Goal: Task Accomplishment & Management: Manage account settings

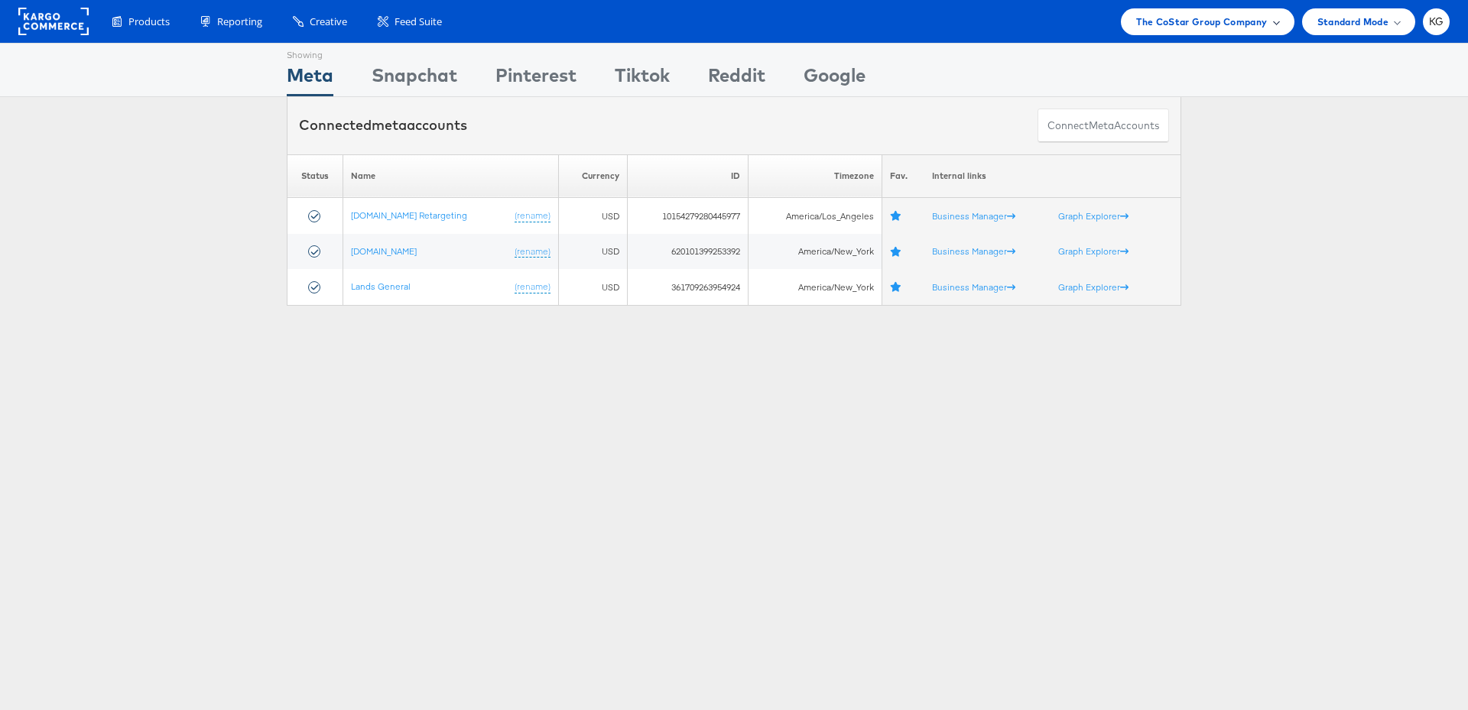
click at [1142, 17] on span "The CoStar Group Company" at bounding box center [1201, 22] width 131 height 16
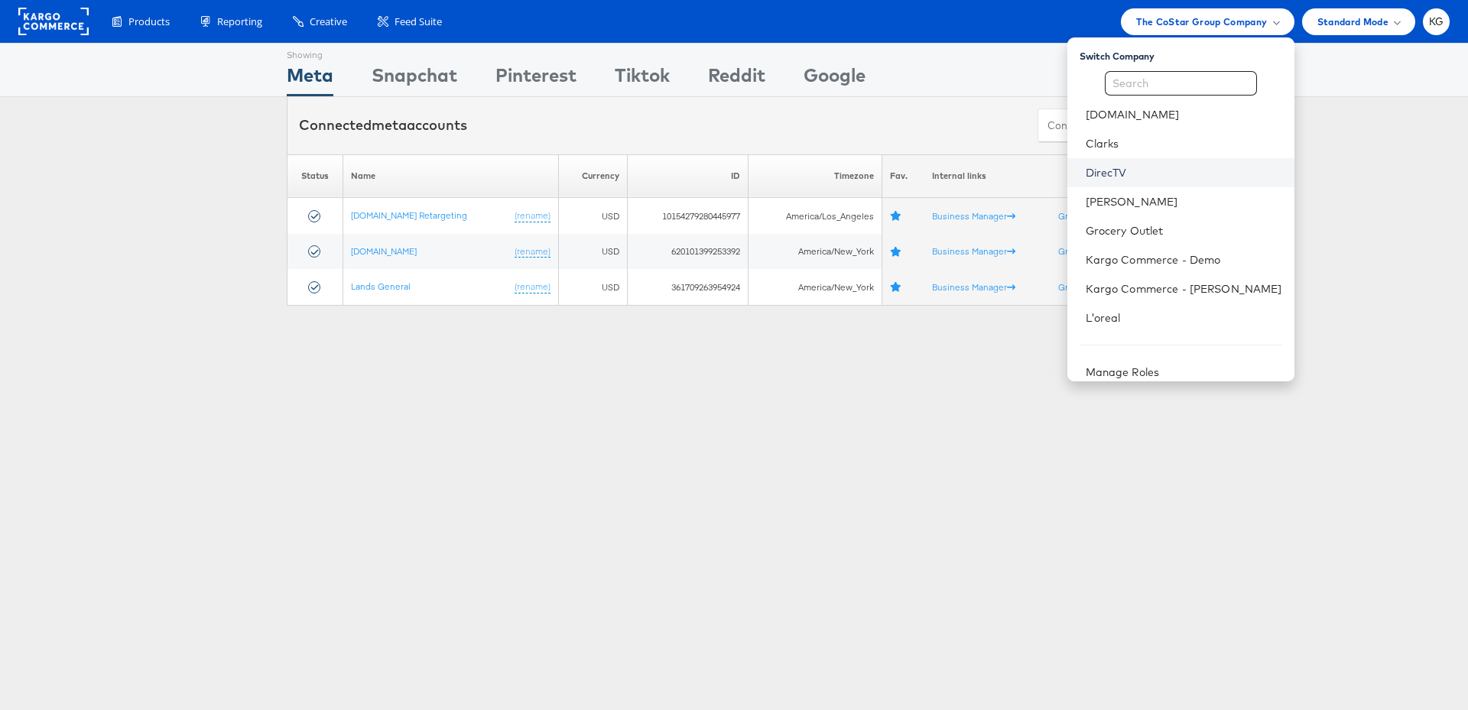
click at [1152, 167] on link "DirecTV" at bounding box center [1184, 172] width 196 height 15
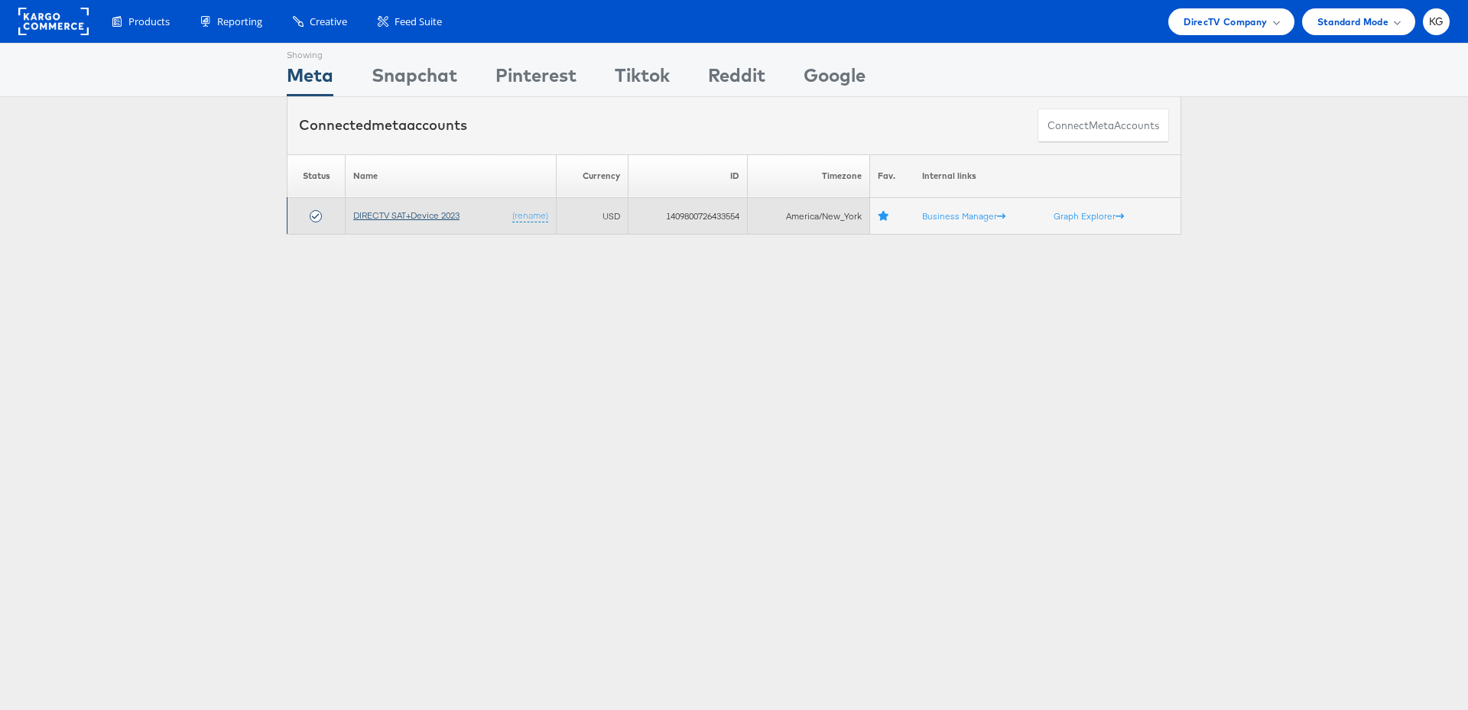
click at [417, 217] on link "DIRECTV SAT+Device 2023" at bounding box center [406, 214] width 106 height 11
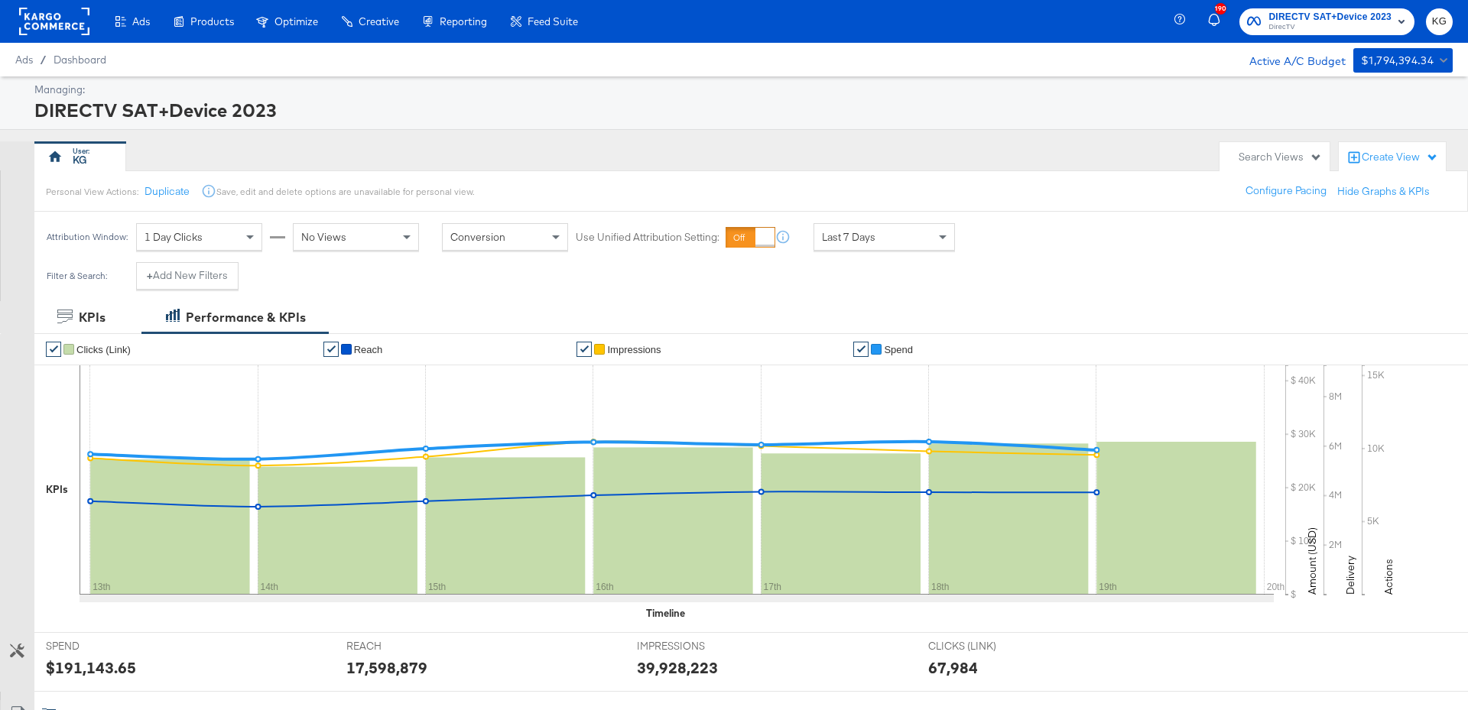
click at [0, 0] on div "Edit your split tests." at bounding box center [0, 0] width 0 height 0
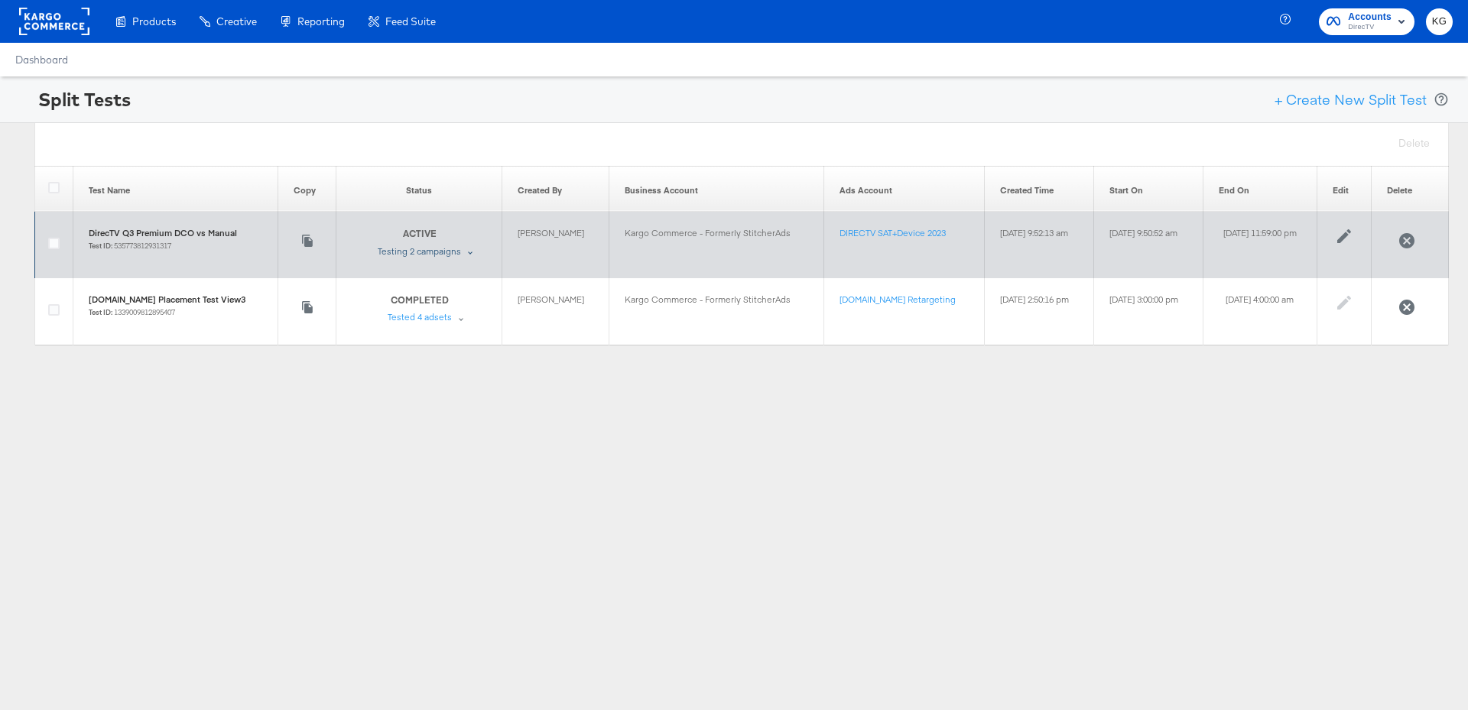
click at [409, 254] on div "Testing 2 campaigns" at bounding box center [419, 251] width 83 height 12
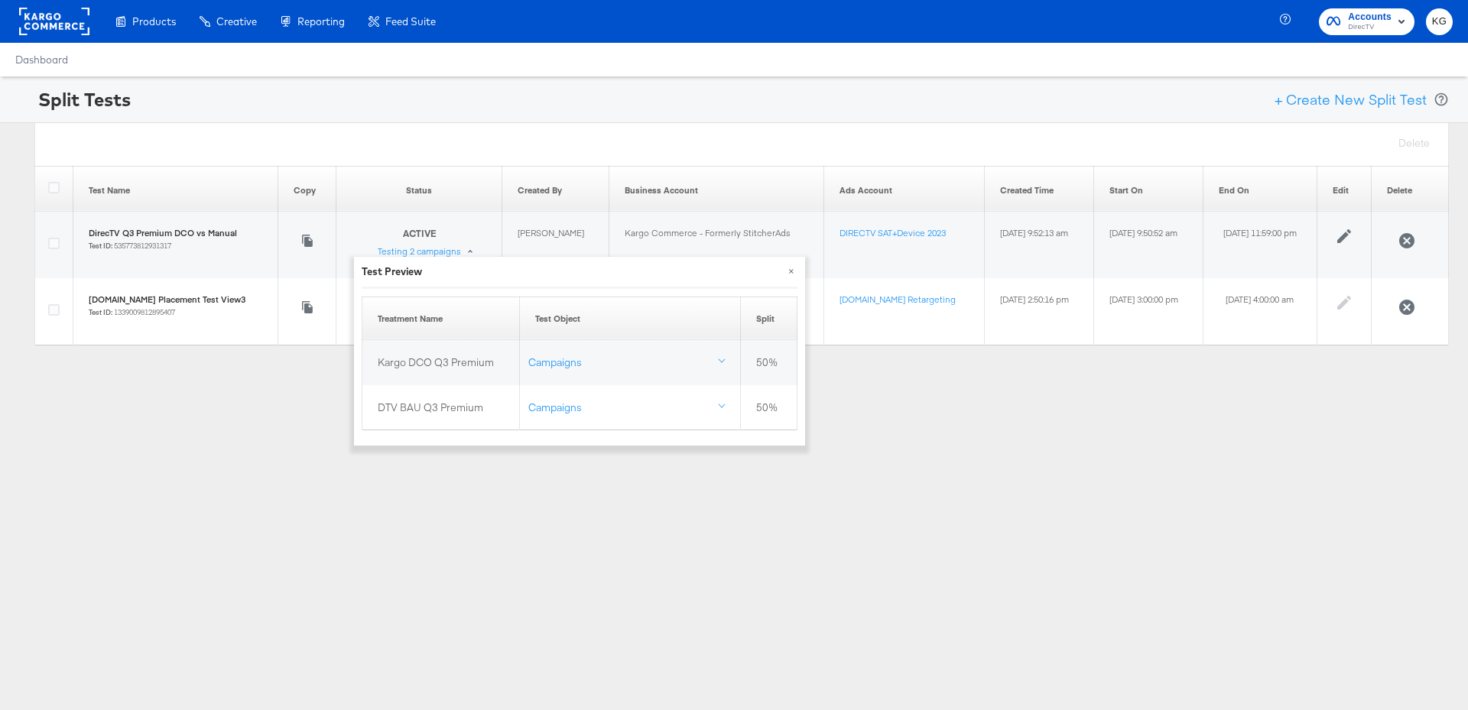
drag, startPoint x: 1186, startPoint y: 388, endPoint x: 1167, endPoint y: 385, distance: 19.4
click at [1182, 386] on div "Split Tests + Create New Split Test Delete Test Name Copy Status Created By Bus…" at bounding box center [734, 271] width 1468 height 391
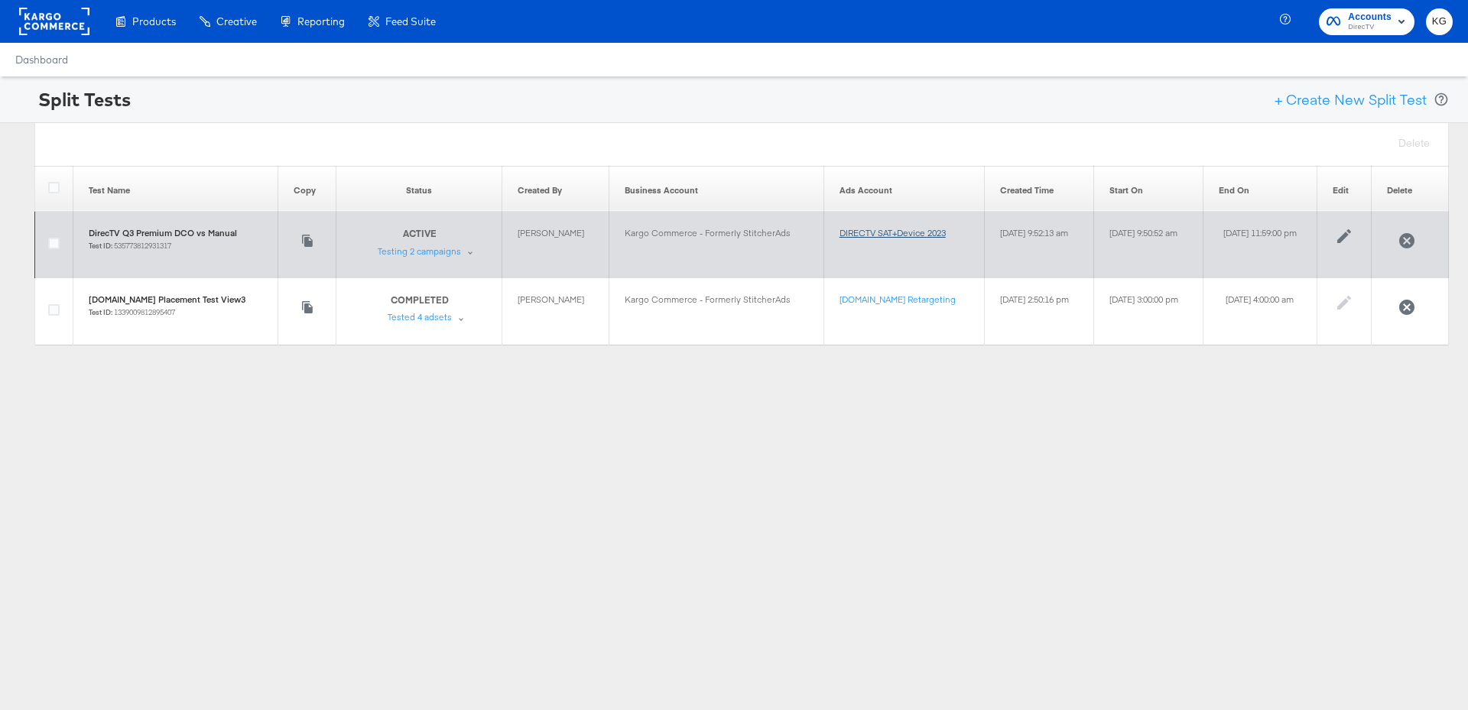
click at [839, 231] on link "DIRECTV SAT+Device 2023" at bounding box center [892, 232] width 106 height 11
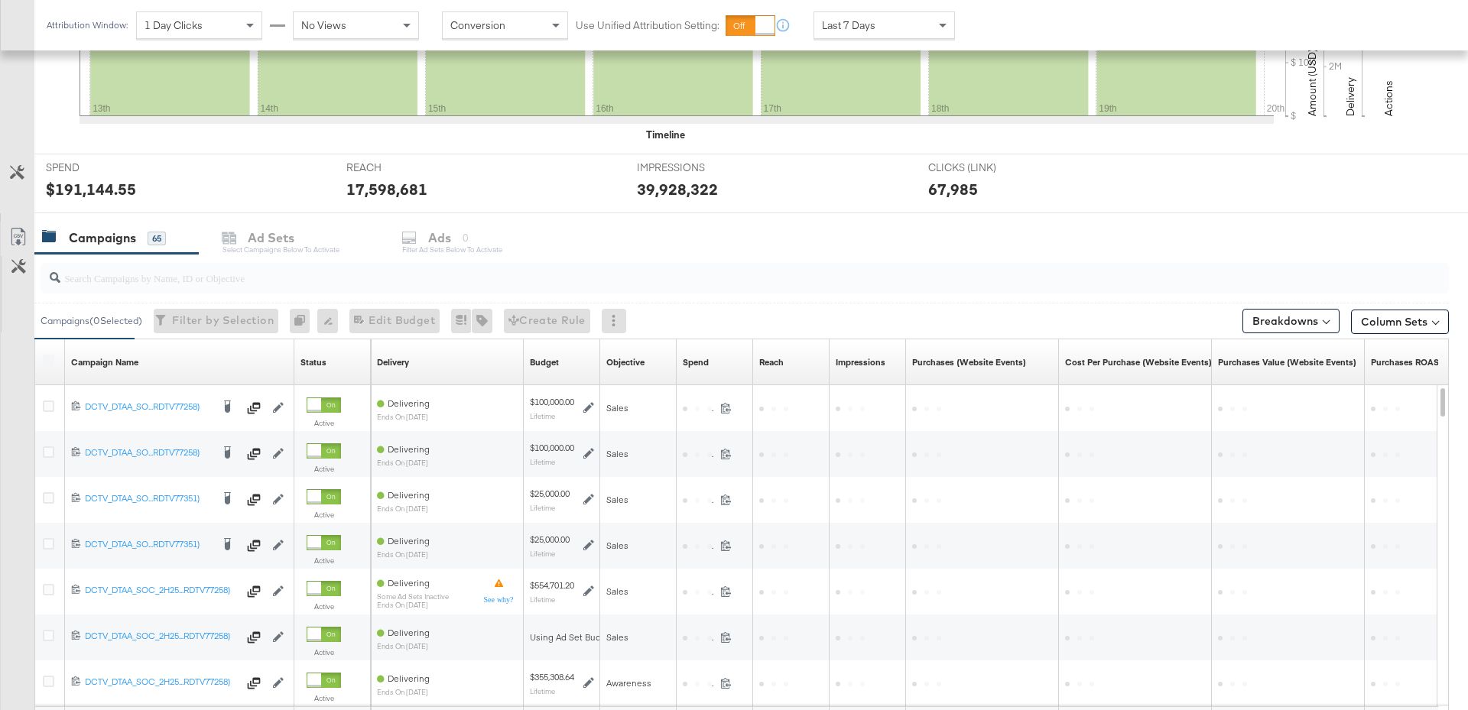
scroll to position [633, 0]
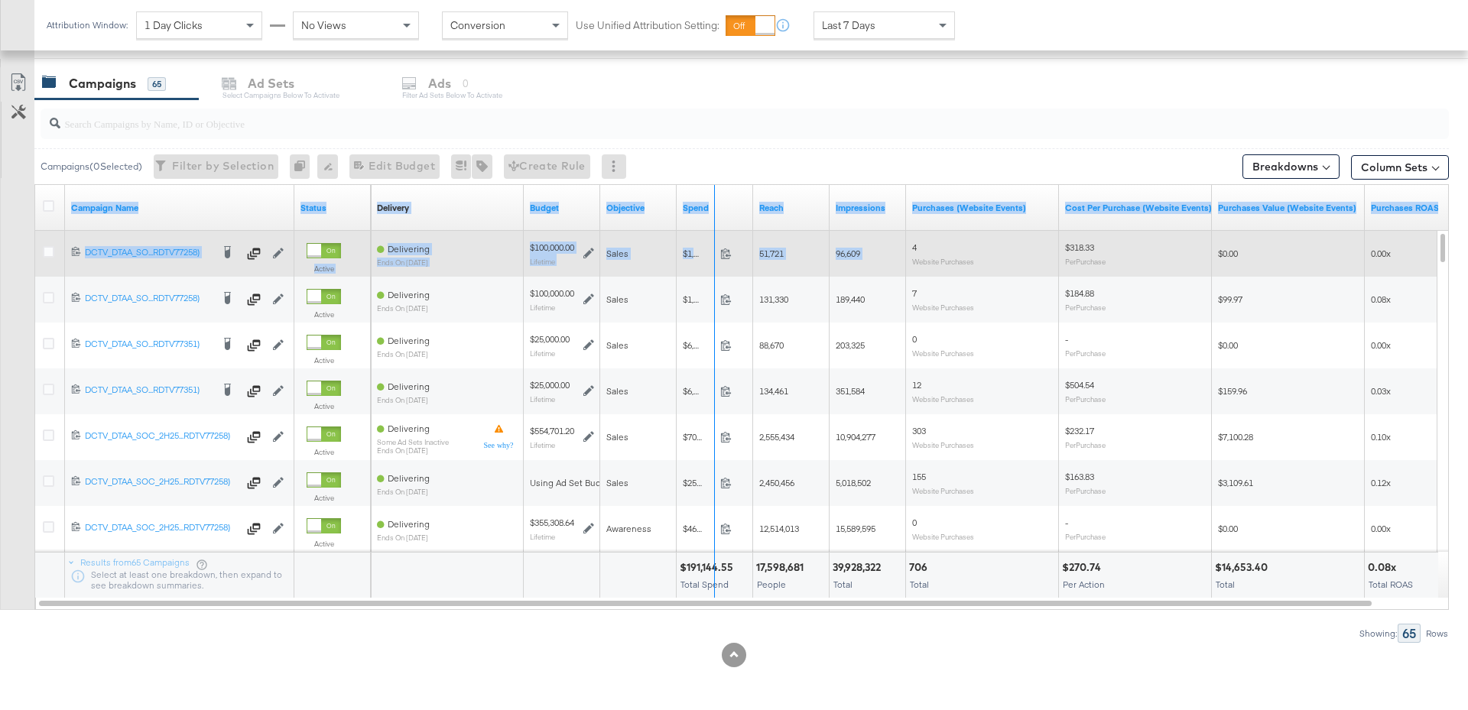
drag, startPoint x: 291, startPoint y: 203, endPoint x: 952, endPoint y: 239, distance: 661.6
click at [952, 239] on div "Campaign Name Status Delivery Sorting Unavailable Budget Objective Spend Reach …" at bounding box center [742, 391] width 1414 height 413
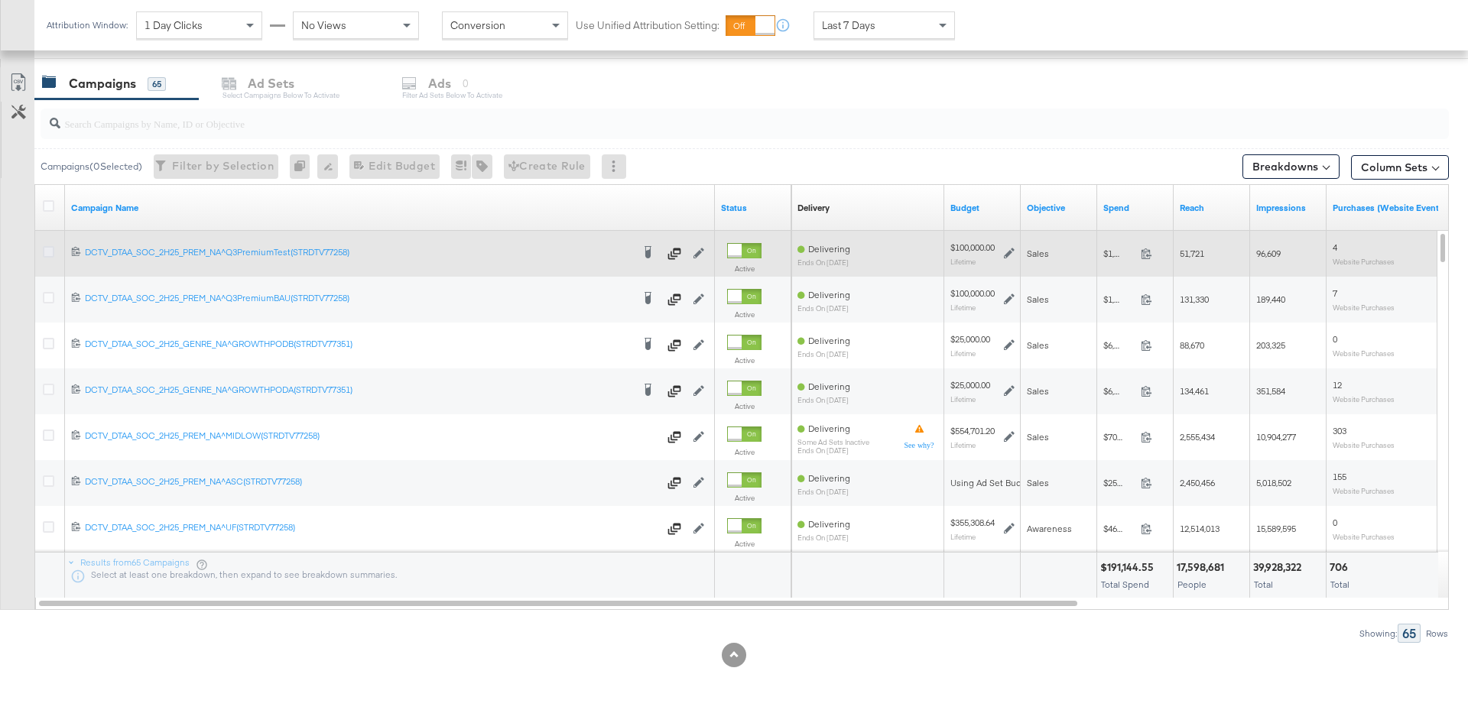
click at [48, 252] on icon at bounding box center [48, 251] width 11 height 11
click at [0, 0] on input "checkbox" at bounding box center [0, 0] width 0 height 0
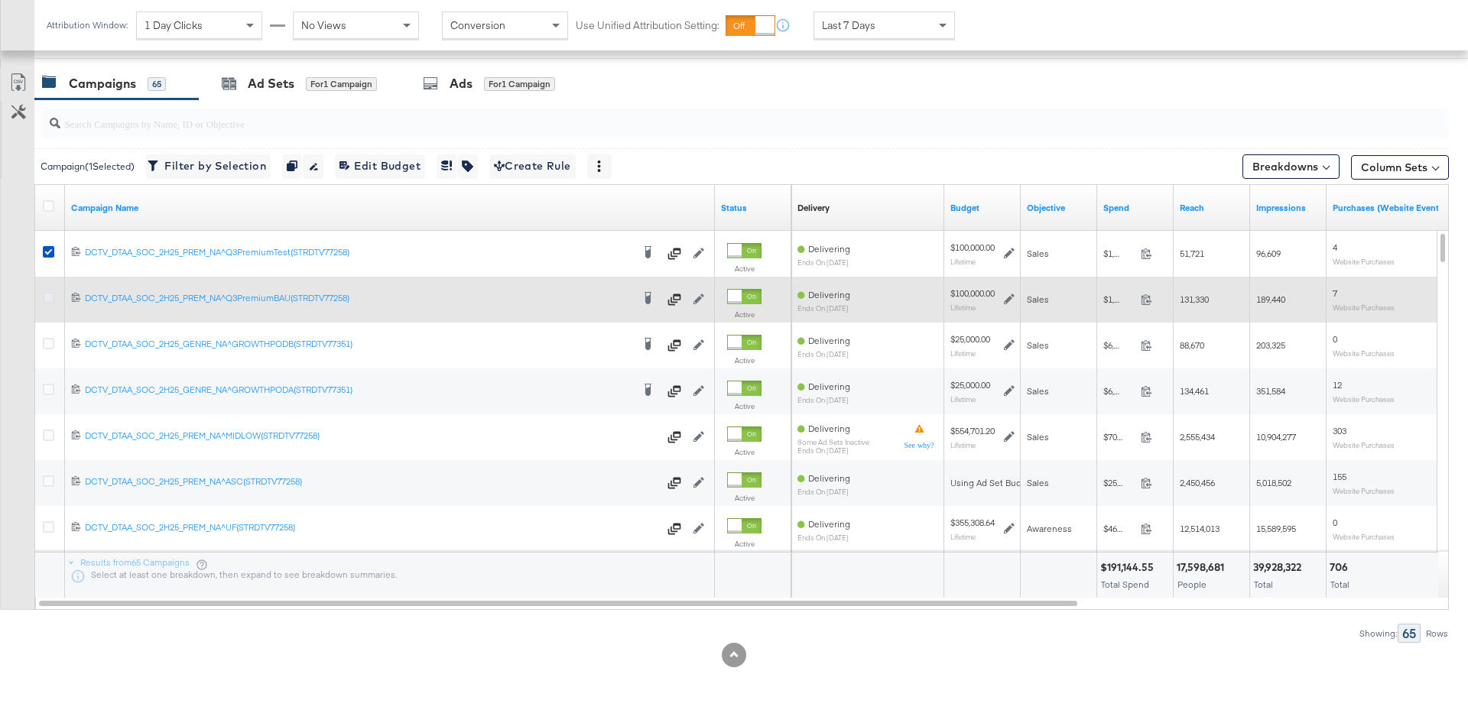
click at [50, 297] on icon at bounding box center [48, 297] width 11 height 11
click at [0, 0] on input "checkbox" at bounding box center [0, 0] width 0 height 0
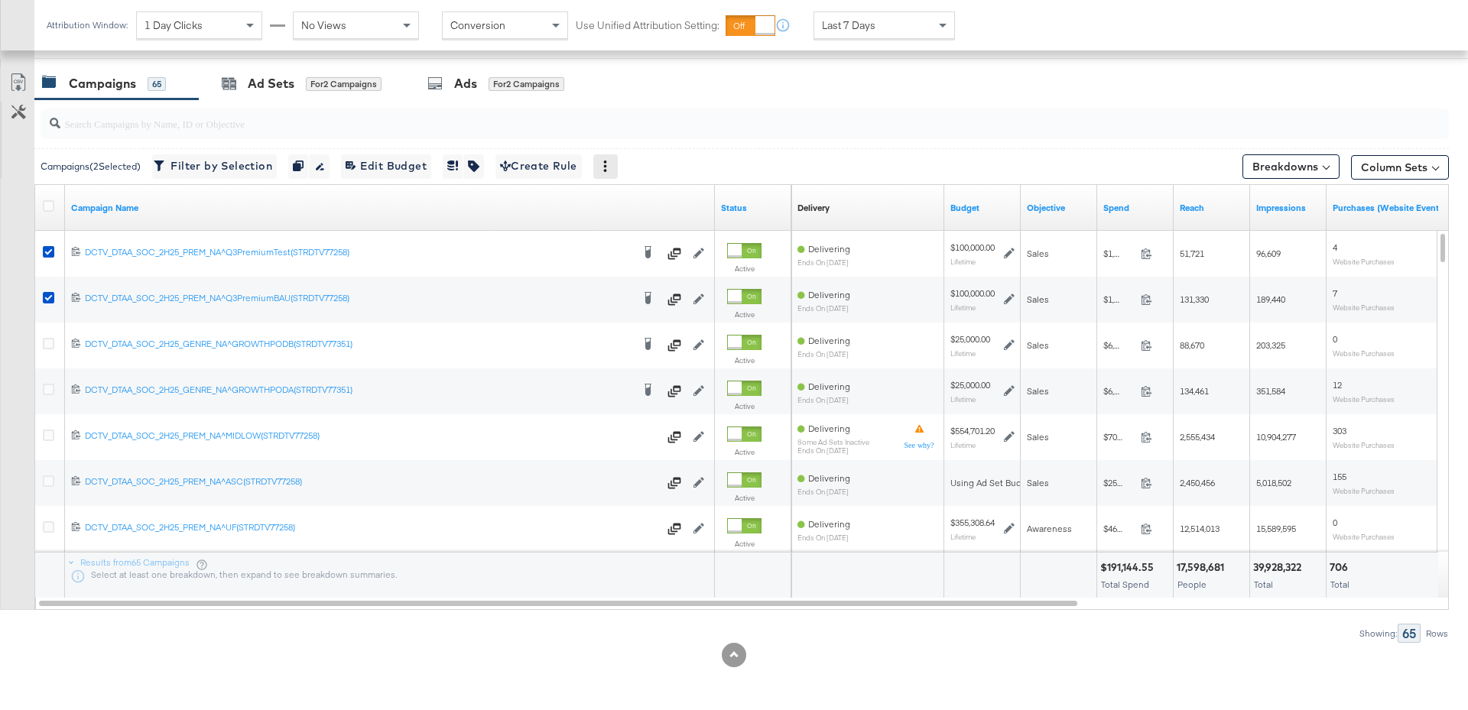
click at [610, 166] on icon at bounding box center [604, 166] width 11 height 11
click at [825, 141] on div at bounding box center [745, 124] width 1408 height 37
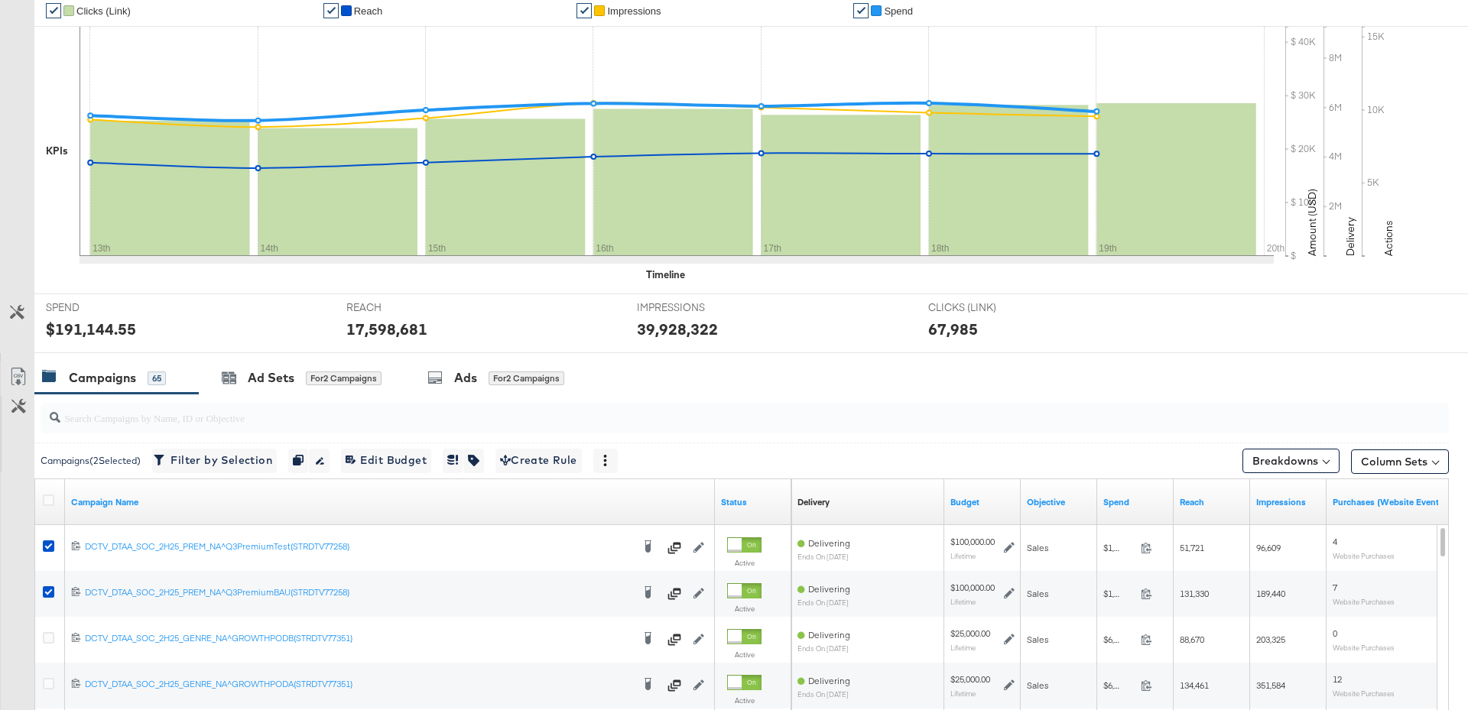
scroll to position [0, 0]
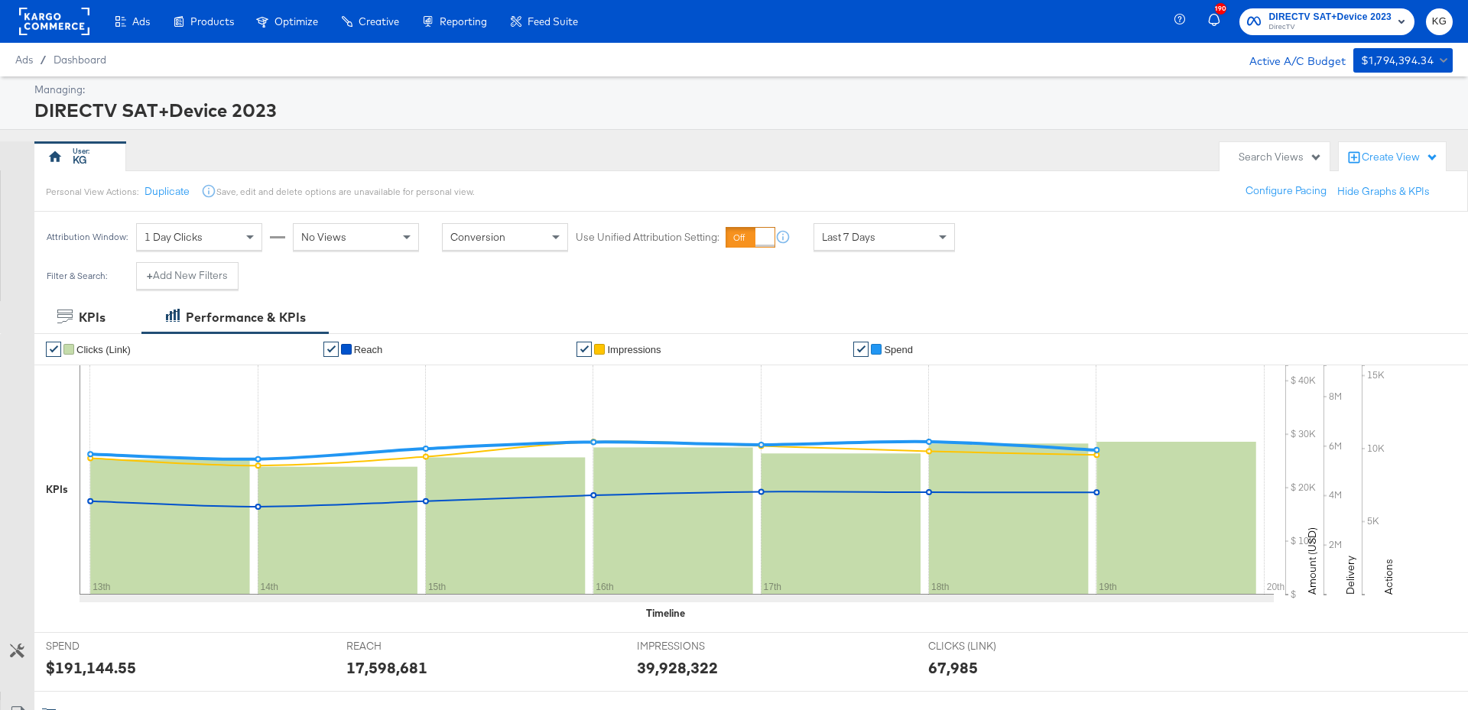
click at [1098, 122] on div "DIRECTV SAT+Device 2023" at bounding box center [741, 110] width 1414 height 26
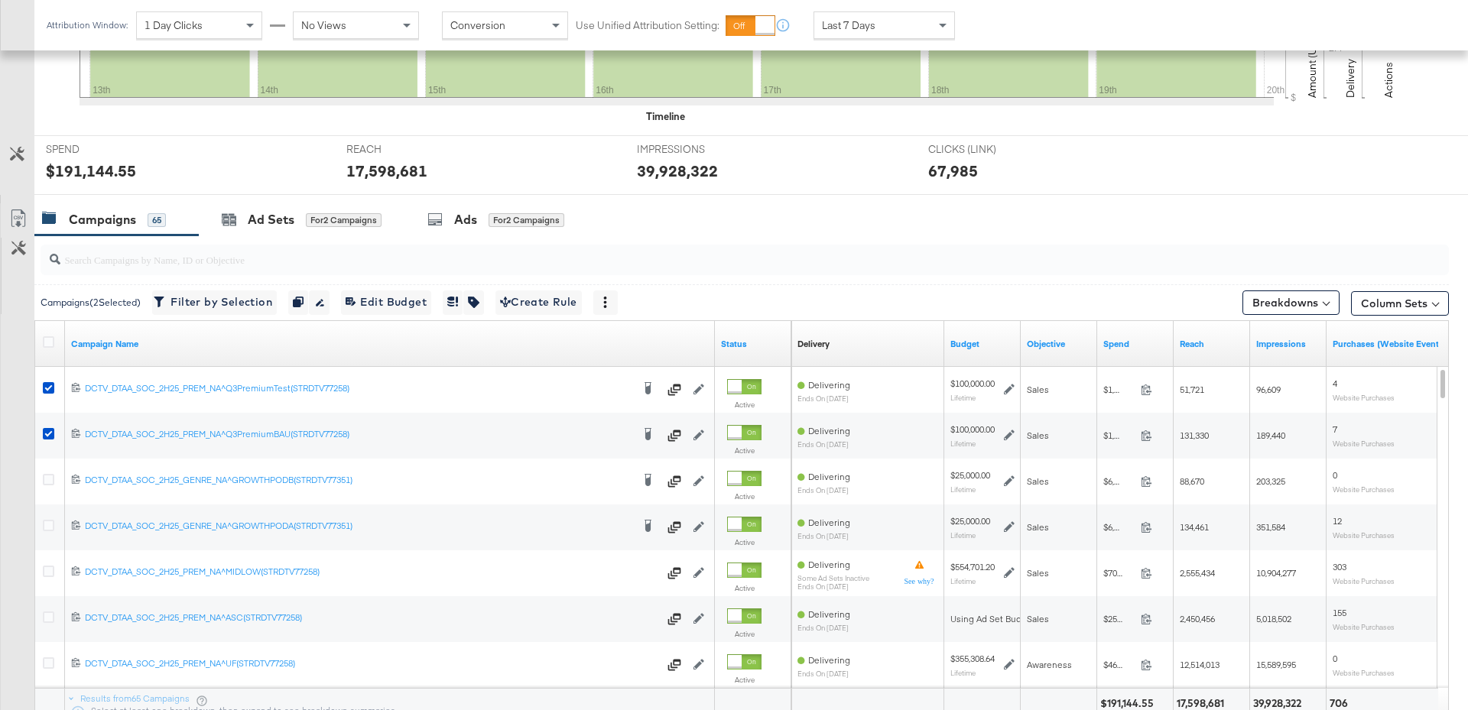
scroll to position [563, 0]
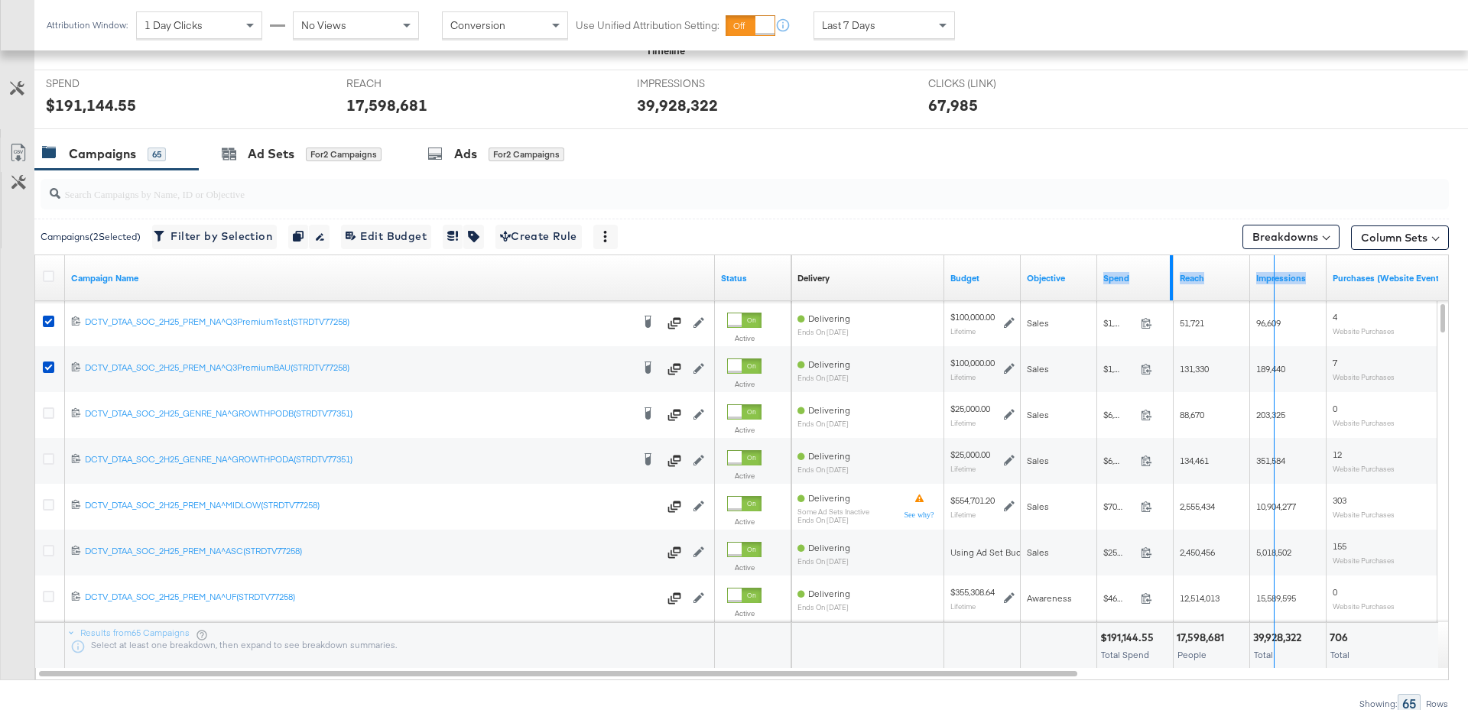
drag, startPoint x: 1172, startPoint y: 279, endPoint x: 1272, endPoint y: 287, distance: 100.4
click at [1273, 286] on div "Delivery Sorting Unavailable Budget Objective Spend Reach Impressions Purchases…" at bounding box center [1364, 278] width 1147 height 46
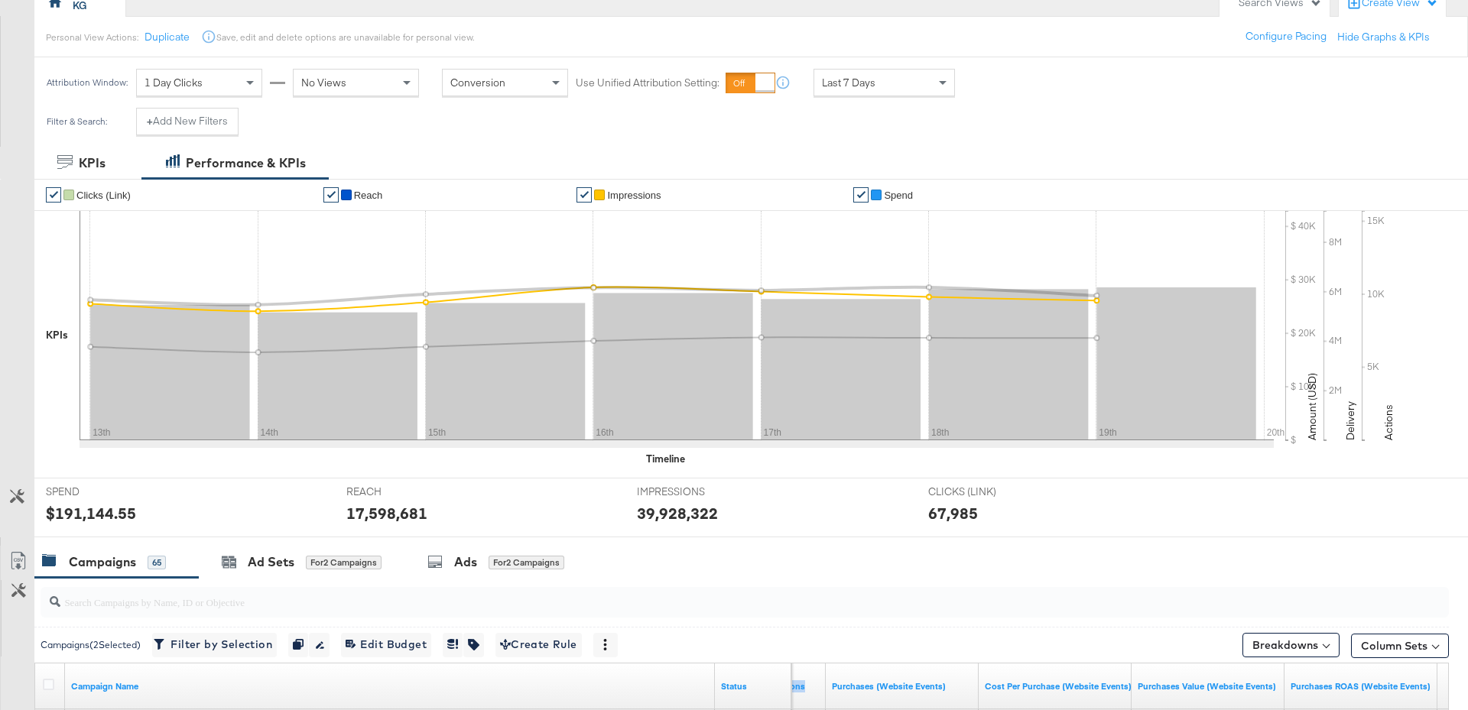
scroll to position [0, 0]
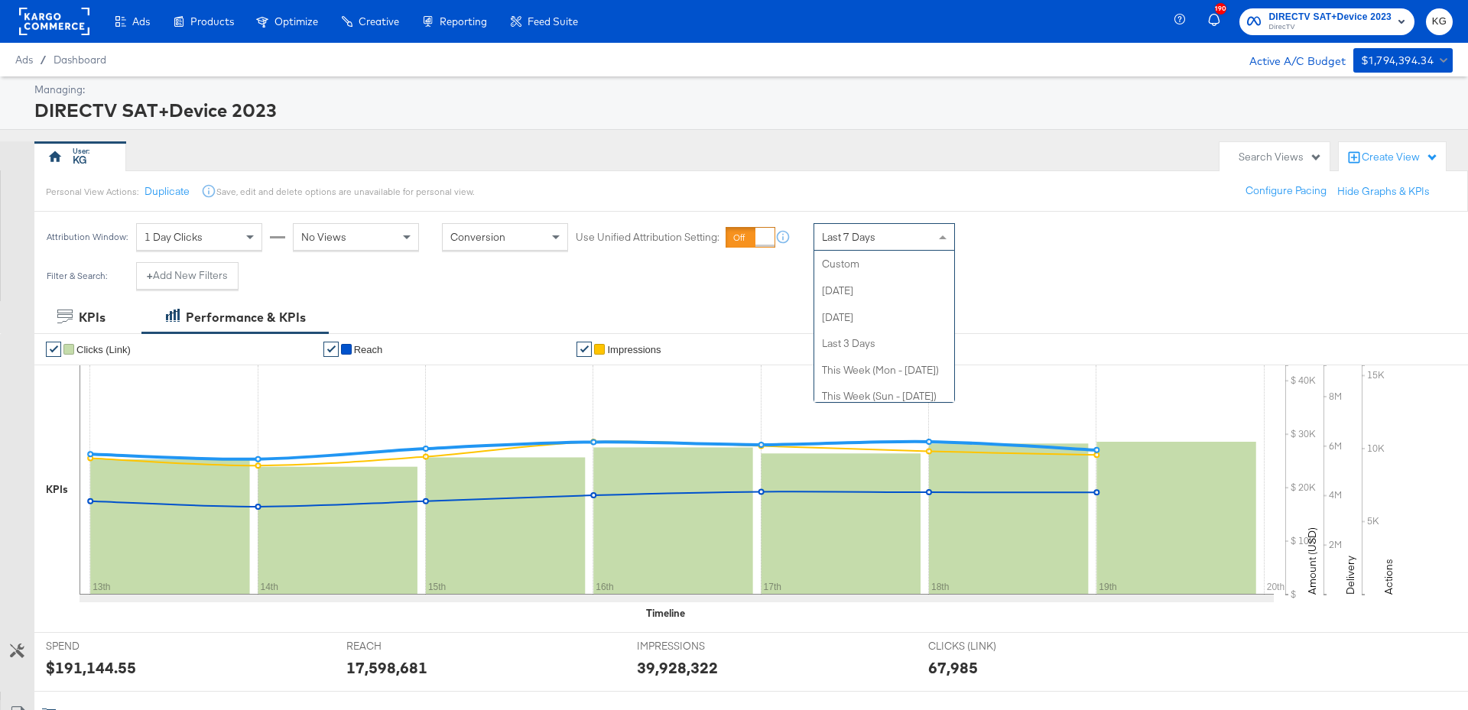
click at [858, 238] on span "Last 7 Days" at bounding box center [849, 237] width 54 height 14
click at [905, 235] on div "Last 7 Days" at bounding box center [884, 237] width 140 height 26
click at [1000, 242] on div "[DATE]" at bounding box center [996, 243] width 25 height 12
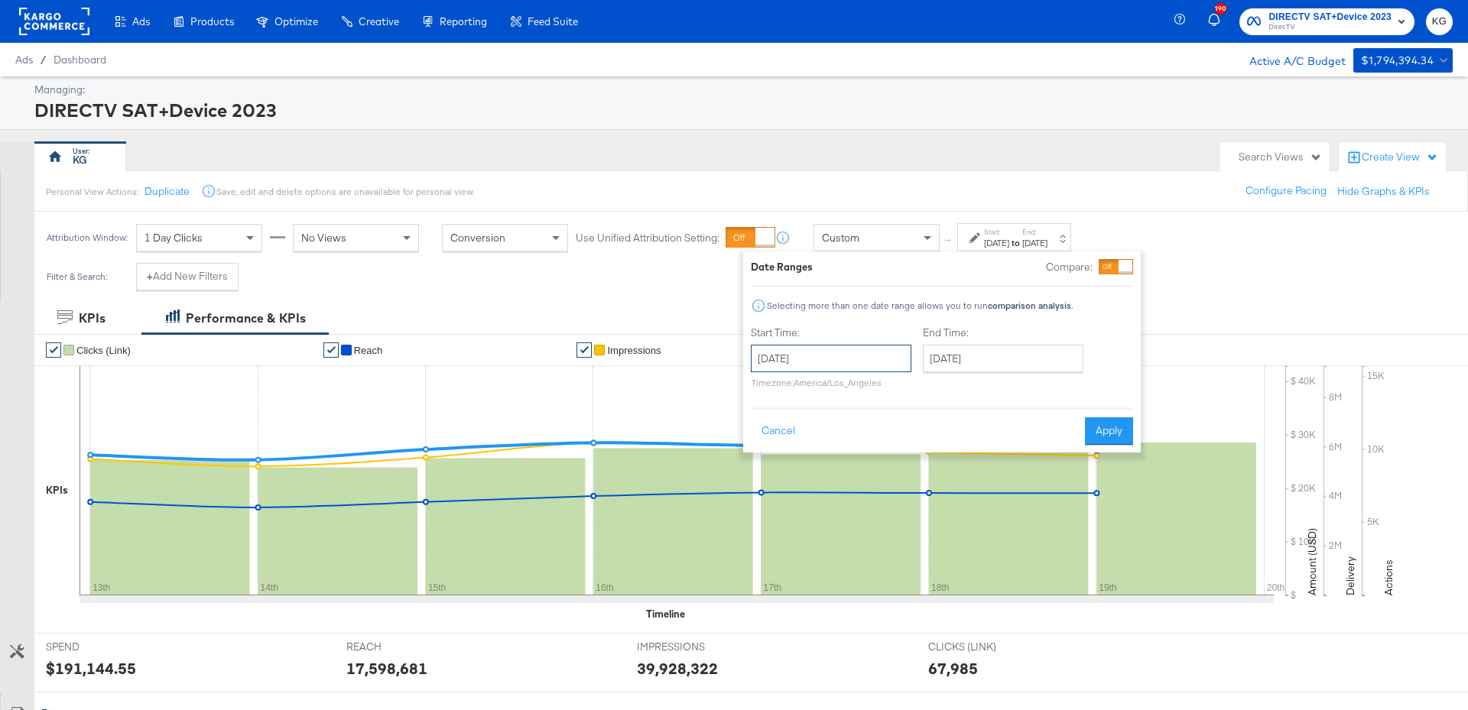
click at [822, 363] on input "[DATE]" at bounding box center [831, 359] width 161 height 28
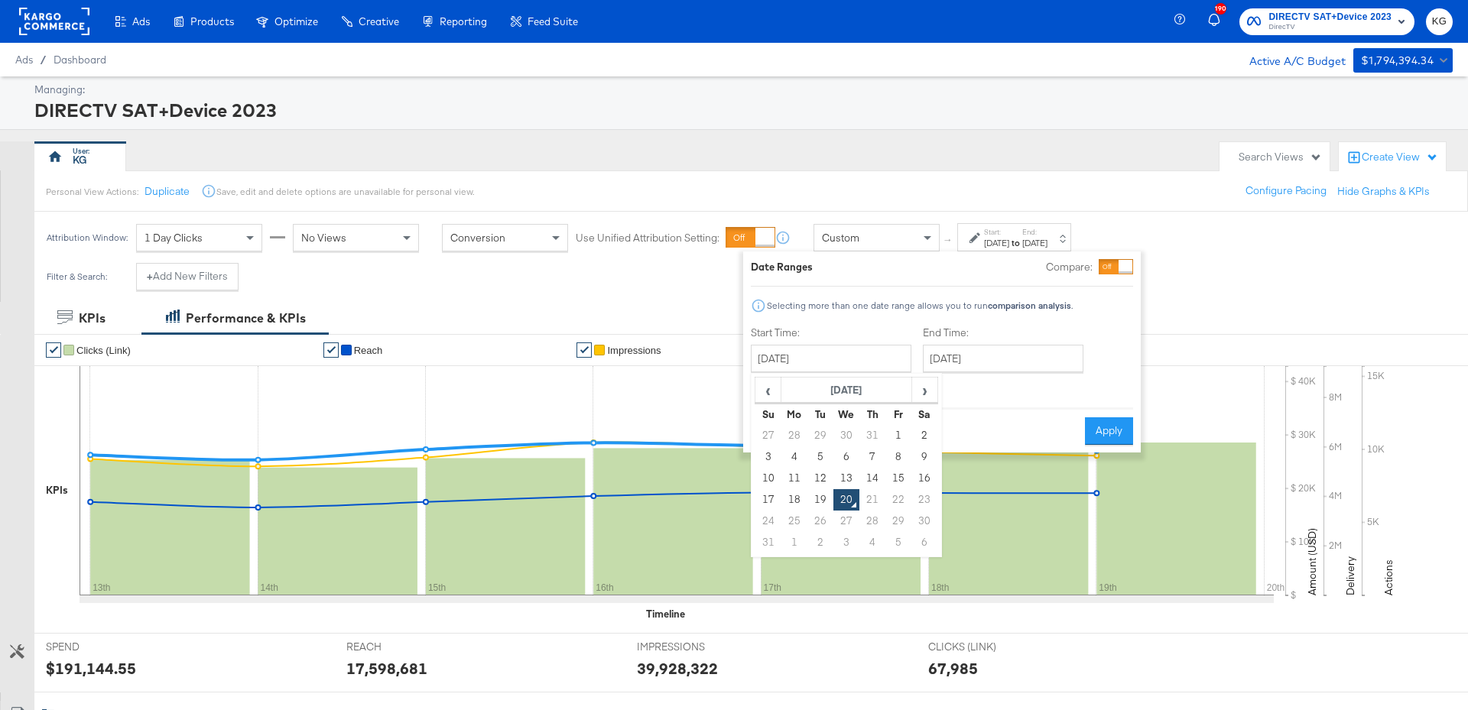
drag, startPoint x: 794, startPoint y: 498, endPoint x: 823, endPoint y: 500, distance: 28.3
click at [794, 498] on td "18" at bounding box center [794, 499] width 26 height 21
type input "[DATE]"
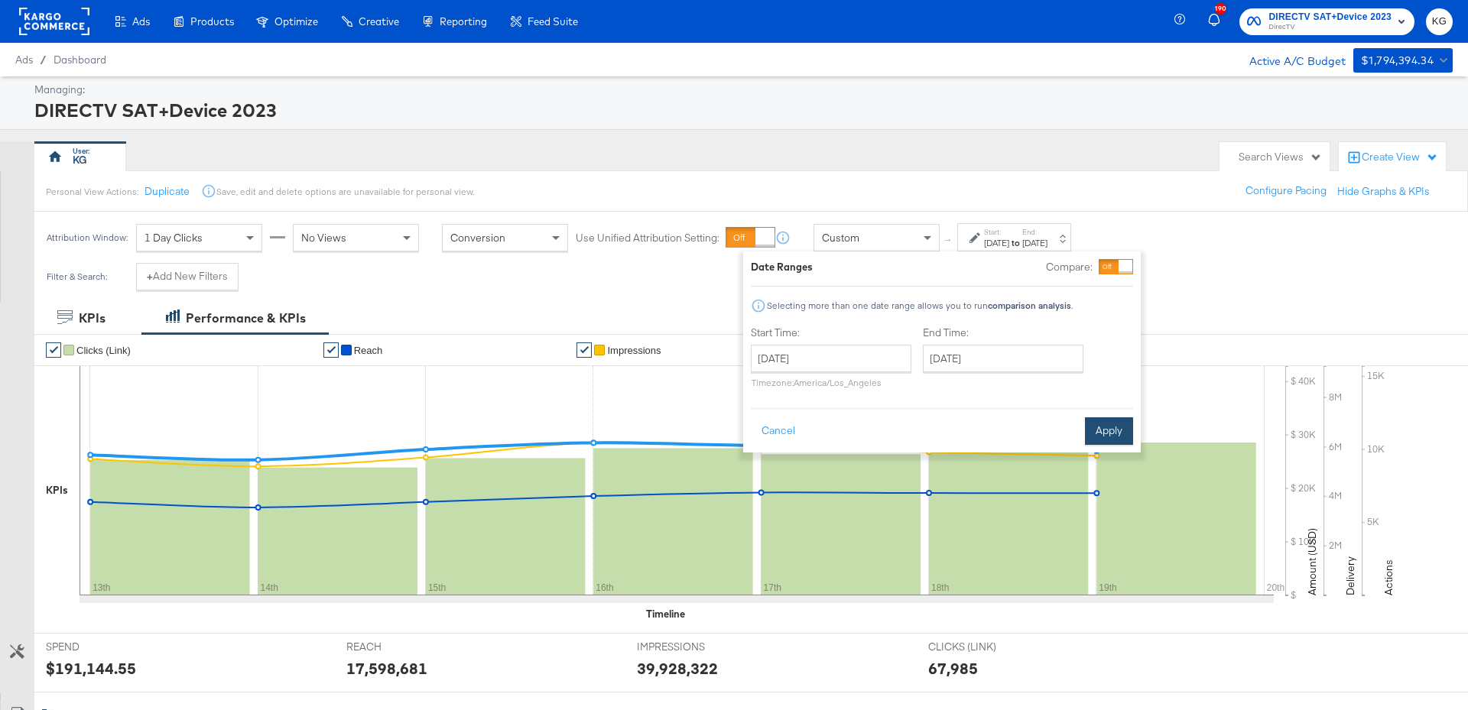
click at [1106, 430] on button "Apply" at bounding box center [1109, 431] width 48 height 28
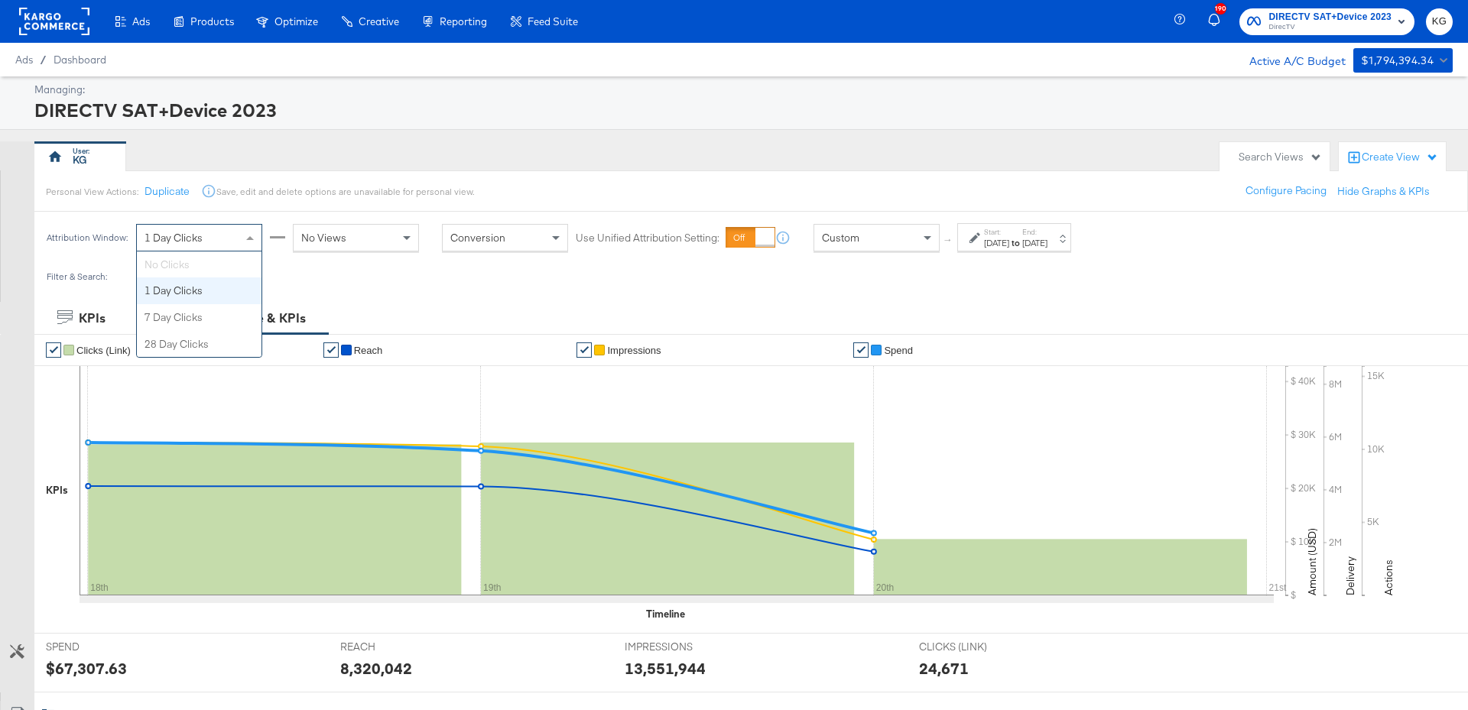
click at [226, 235] on div "1 Day Clicks" at bounding box center [199, 238] width 125 height 26
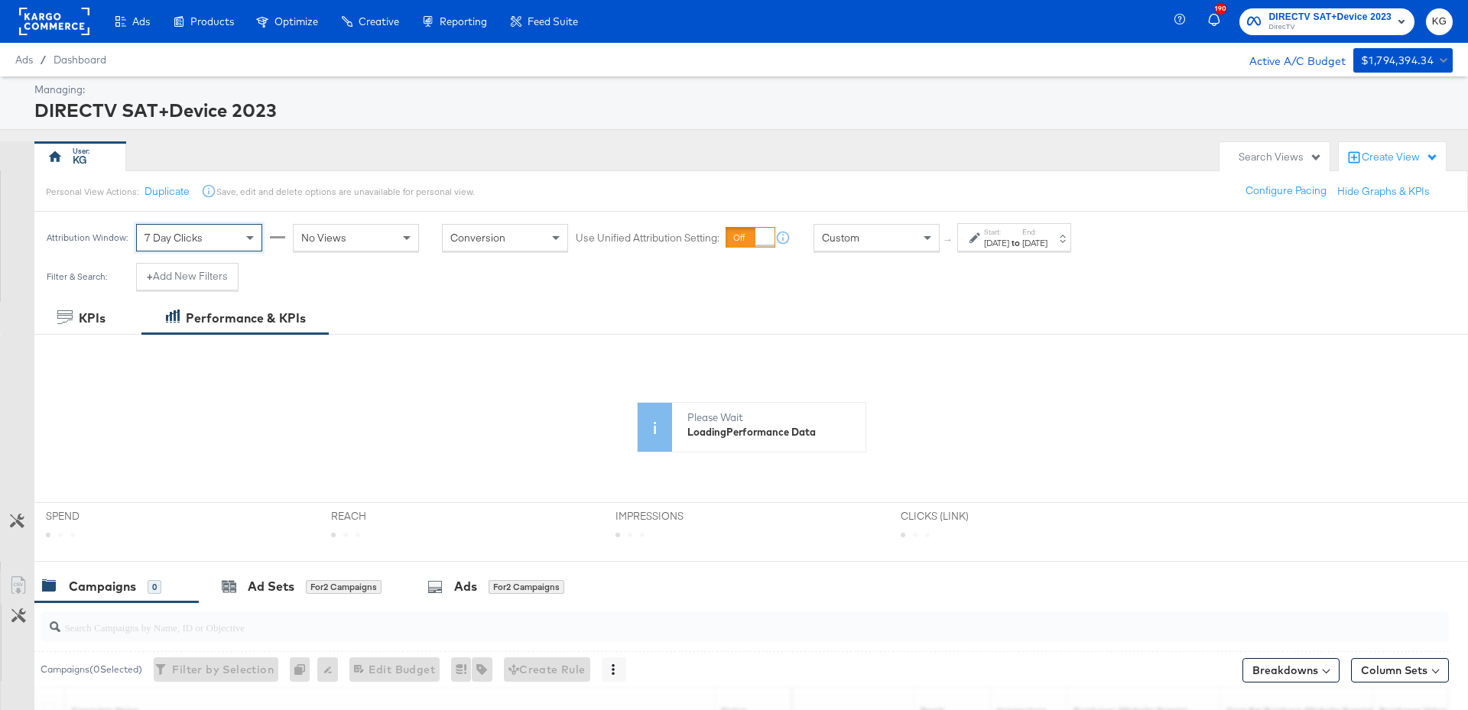
click at [337, 231] on span "No Views" at bounding box center [323, 238] width 45 height 14
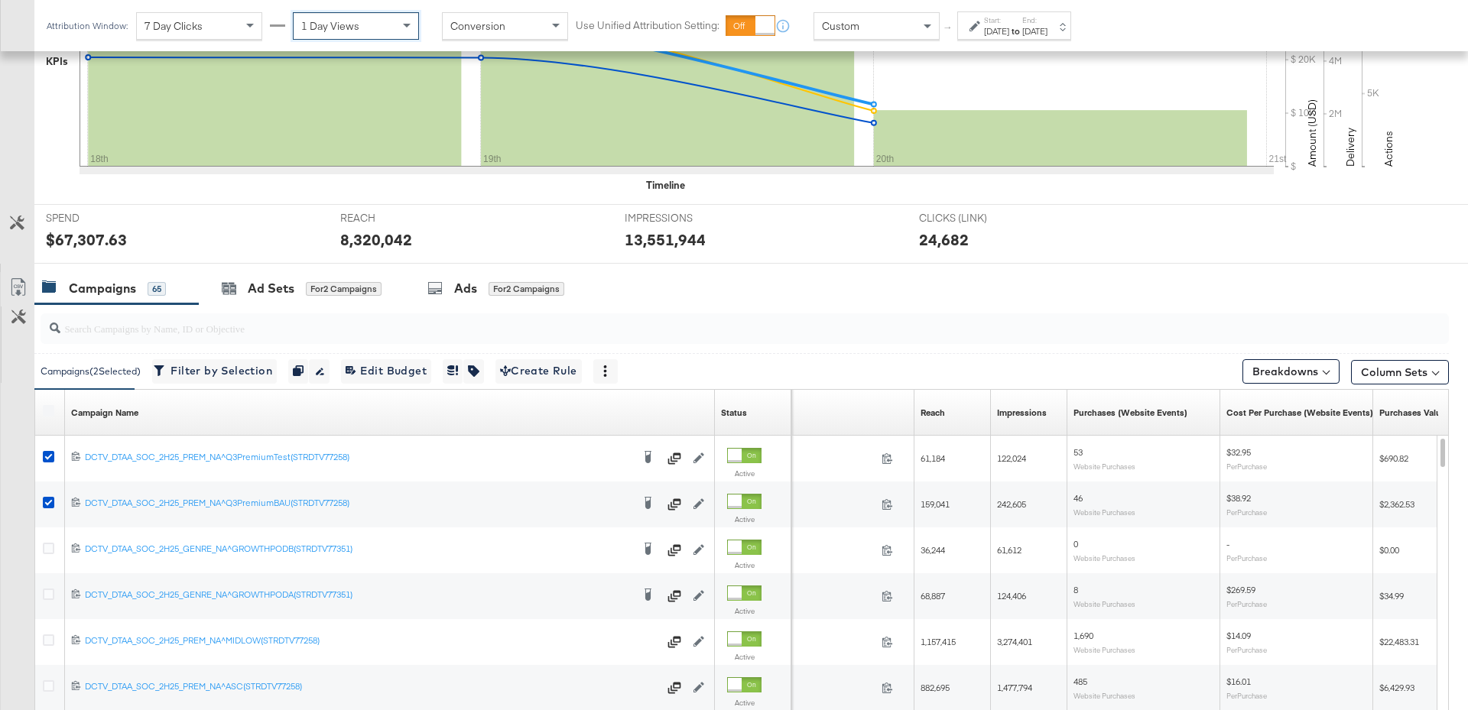
scroll to position [432, 0]
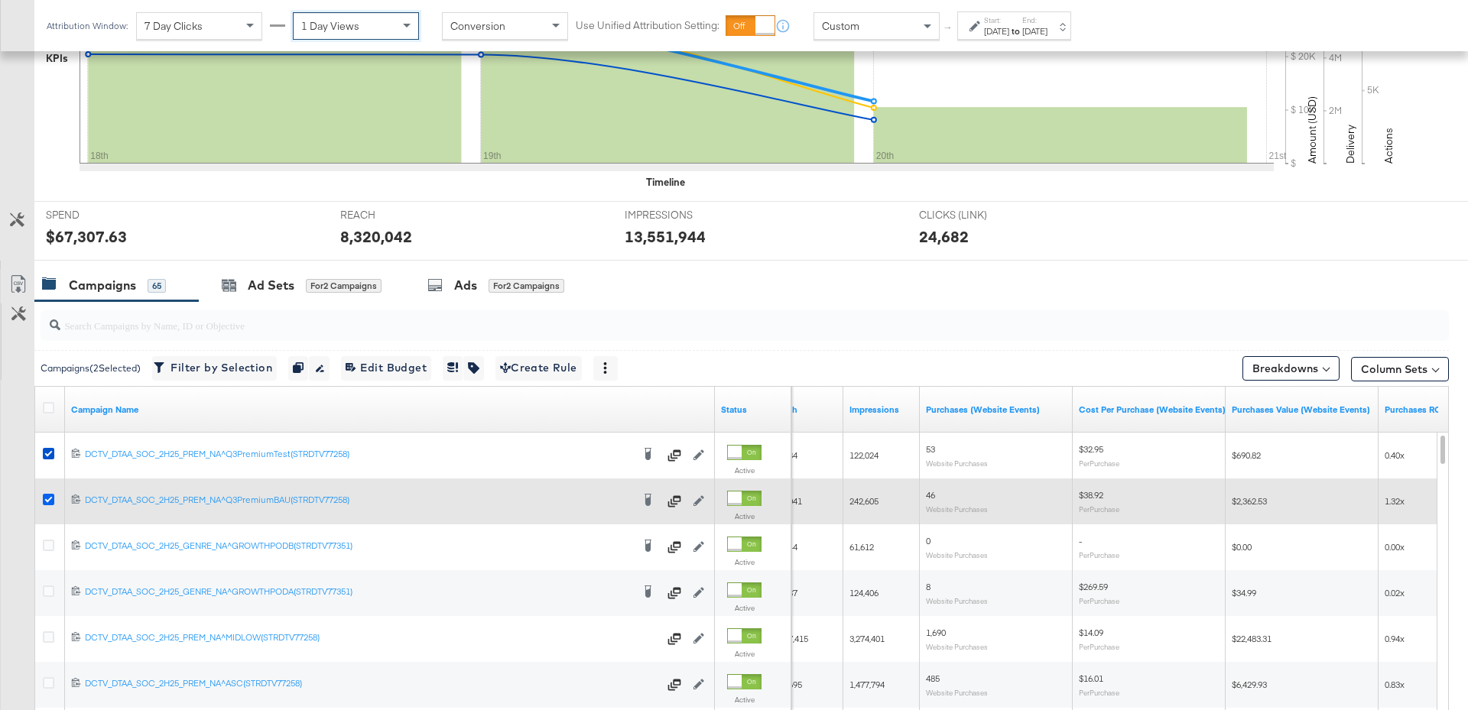
click at [51, 499] on icon at bounding box center [48, 499] width 11 height 11
click at [0, 0] on input "checkbox" at bounding box center [0, 0] width 0 height 0
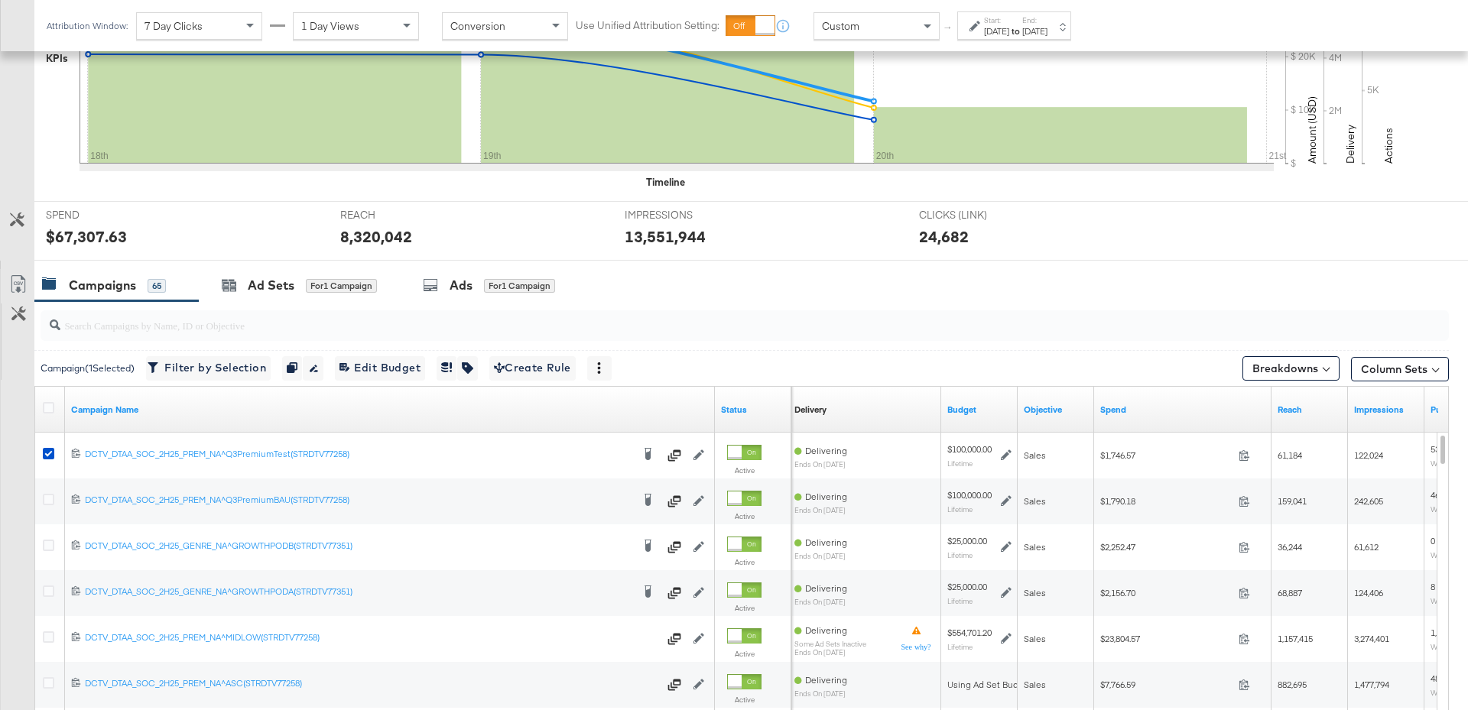
scroll to position [0, 0]
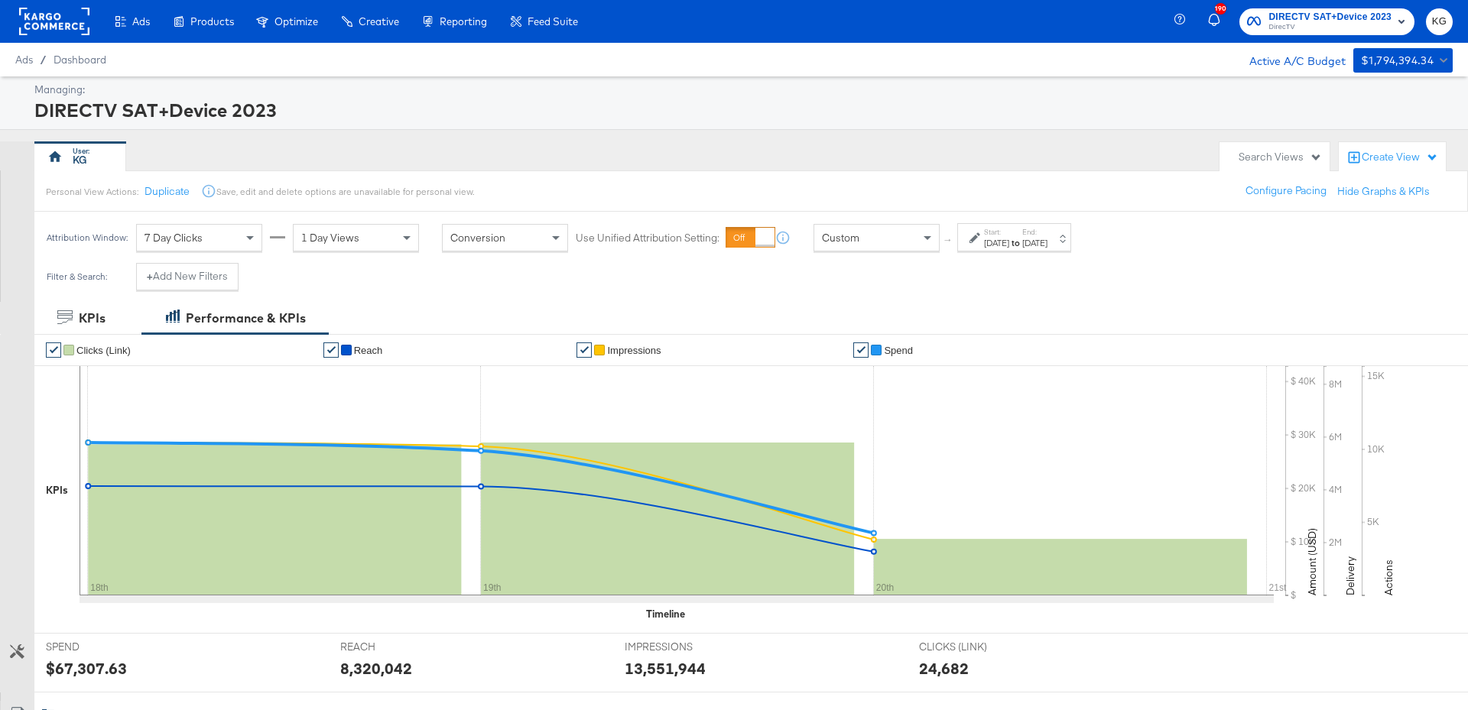
click at [1009, 235] on label "Start:" at bounding box center [996, 232] width 25 height 10
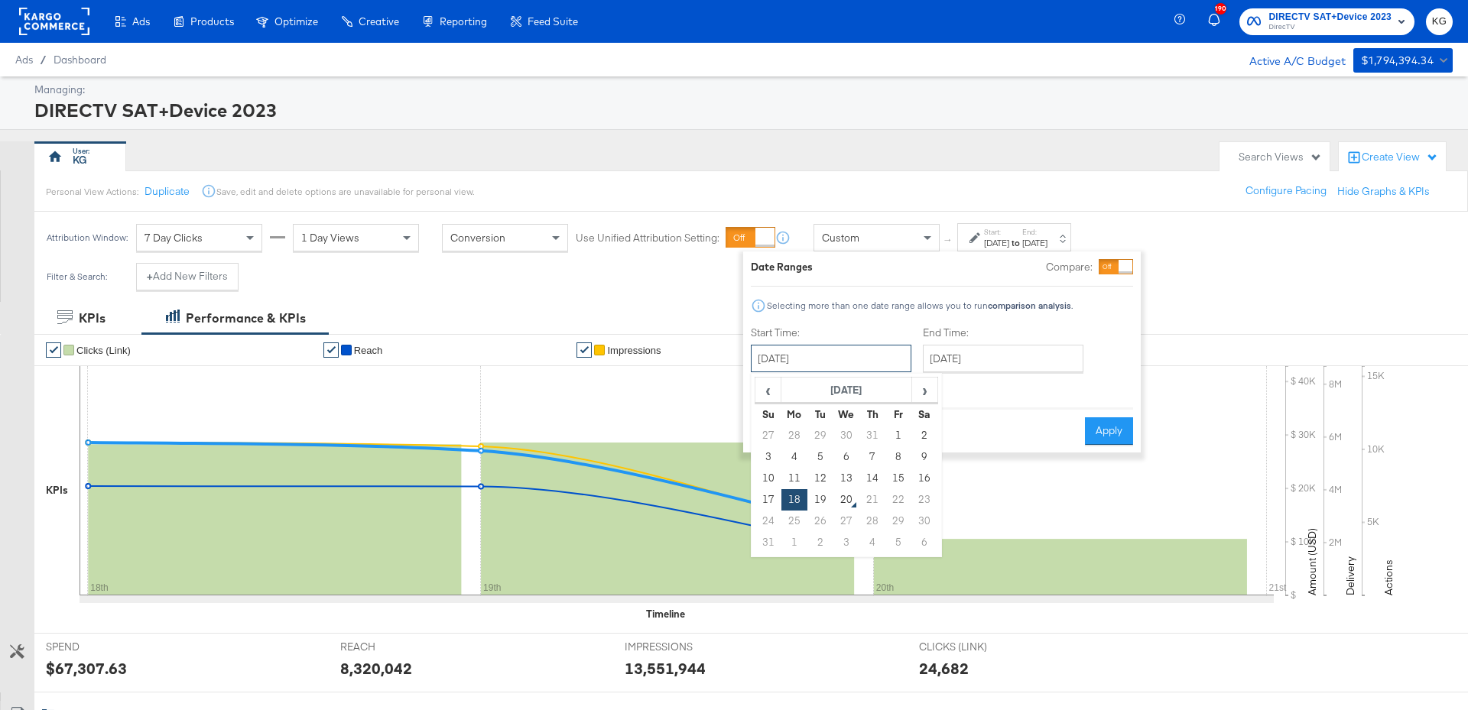
click at [829, 356] on input "[DATE]" at bounding box center [831, 359] width 161 height 28
click at [840, 494] on td "20" at bounding box center [846, 499] width 26 height 21
type input "[DATE]"
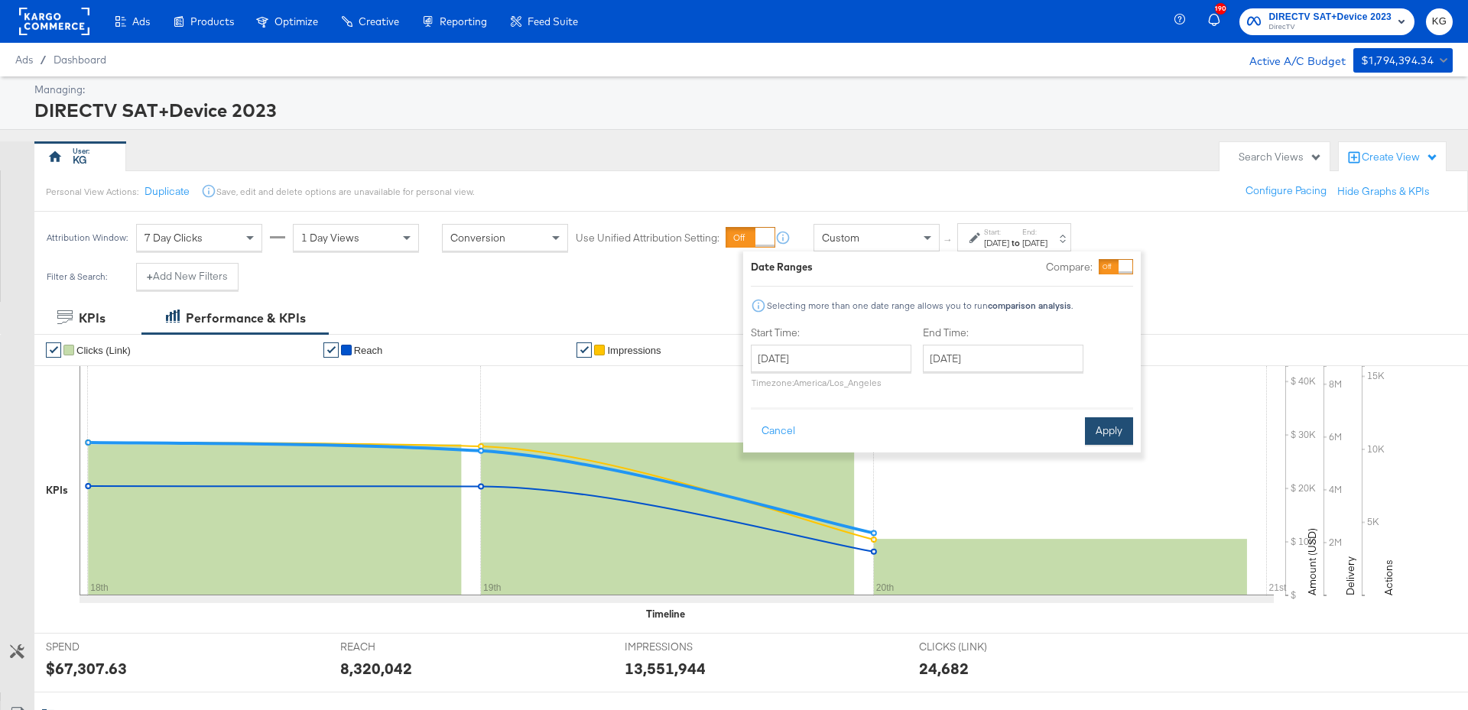
click at [1106, 435] on button "Apply" at bounding box center [1109, 431] width 48 height 28
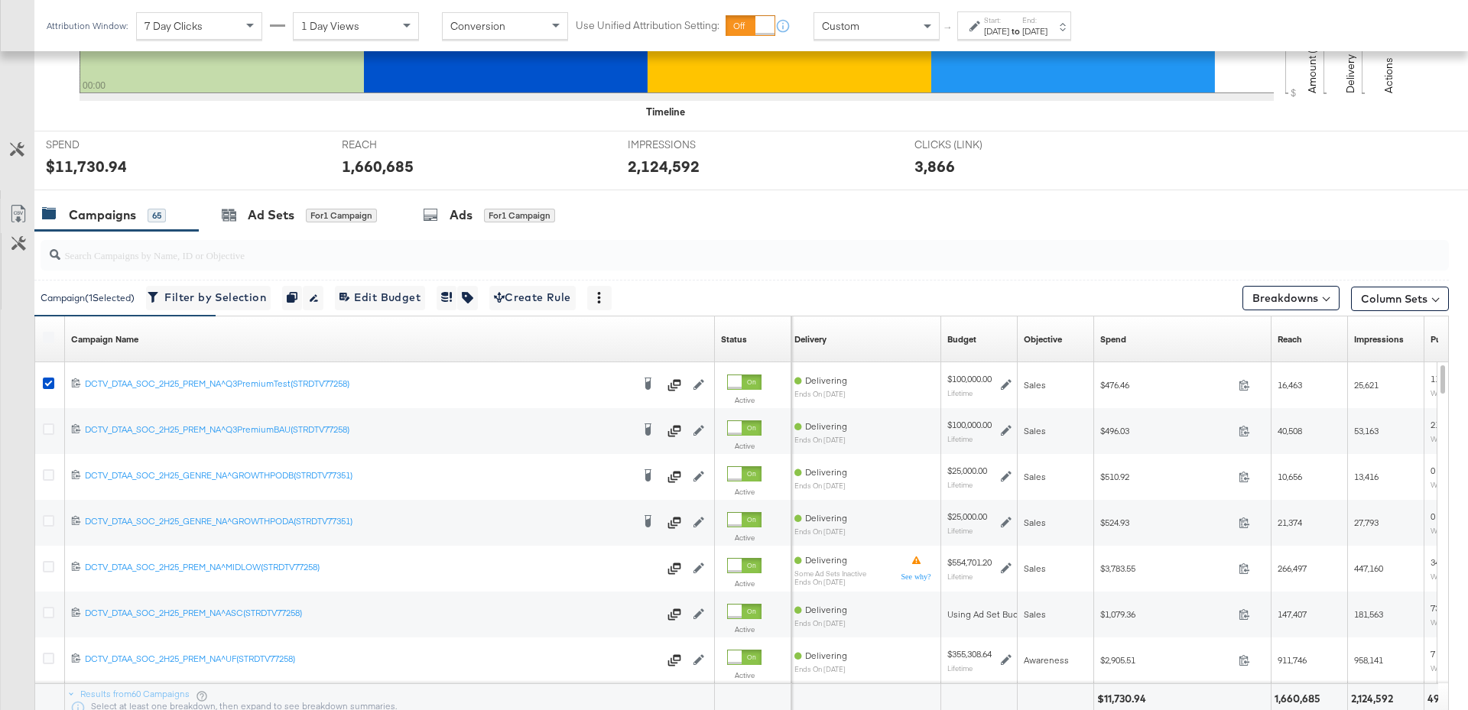
scroll to position [510, 0]
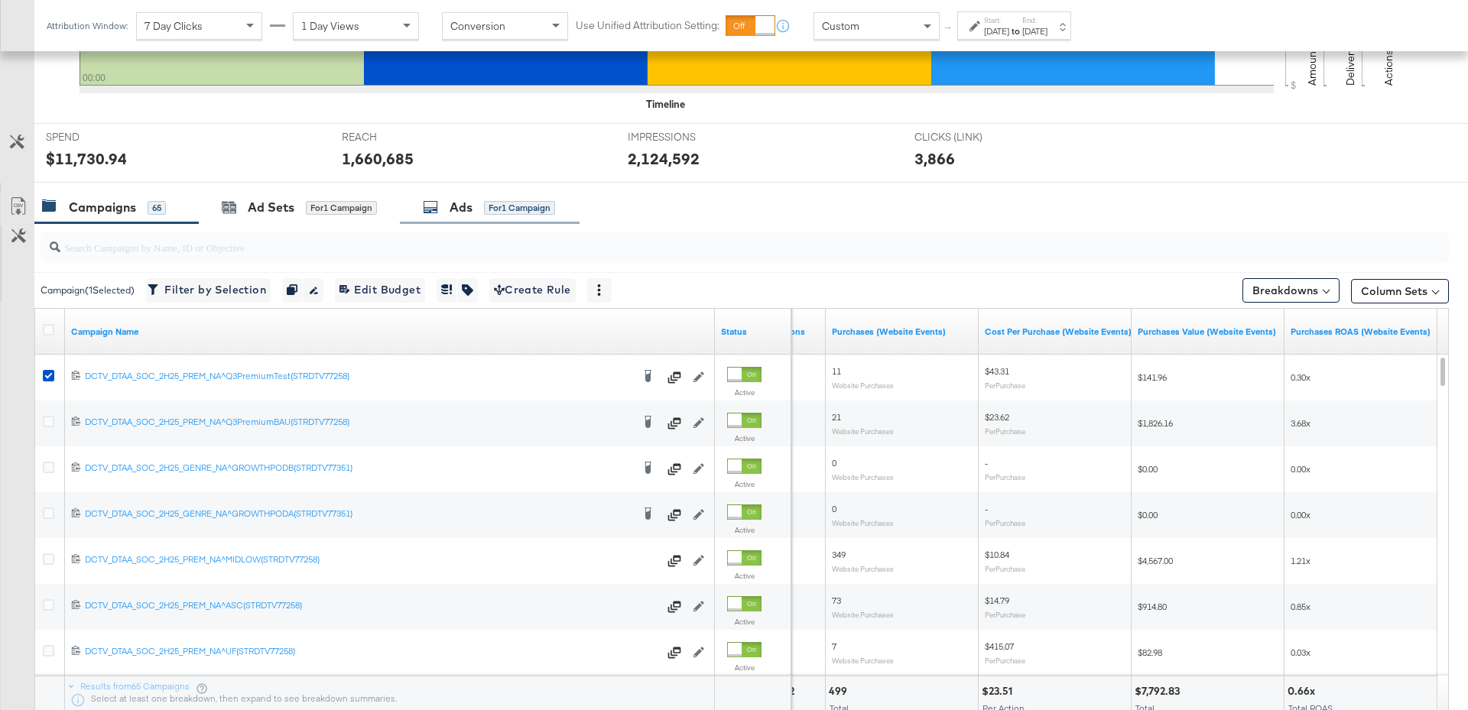
click at [447, 206] on div "Ads for 1 Campaign" at bounding box center [489, 208] width 132 height 18
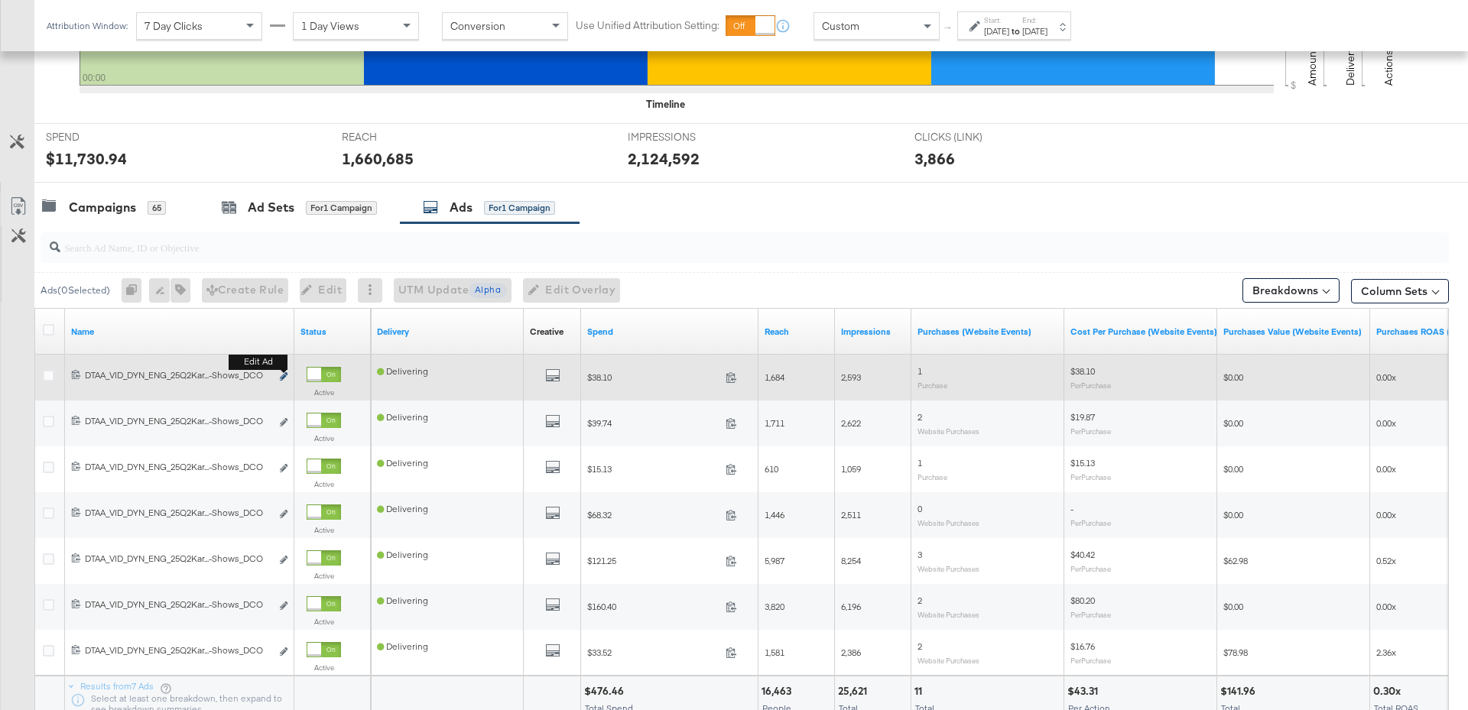
click at [284, 375] on icon "link" at bounding box center [284, 376] width 8 height 8
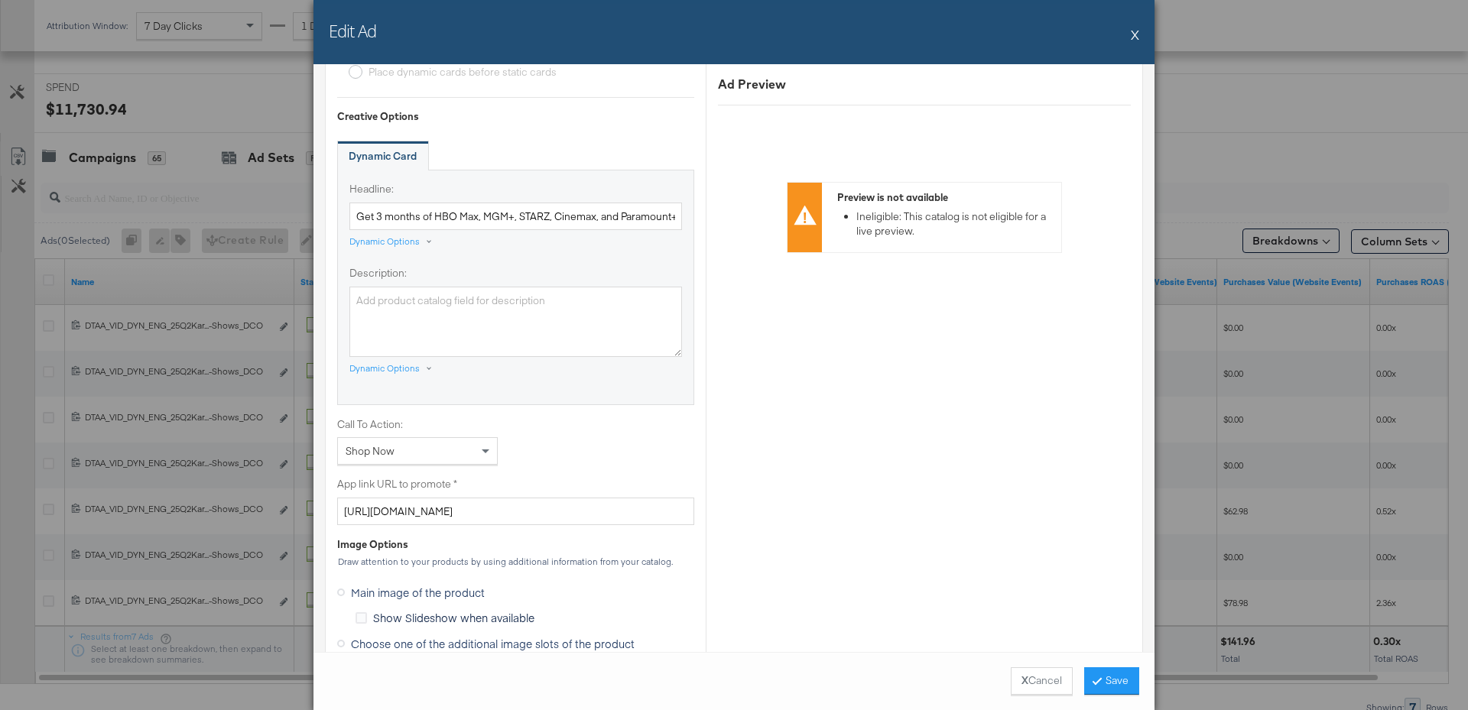
scroll to position [850, 0]
click at [528, 509] on input "https://ad.doubleclick.net/ddm/trackclk/N1799550.3958212PMPRECISIONFACEB/B33808…" at bounding box center [515, 512] width 357 height 28
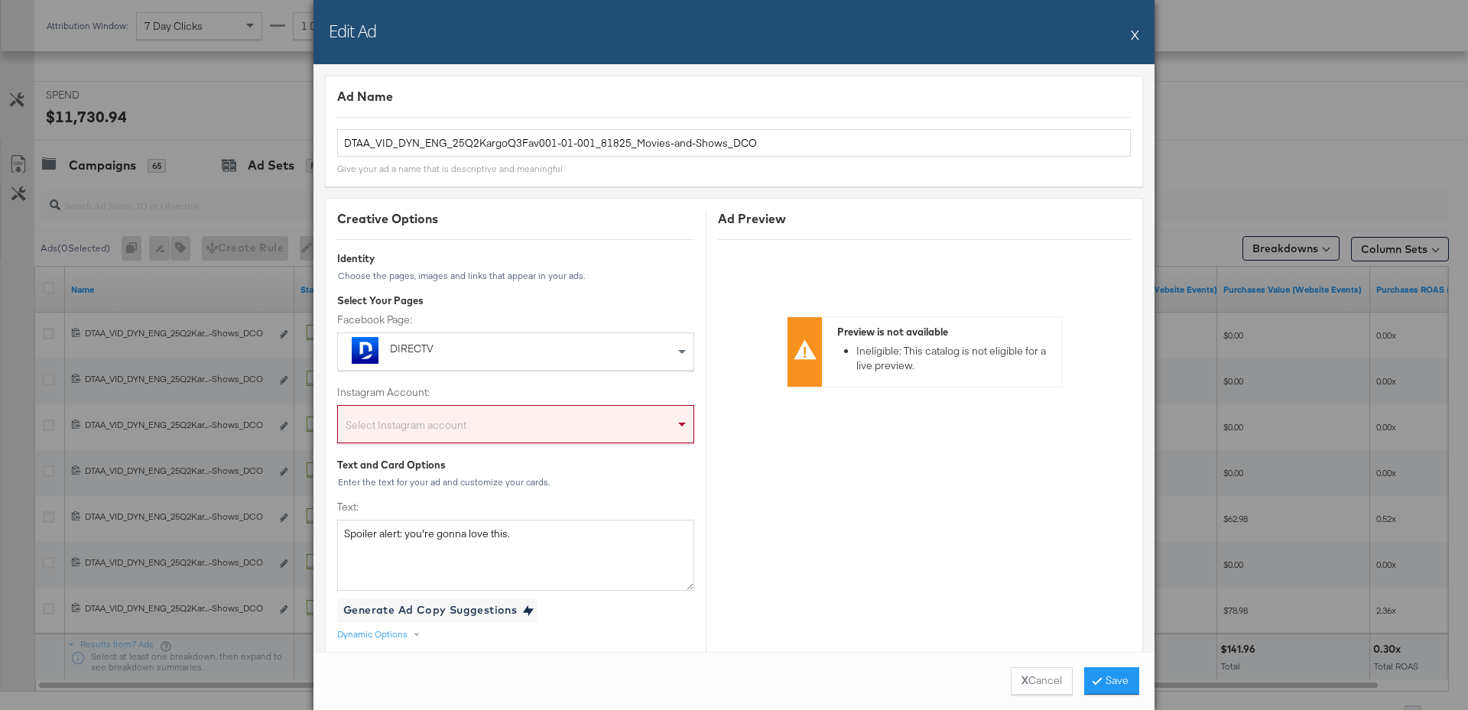
scroll to position [554, 0]
click at [1135, 34] on button "X" at bounding box center [1135, 34] width 8 height 31
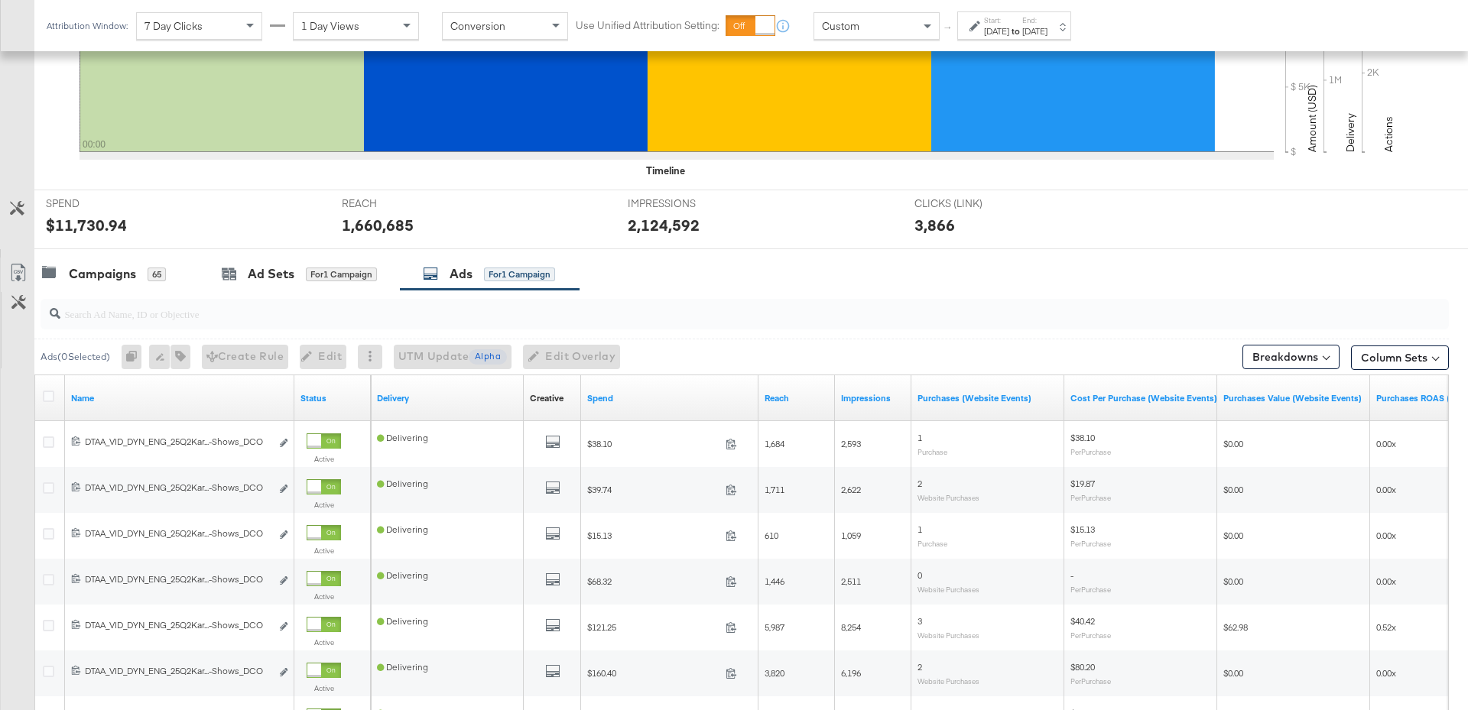
scroll to position [428, 0]
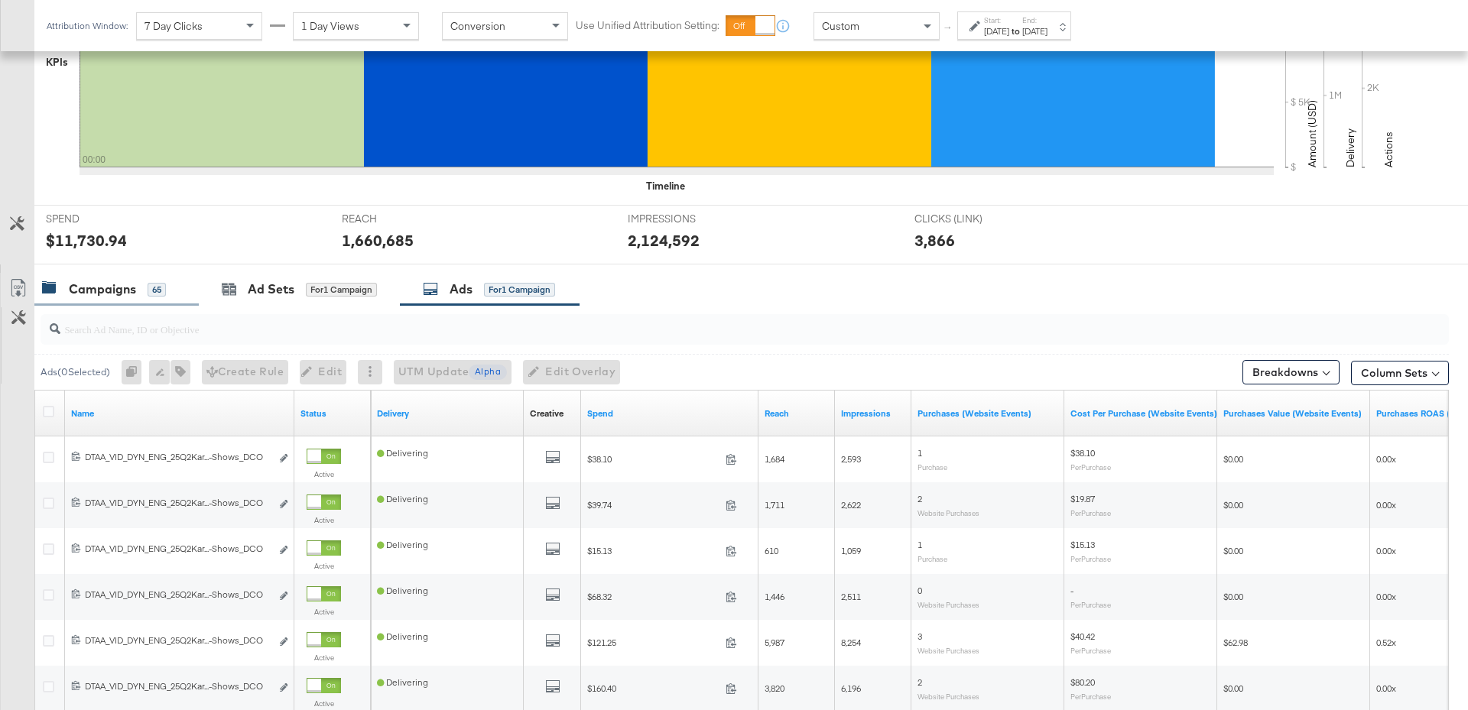
click at [109, 291] on div "Campaigns" at bounding box center [102, 290] width 67 height 18
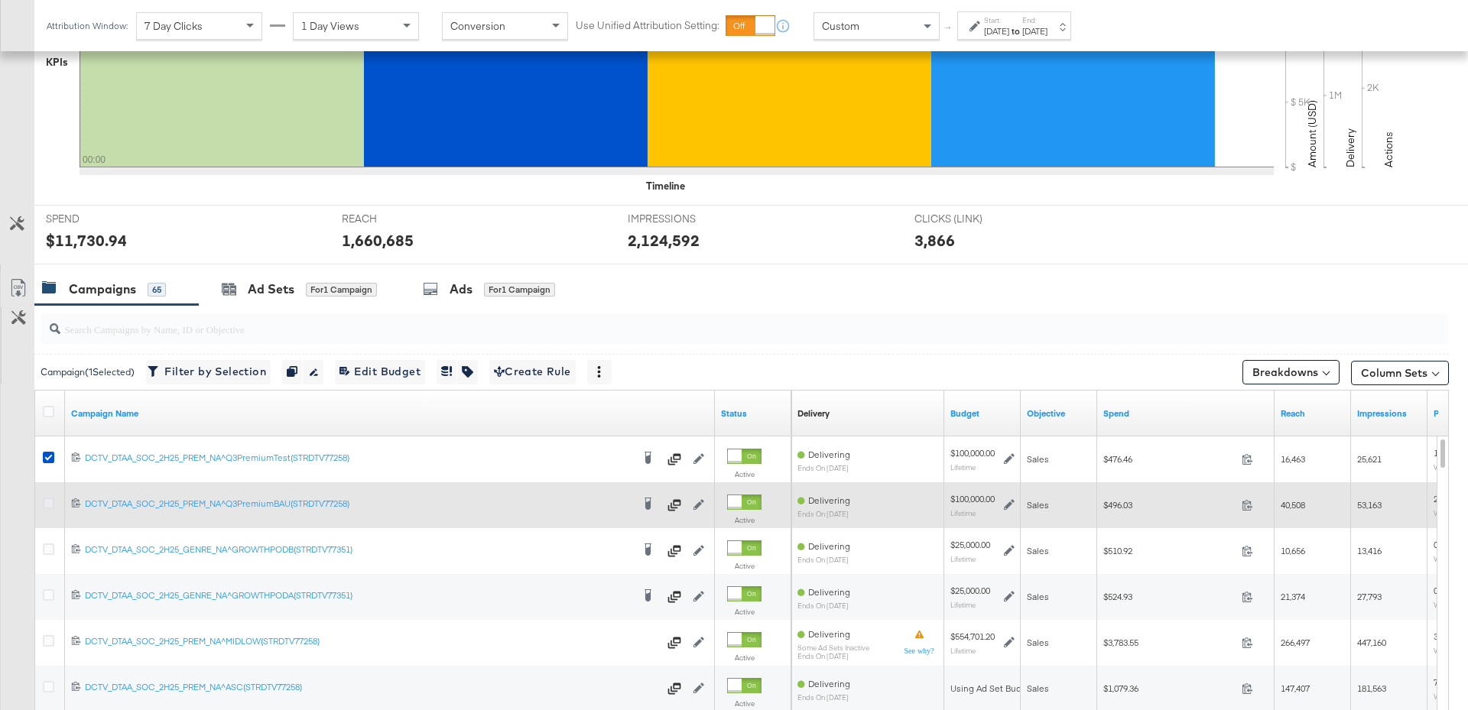
drag, startPoint x: 50, startPoint y: 504, endPoint x: 51, endPoint y: 483, distance: 20.7
click at [50, 503] on icon at bounding box center [48, 503] width 11 height 11
click at [0, 0] on input "checkbox" at bounding box center [0, 0] width 0 height 0
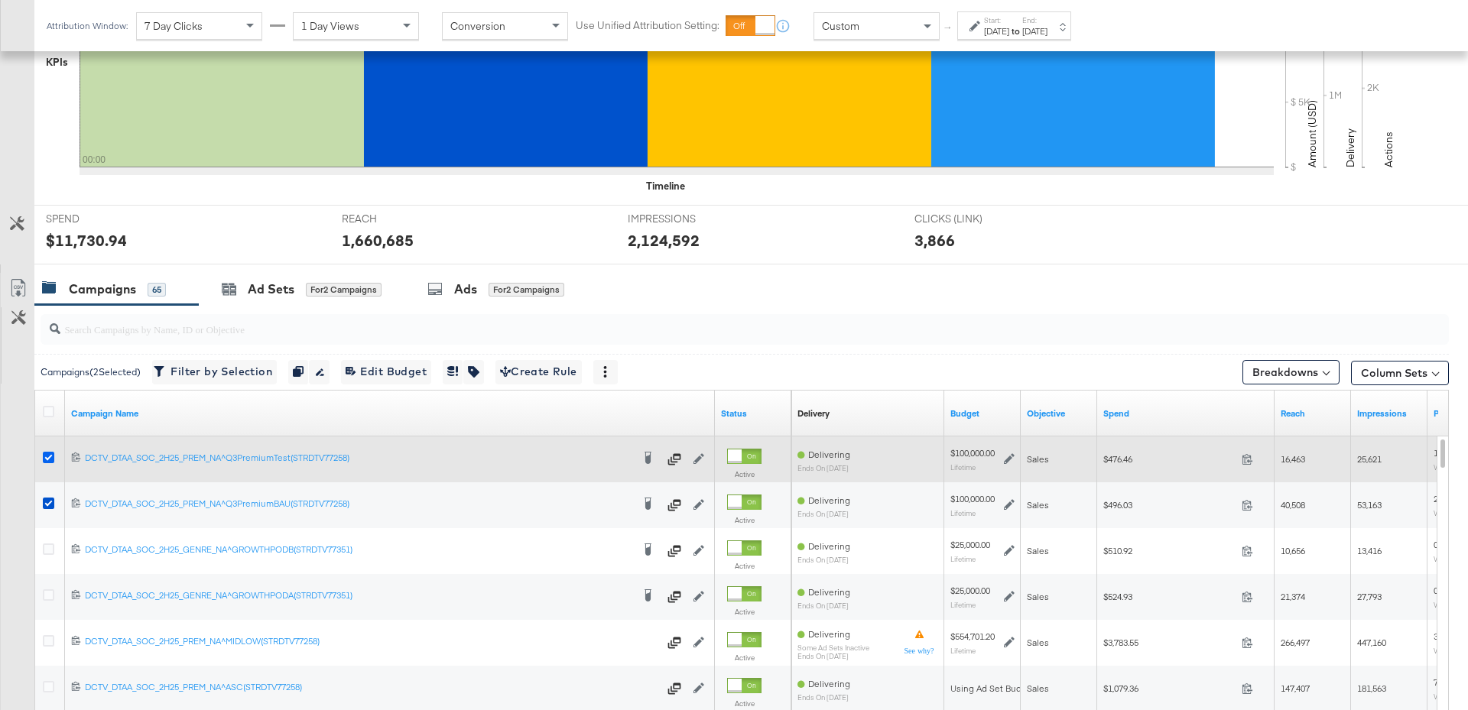
click at [47, 459] on icon at bounding box center [48, 457] width 11 height 11
click at [0, 0] on input "checkbox" at bounding box center [0, 0] width 0 height 0
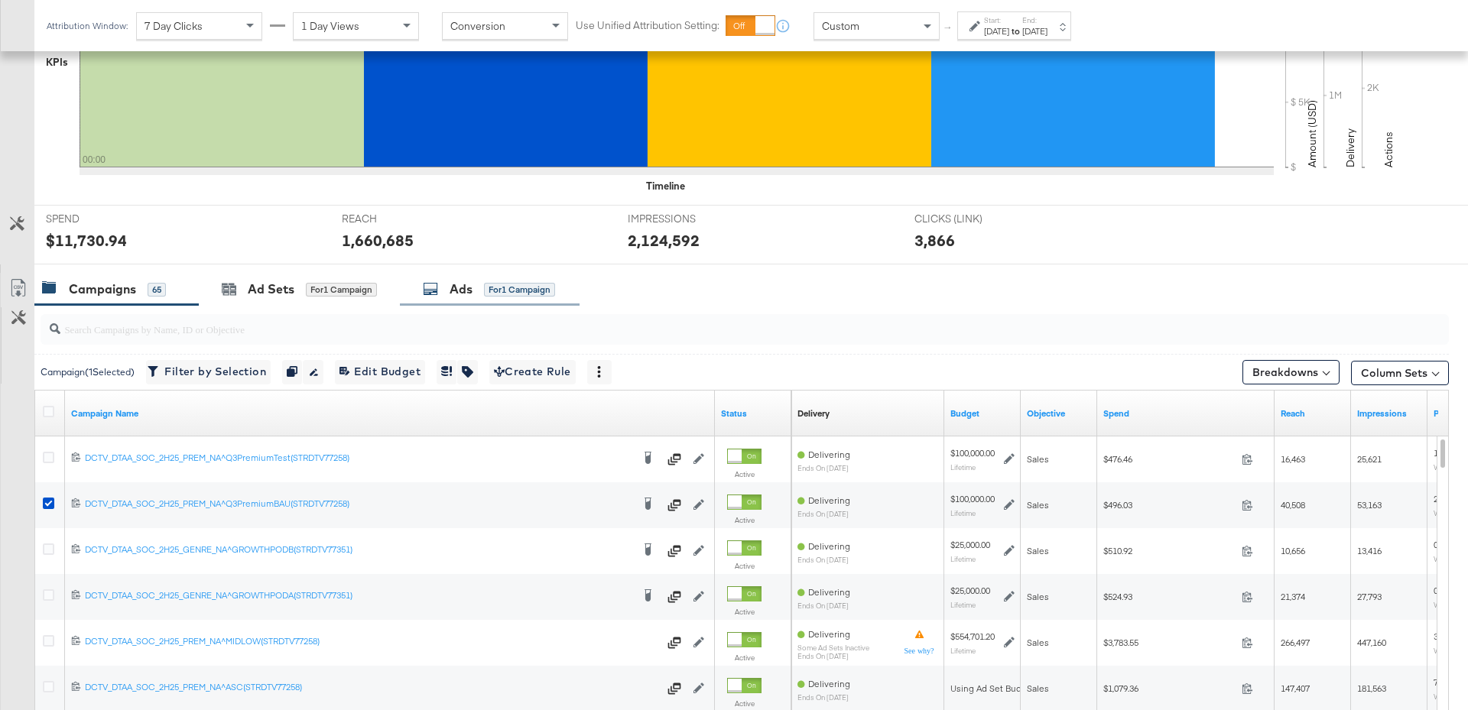
click at [461, 290] on div "Ads" at bounding box center [461, 290] width 23 height 18
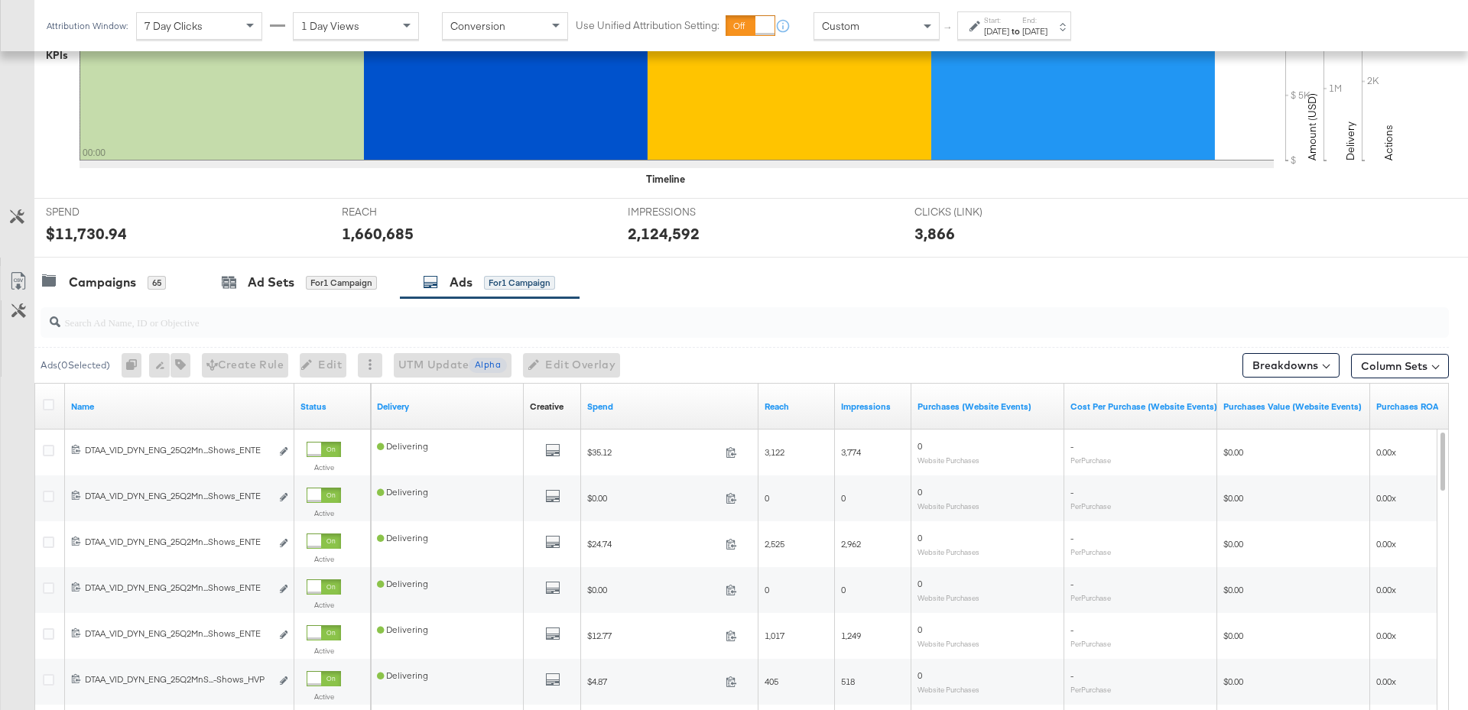
scroll to position [436, 0]
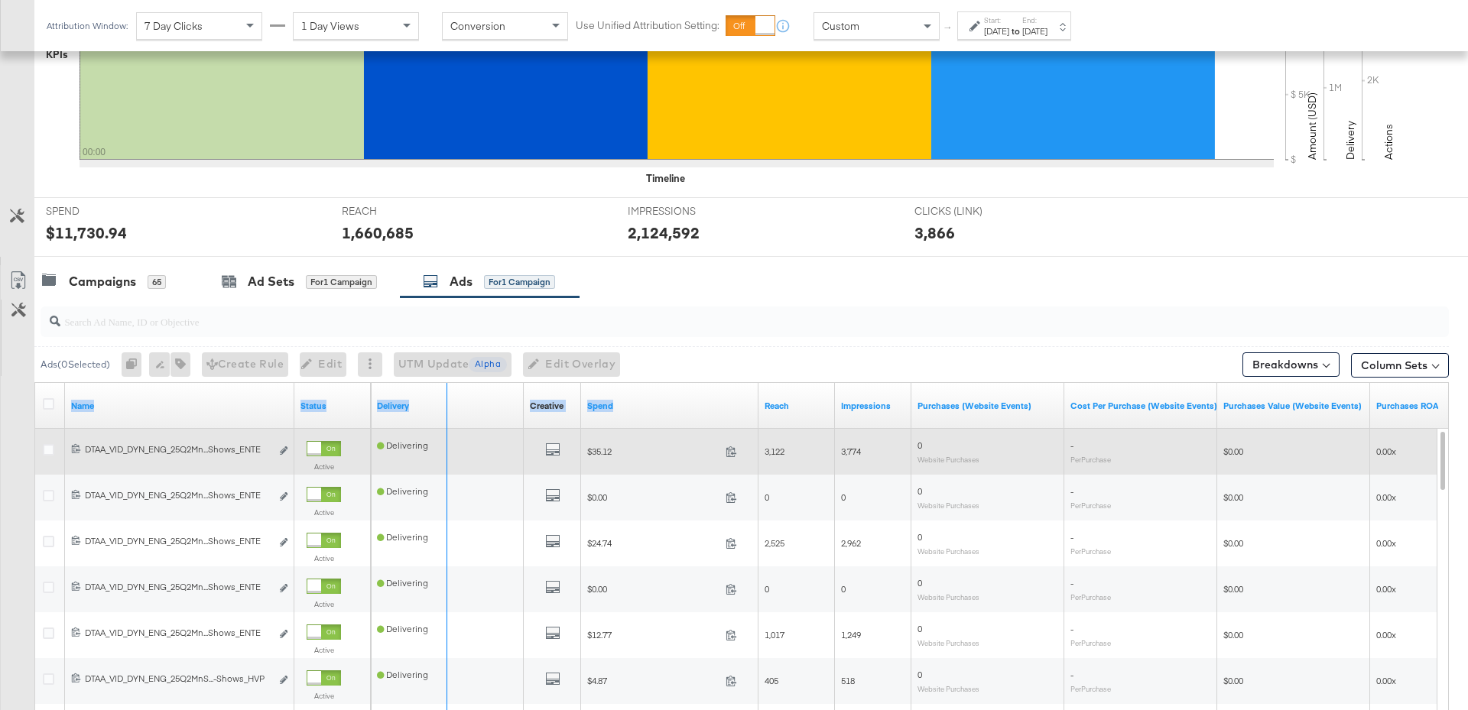
drag, startPoint x: 291, startPoint y: 392, endPoint x: 511, endPoint y: 459, distance: 230.2
click at [35, 383] on div "Name Status Delivery Creative Sorting Unavailable Spend Reach Impressions Purch…" at bounding box center [35, 383] width 0 height 0
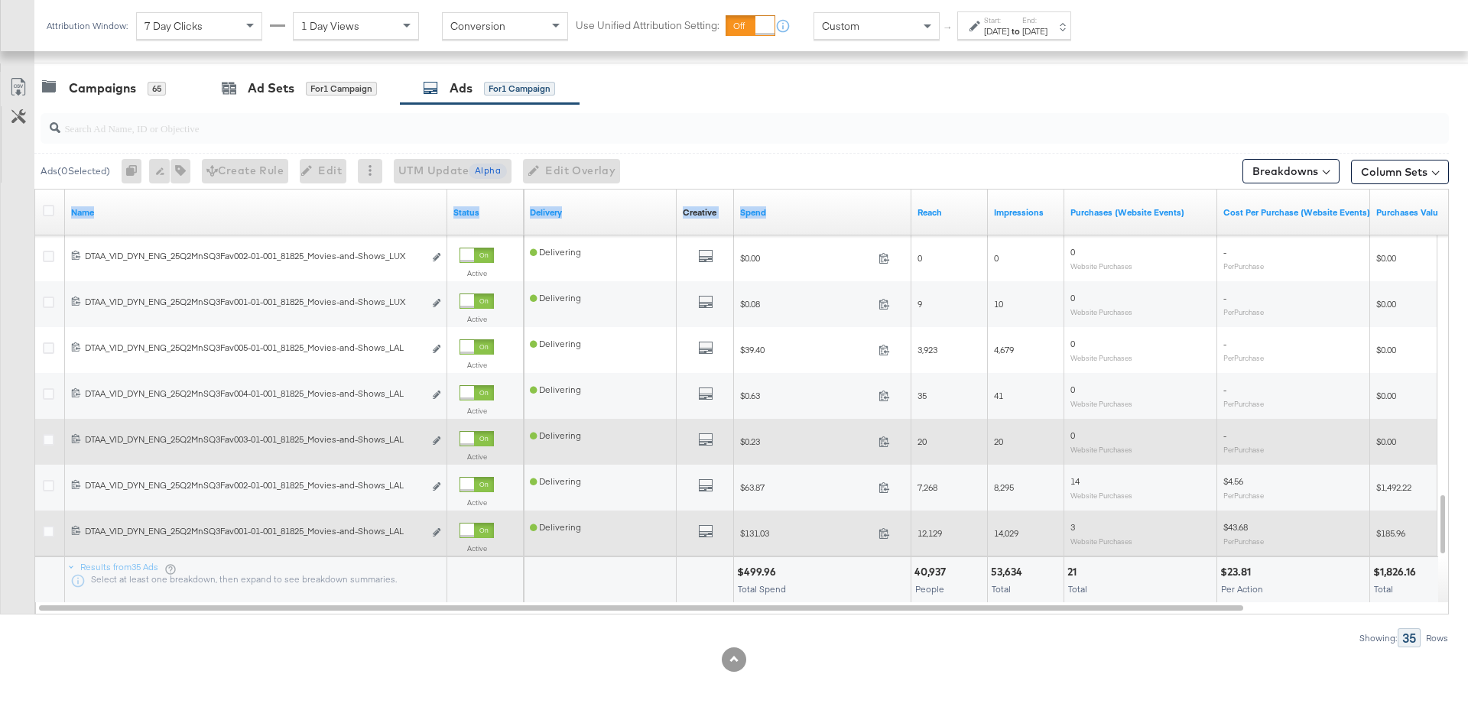
scroll to position [634, 0]
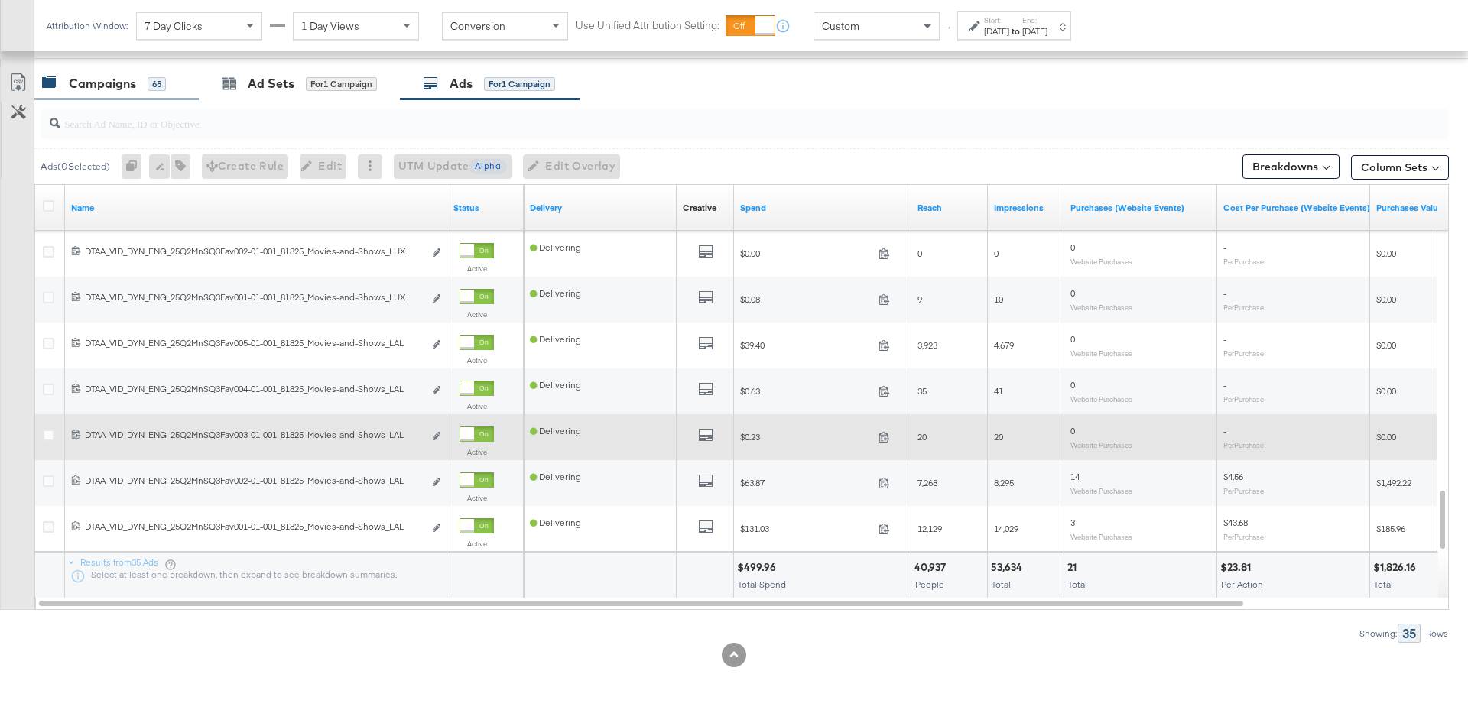
click at [99, 80] on div "Campaigns" at bounding box center [102, 84] width 67 height 18
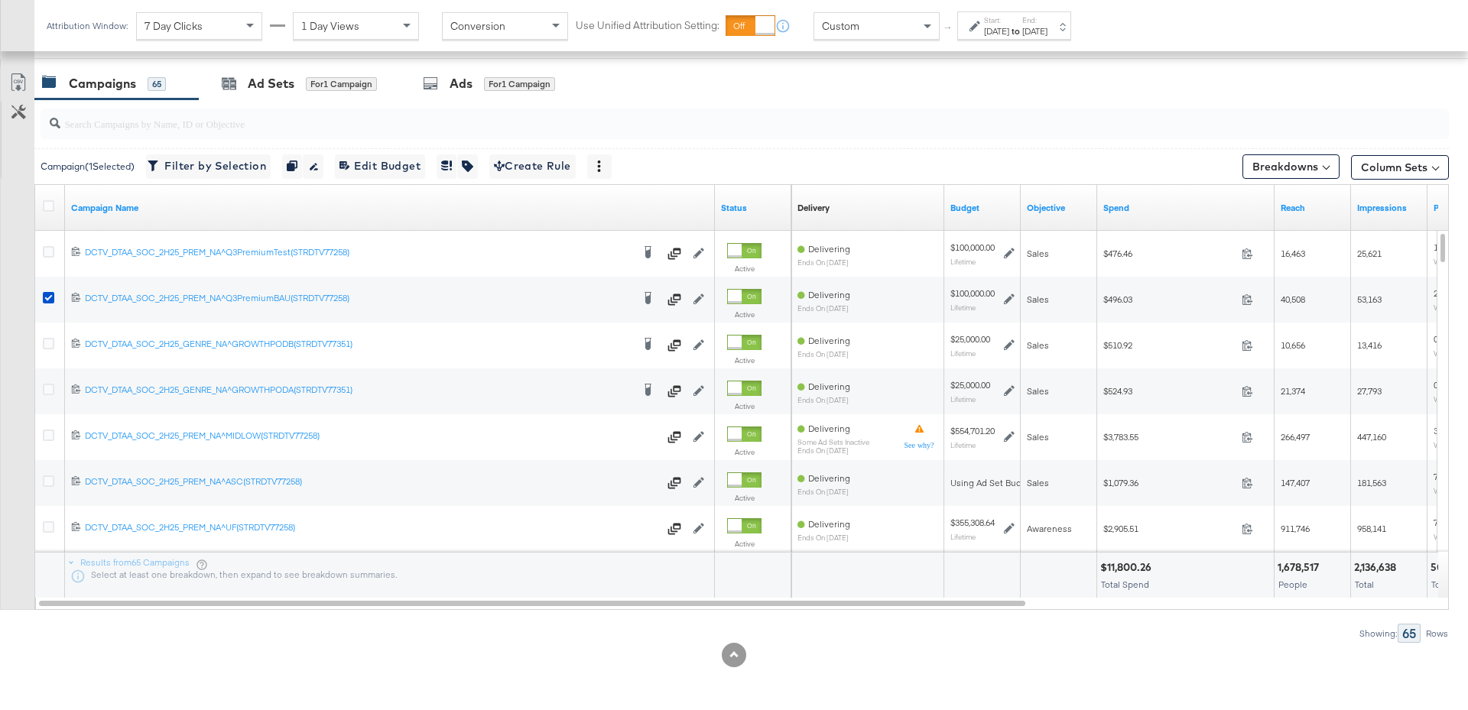
click at [263, 85] on div "Ad Sets" at bounding box center [271, 84] width 47 height 18
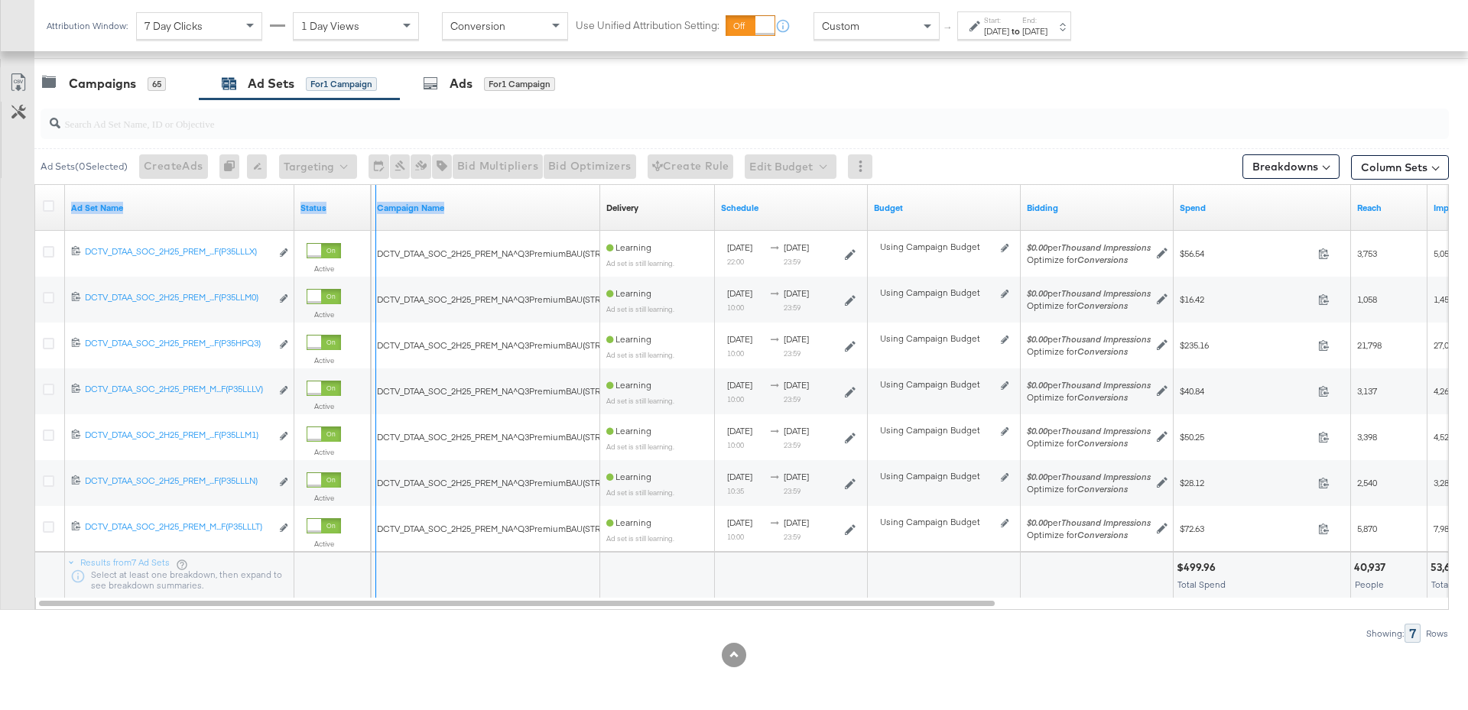
drag, startPoint x: 291, startPoint y: 192, endPoint x: 724, endPoint y: 200, distance: 432.8
click at [35, 185] on div "Ad Set Name Status Campaign Name Delivery Sorting Unavailable Schedule Budget B…" at bounding box center [35, 185] width 0 height 0
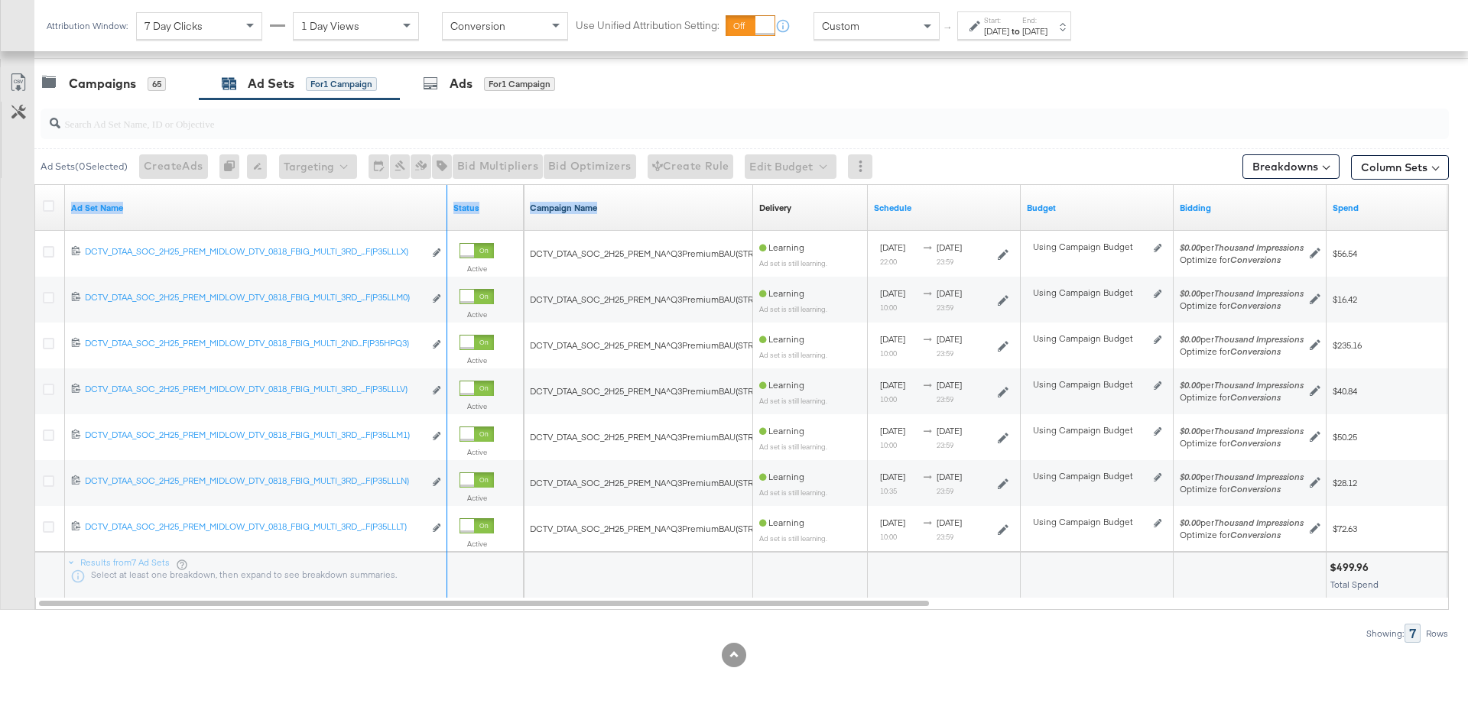
drag, startPoint x: 446, startPoint y: 196, endPoint x: 663, endPoint y: 206, distance: 217.4
click at [35, 185] on div "Ad Set Name Status Campaign Name Delivery Sorting Unavailable Schedule Budget B…" at bounding box center [35, 185] width 0 height 0
drag, startPoint x: 444, startPoint y: 198, endPoint x: 880, endPoint y: 212, distance: 436.0
click at [35, 185] on div "Ad Set Name Status Campaign Name Delivery Sorting Unavailable Schedule Budget B…" at bounding box center [35, 185] width 0 height 0
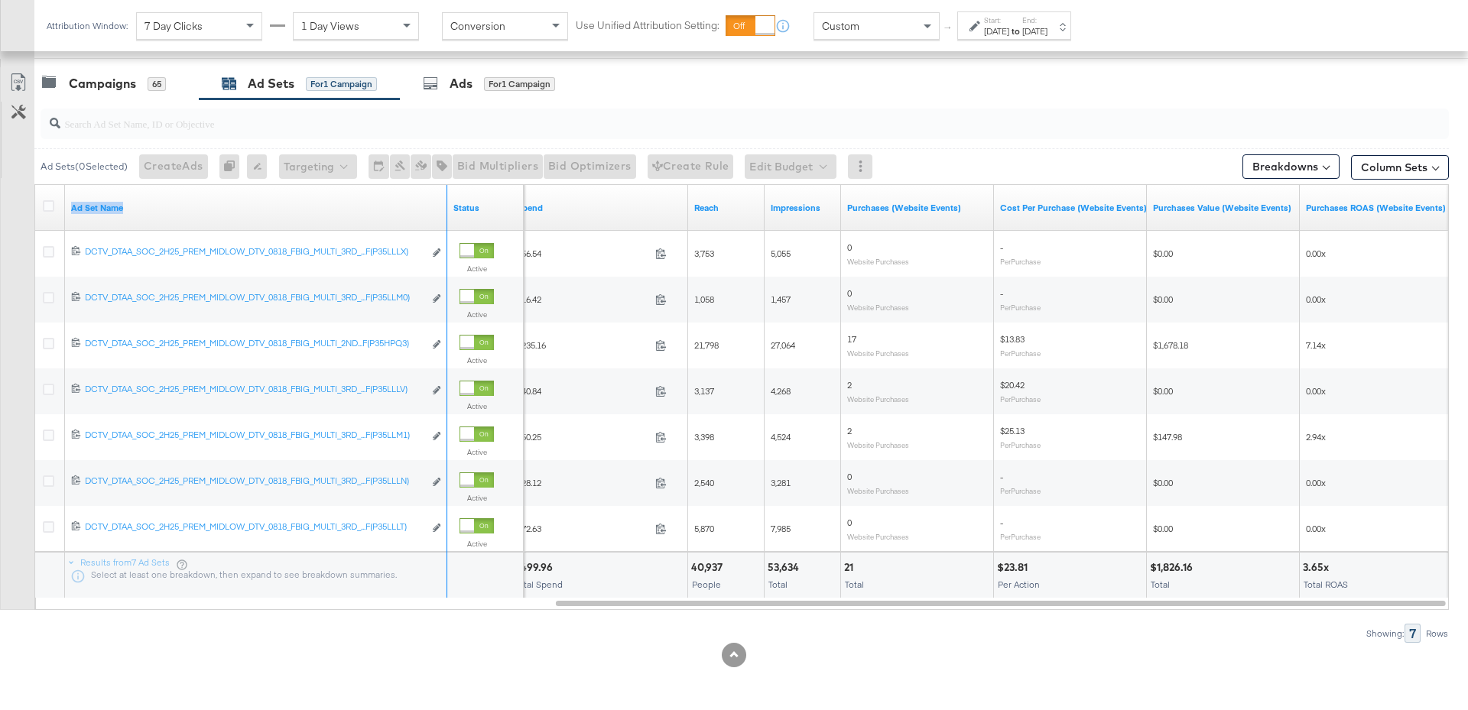
drag, startPoint x: 443, startPoint y: 194, endPoint x: 450, endPoint y: 200, distance: 8.7
click at [495, 196] on div "Ad Set Name Status" at bounding box center [279, 208] width 489 height 46
drag, startPoint x: 446, startPoint y: 195, endPoint x: 515, endPoint y: 199, distance: 68.9
click at [490, 198] on div "Ad Set Name Status" at bounding box center [279, 208] width 489 height 46
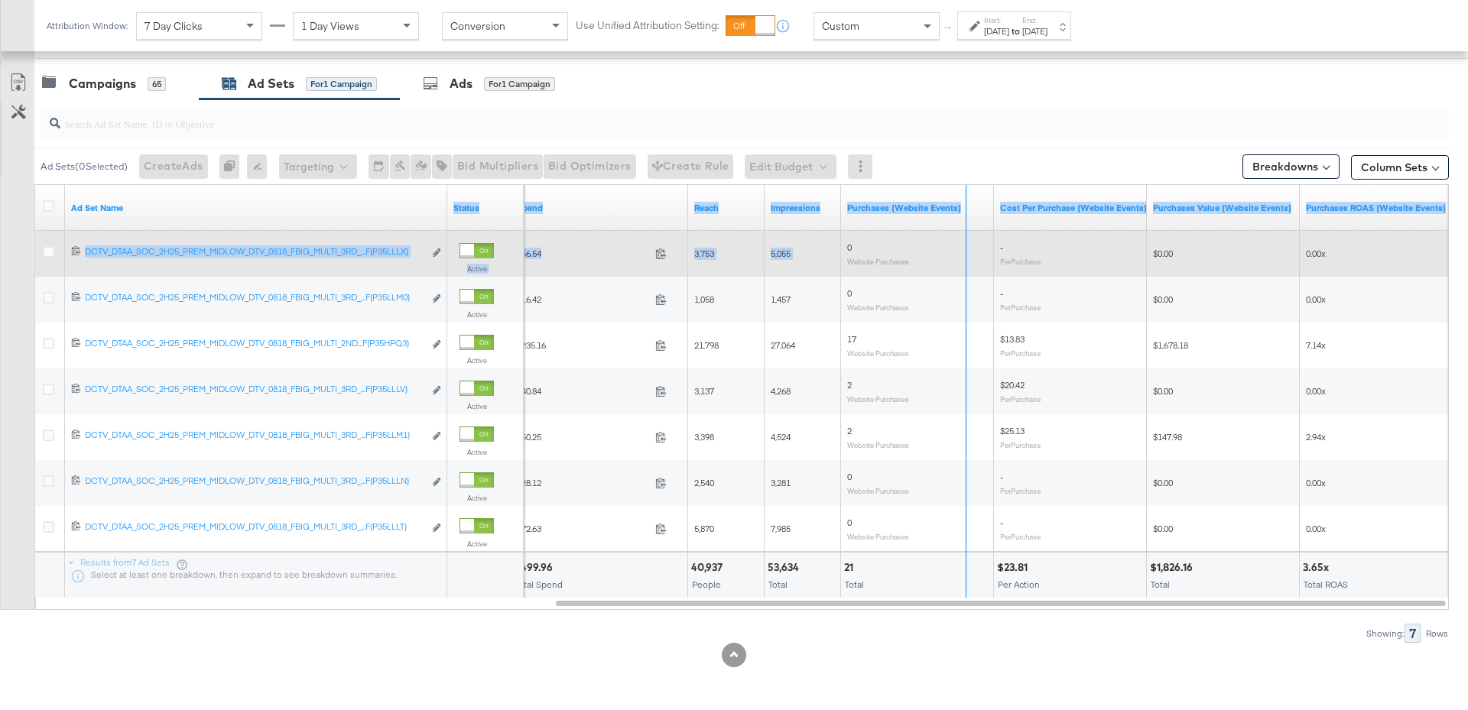
drag, startPoint x: 533, startPoint y: 202, endPoint x: 736, endPoint y: 233, distance: 205.0
click at [969, 237] on div "Ad Set Name Status Spend Reach Impressions Purchases (Website Events) Cost Per …" at bounding box center [742, 391] width 1414 height 413
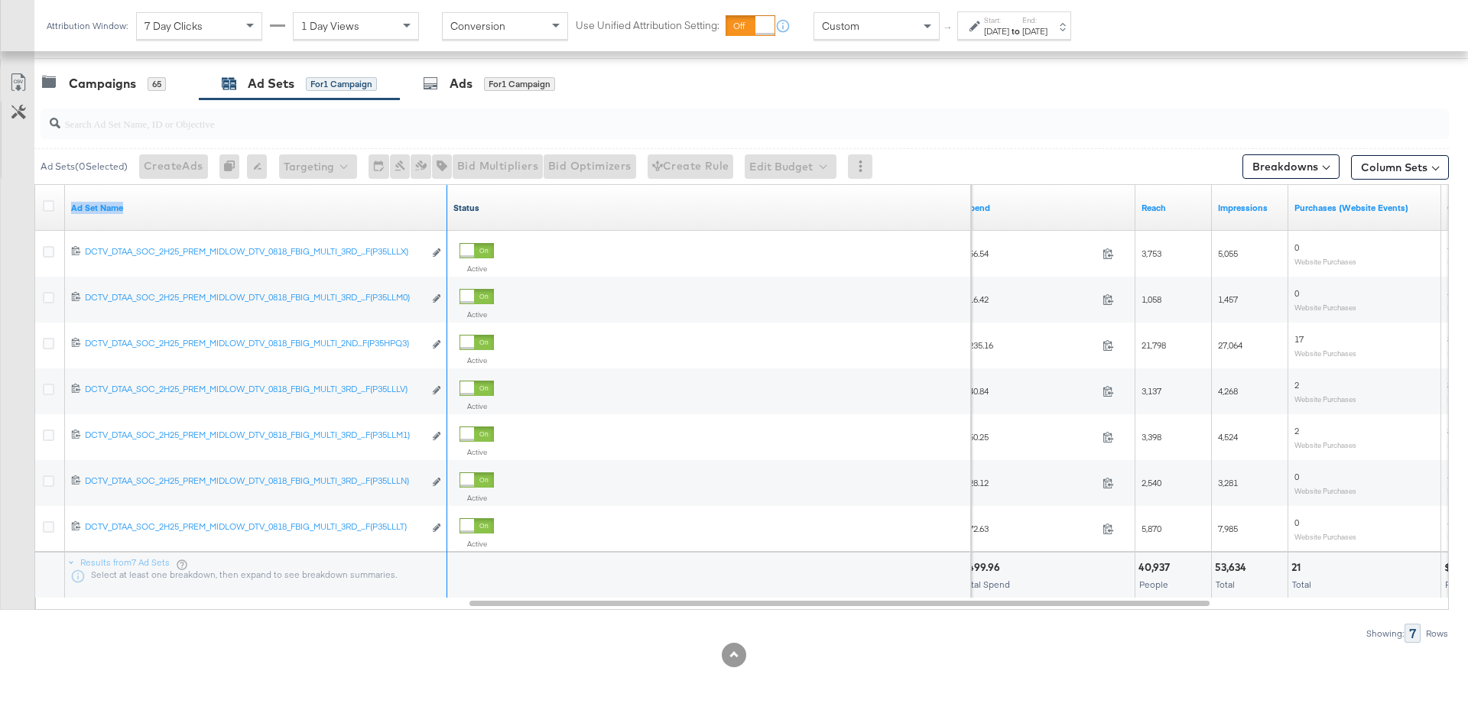
drag, startPoint x: 443, startPoint y: 197, endPoint x: 555, endPoint y: 202, distance: 111.7
click at [539, 201] on div "Ad Set Name Status" at bounding box center [503, 208] width 936 height 46
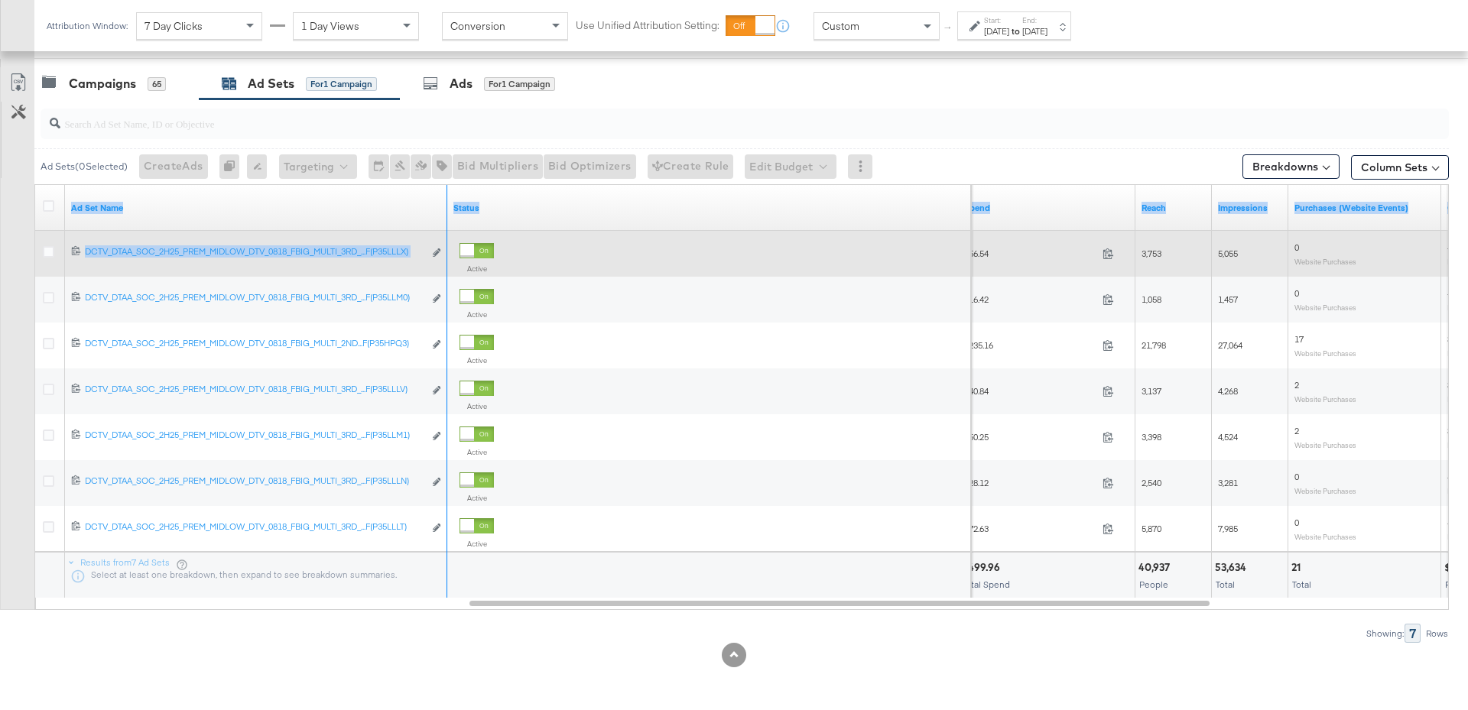
drag, startPoint x: 444, startPoint y: 194, endPoint x: 925, endPoint y: 257, distance: 485.0
click at [925, 257] on div "Ad Set Name Status Spend Reach Impressions Purchases (Website Events) Cost Per …" at bounding box center [742, 391] width 1414 height 413
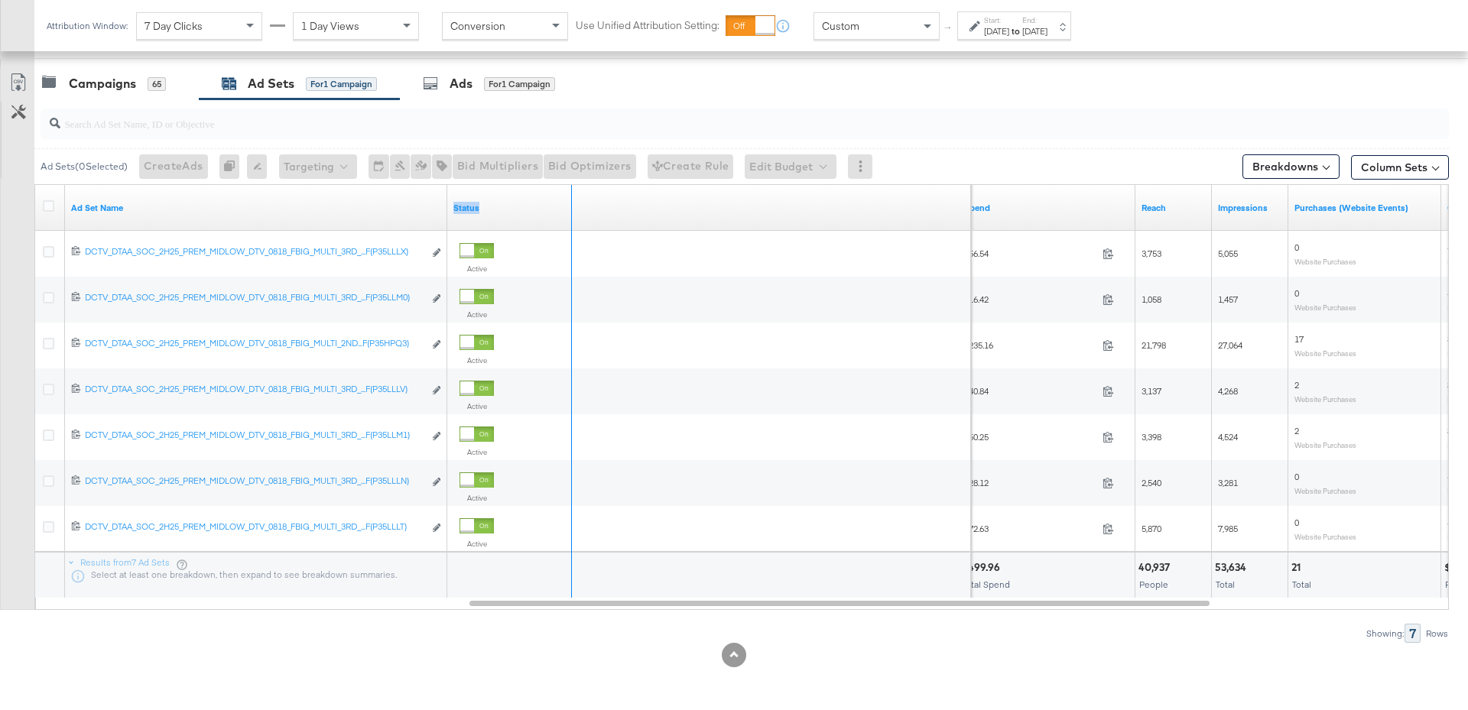
drag, startPoint x: 966, startPoint y: 196, endPoint x: 554, endPoint y: 219, distance: 412.7
click at [563, 216] on div "Status" at bounding box center [709, 208] width 524 height 46
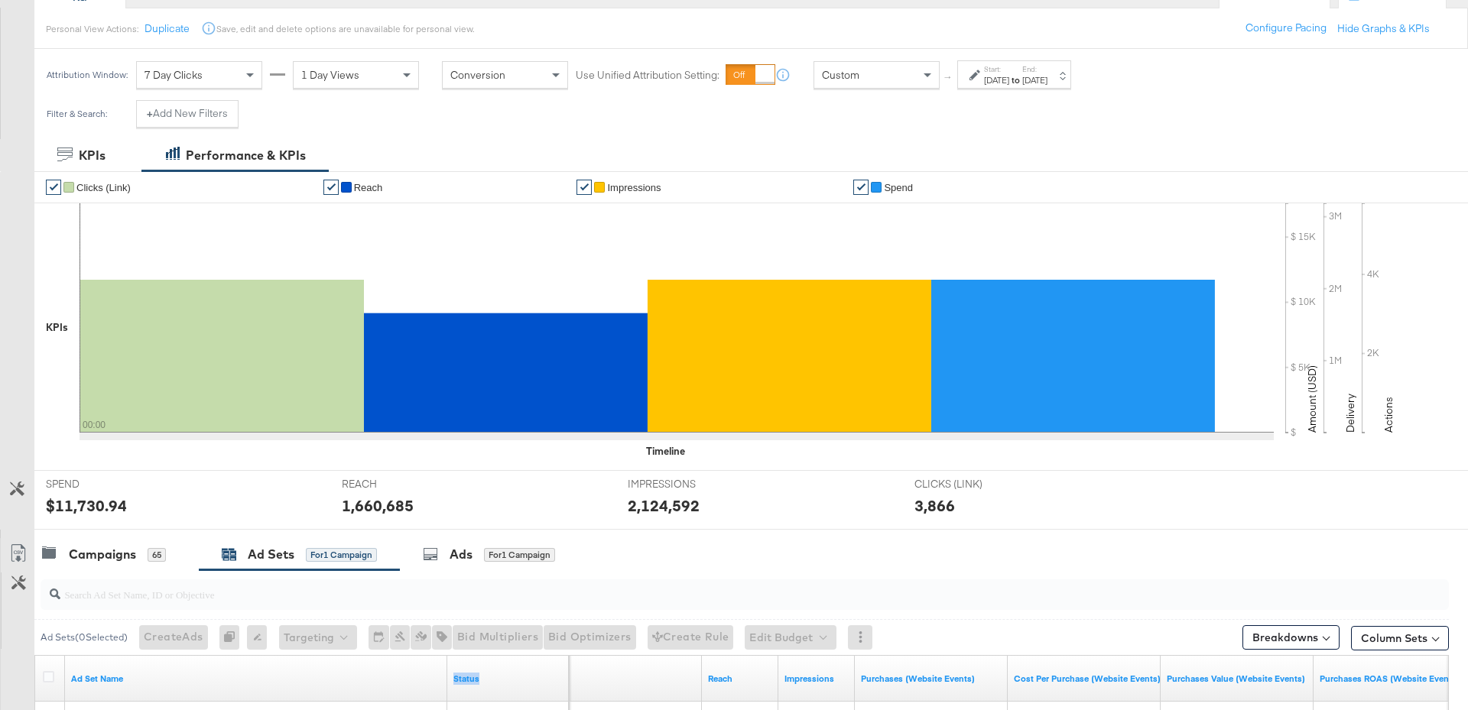
scroll to position [131, 0]
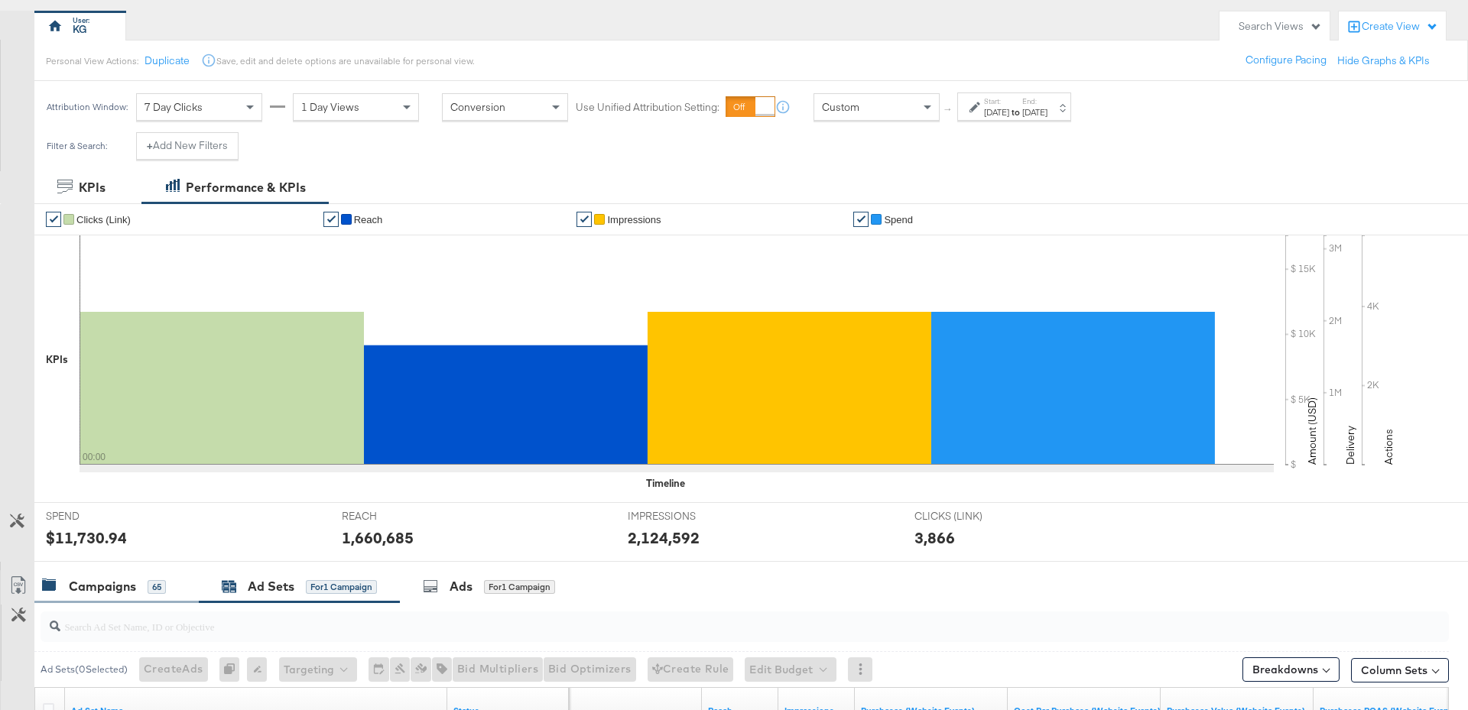
click at [99, 593] on div "Campaigns" at bounding box center [102, 587] width 67 height 18
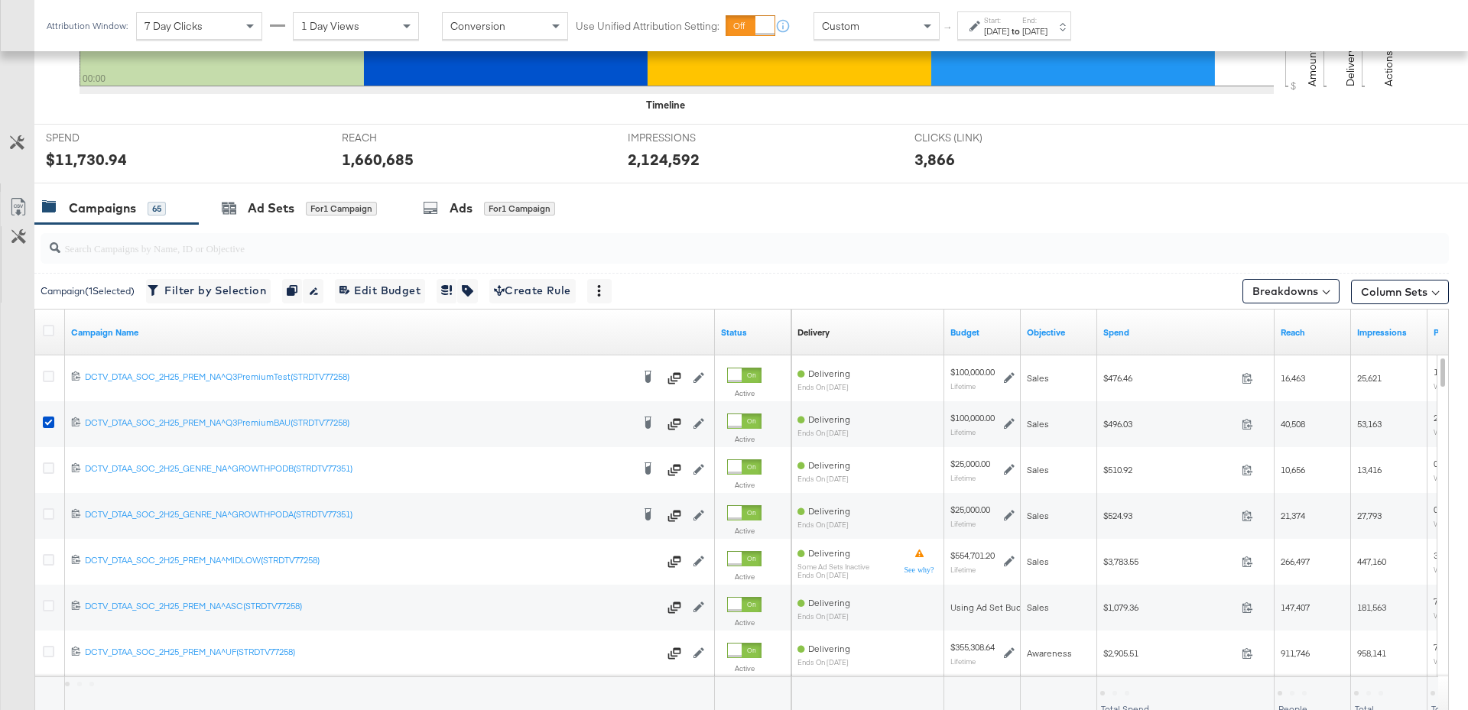
scroll to position [579, 0]
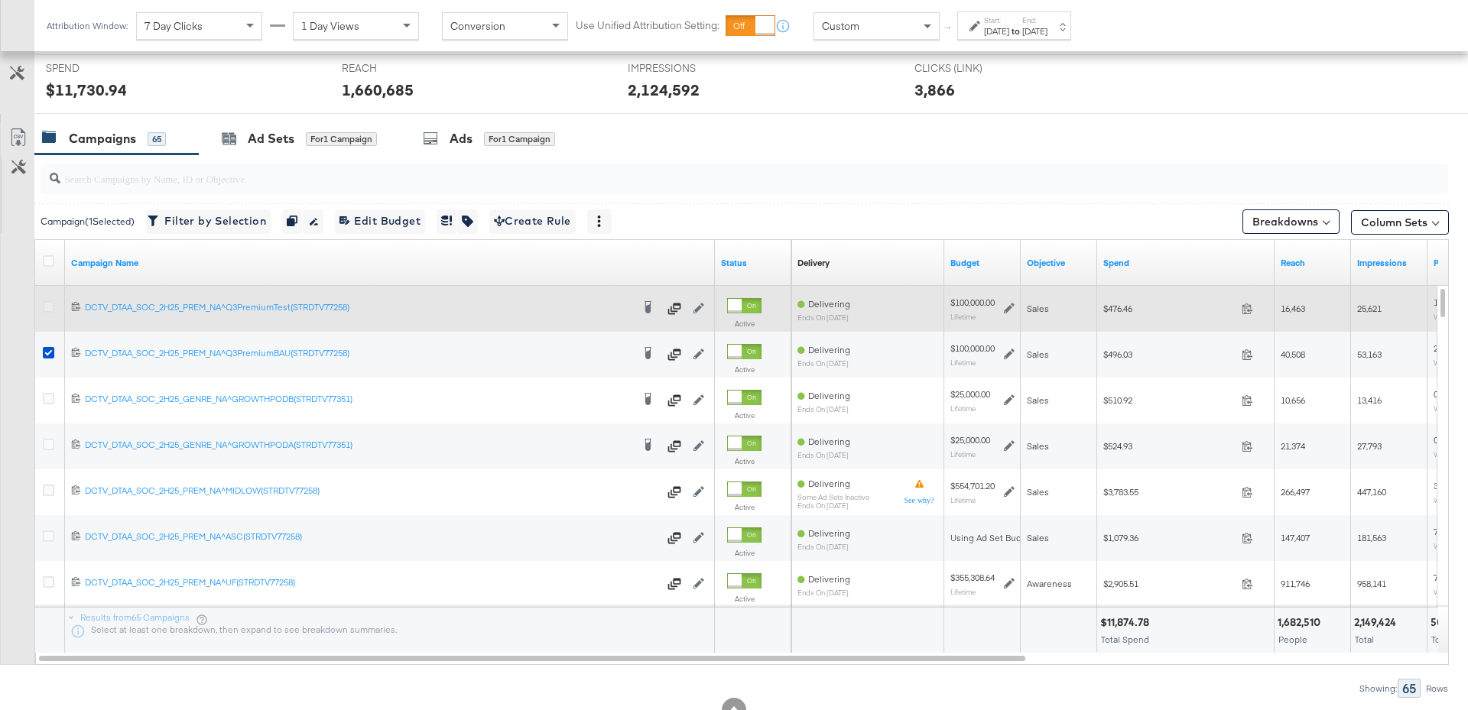
drag, startPoint x: 46, startPoint y: 308, endPoint x: 49, endPoint y: 366, distance: 58.2
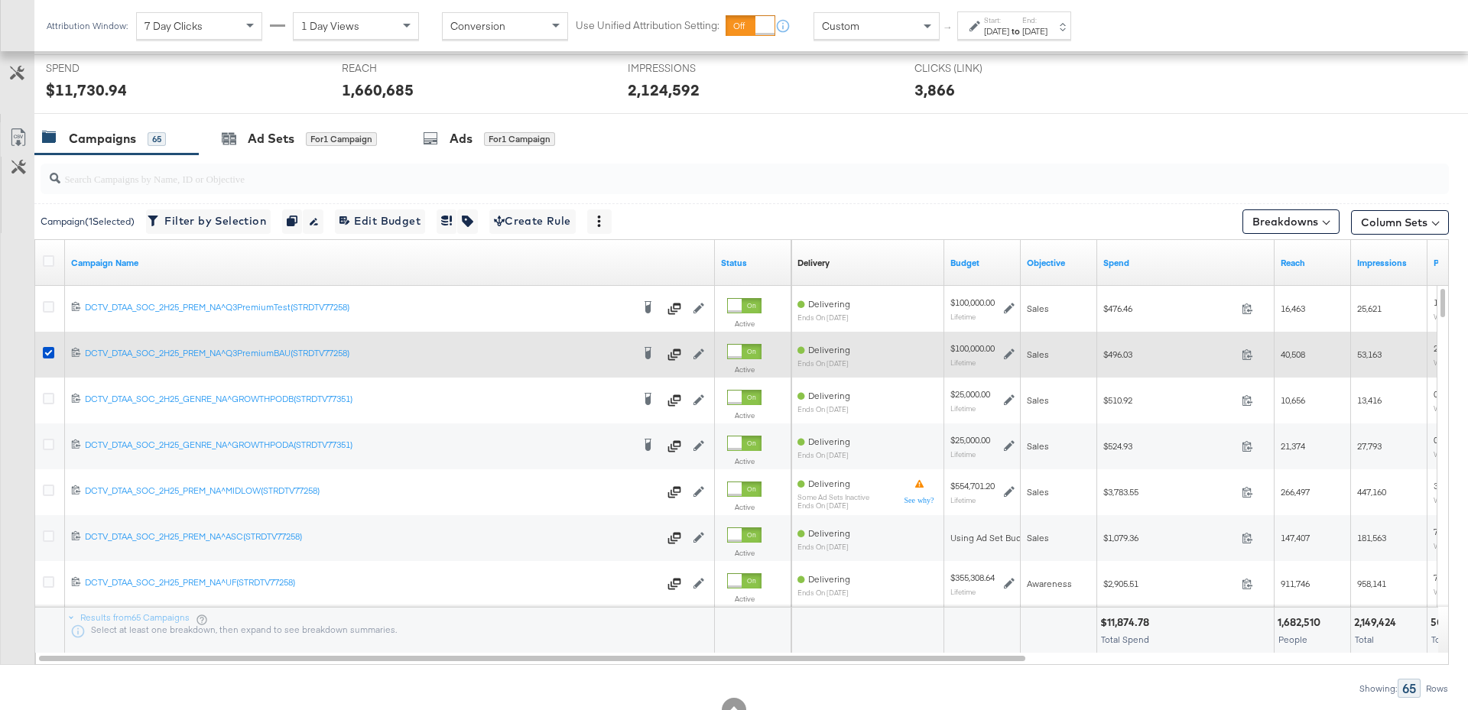
click at [46, 310] on icon at bounding box center [48, 306] width 11 height 11
click at [0, 0] on input "checkbox" at bounding box center [0, 0] width 0 height 0
click at [49, 349] on icon at bounding box center [48, 352] width 11 height 11
click at [0, 0] on input "checkbox" at bounding box center [0, 0] width 0 height 0
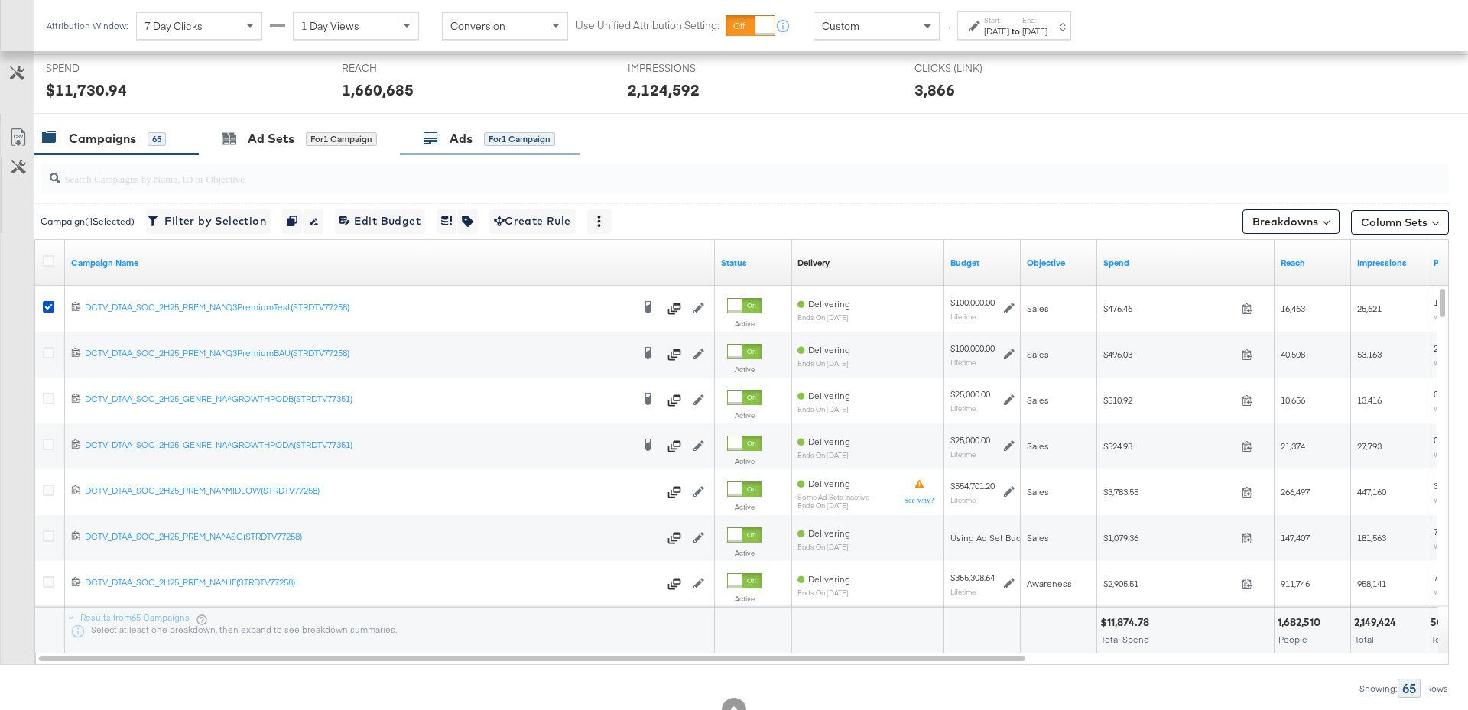
click at [451, 139] on div "Ads" at bounding box center [461, 139] width 23 height 18
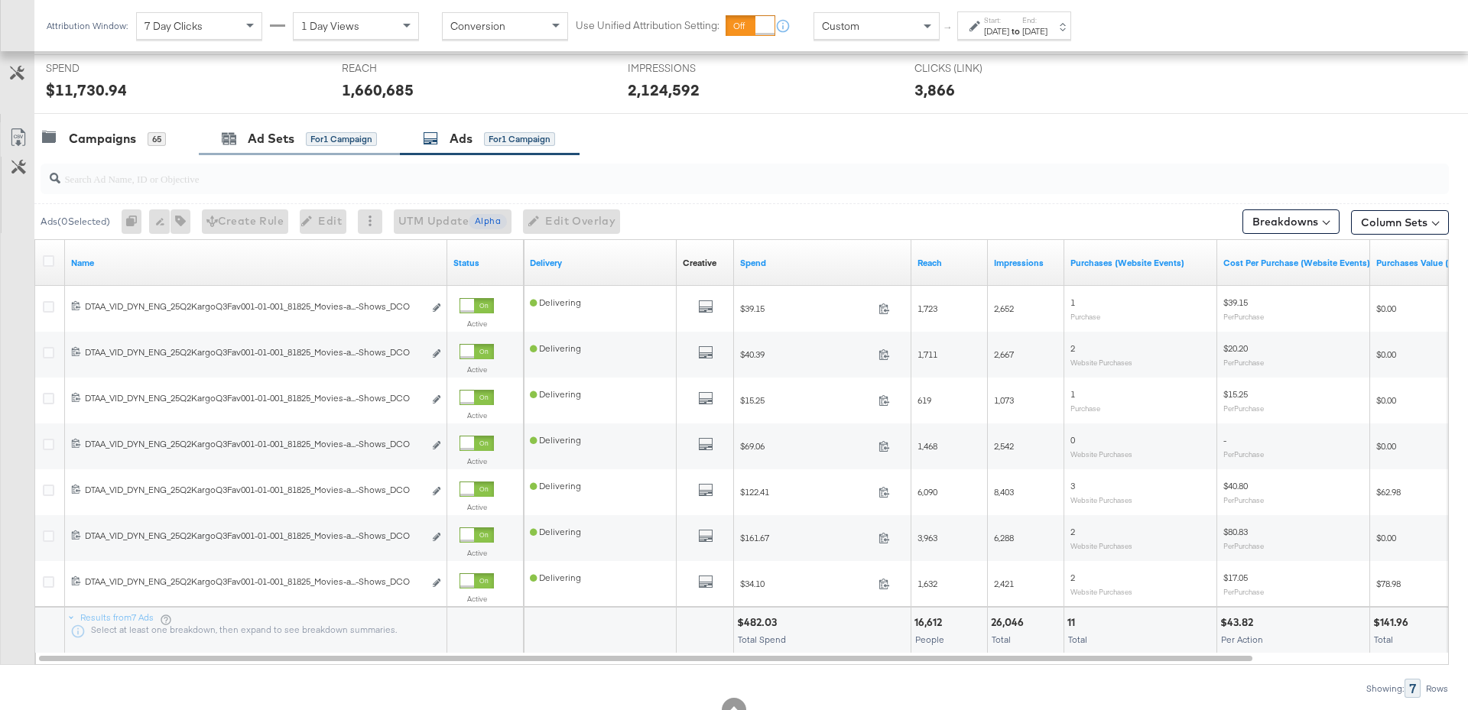
click at [264, 148] on div "Ad Sets for 1 Campaign" at bounding box center [299, 138] width 201 height 33
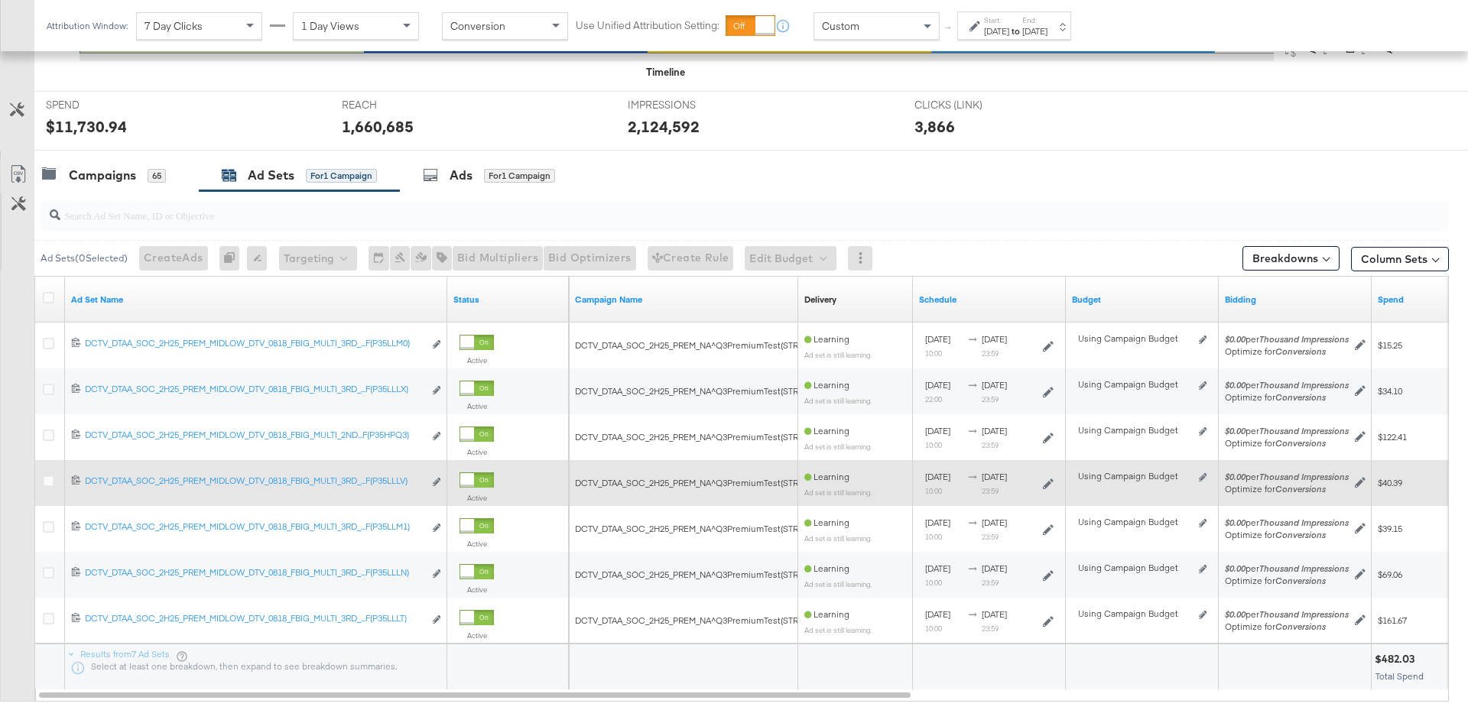
scroll to position [540, 0]
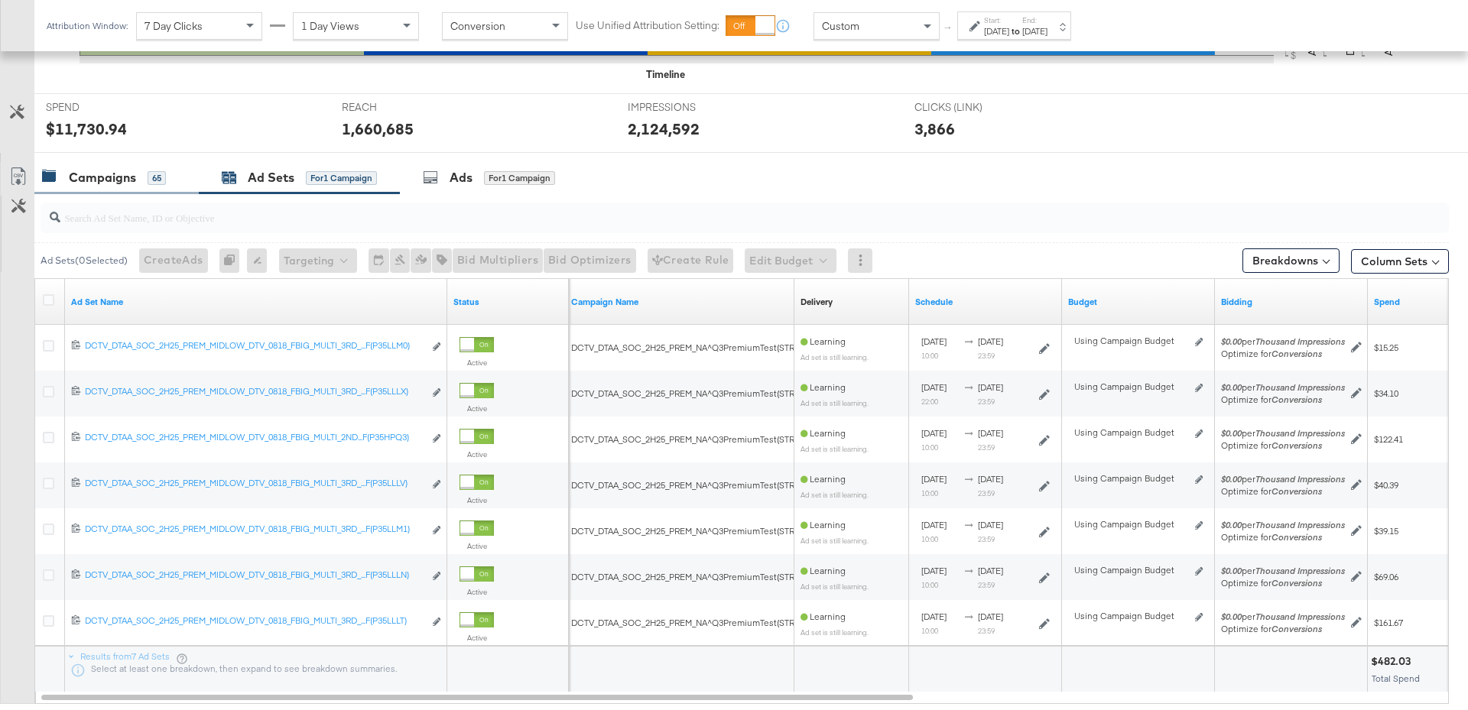
click at [96, 173] on div "Campaigns" at bounding box center [102, 178] width 67 height 18
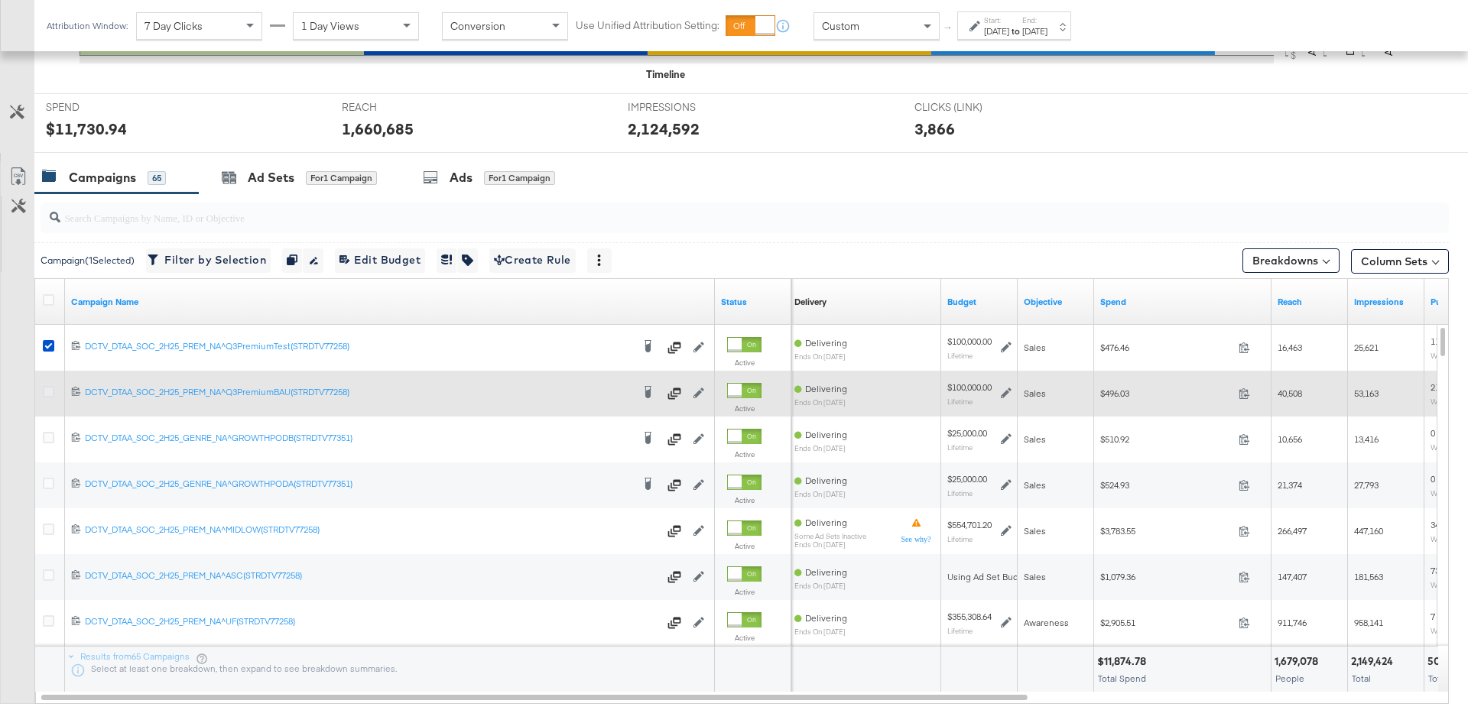
scroll to position [538, 0]
click at [46, 393] on icon at bounding box center [48, 393] width 11 height 11
click at [0, 0] on input "checkbox" at bounding box center [0, 0] width 0 height 0
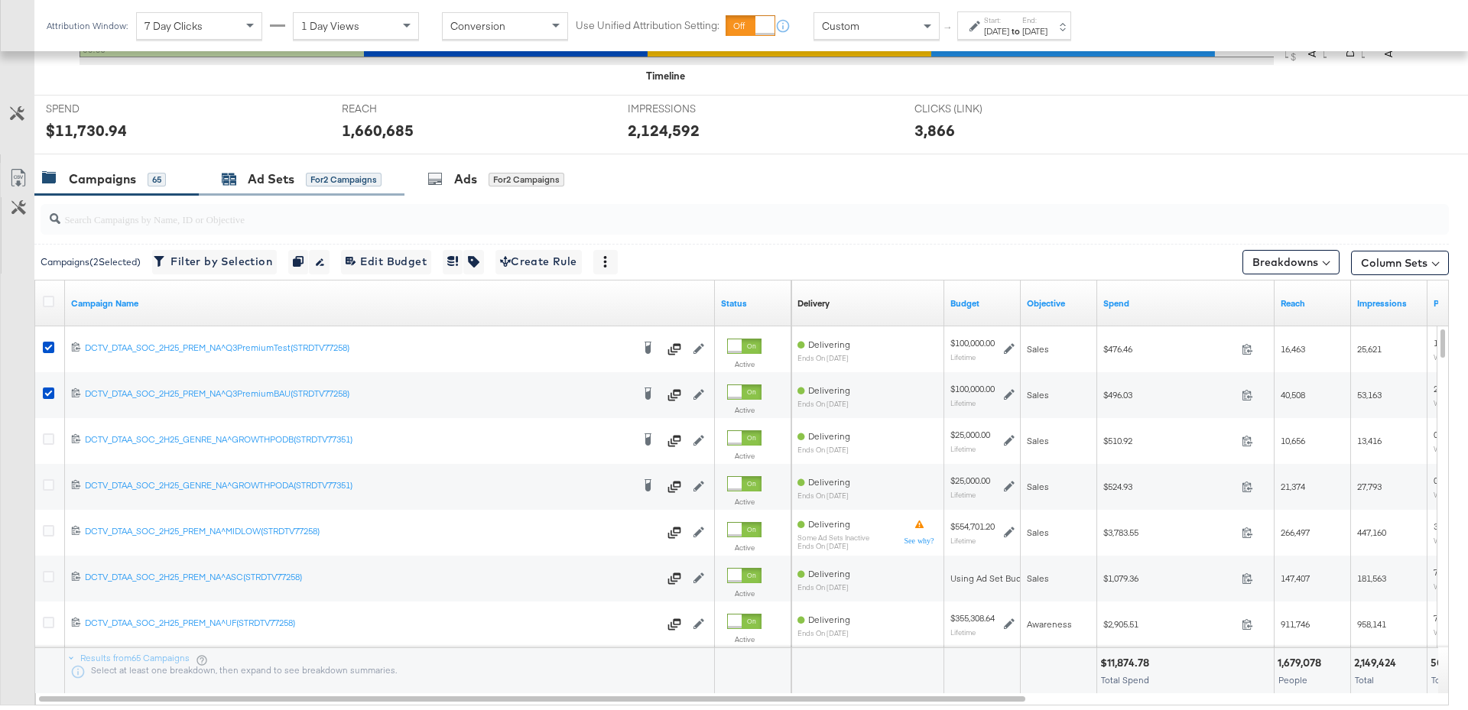
click at [291, 180] on div "Ad Sets" at bounding box center [271, 179] width 47 height 18
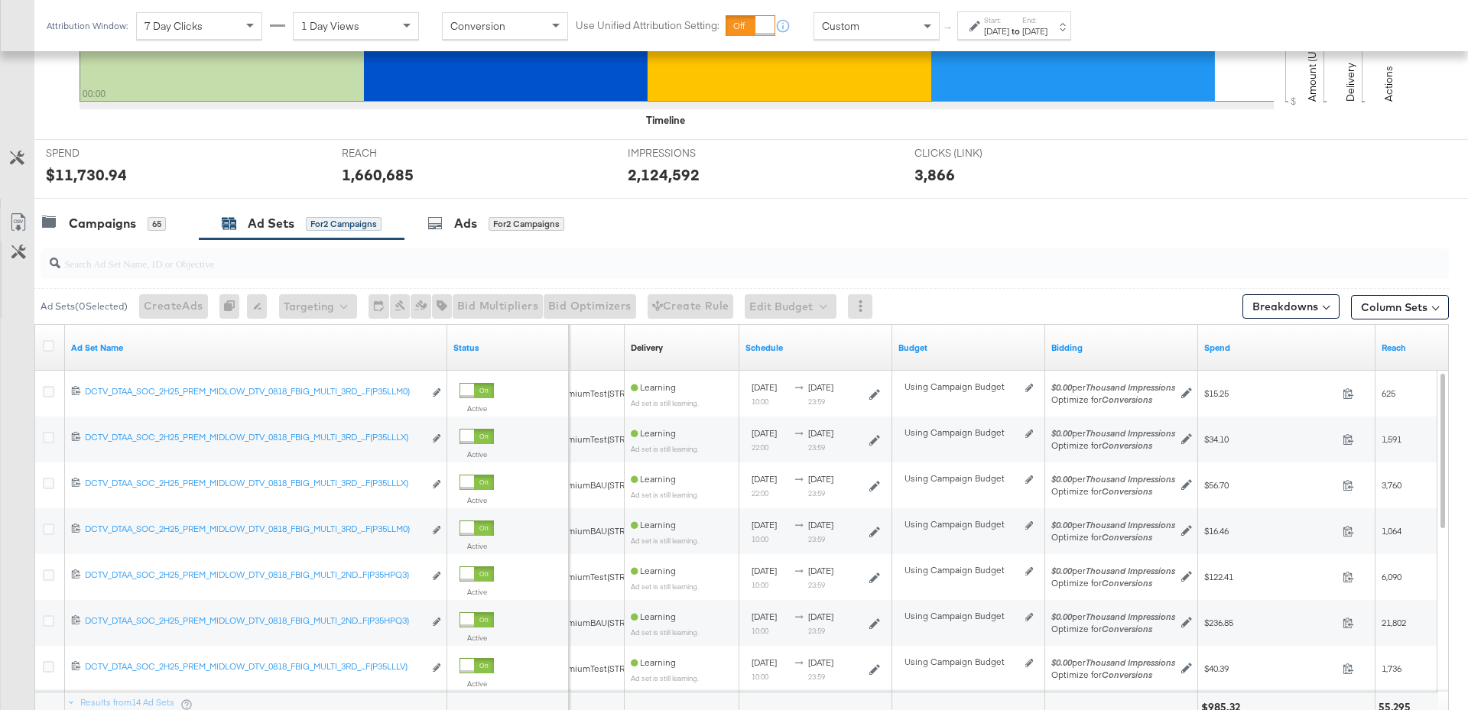
scroll to position [502, 0]
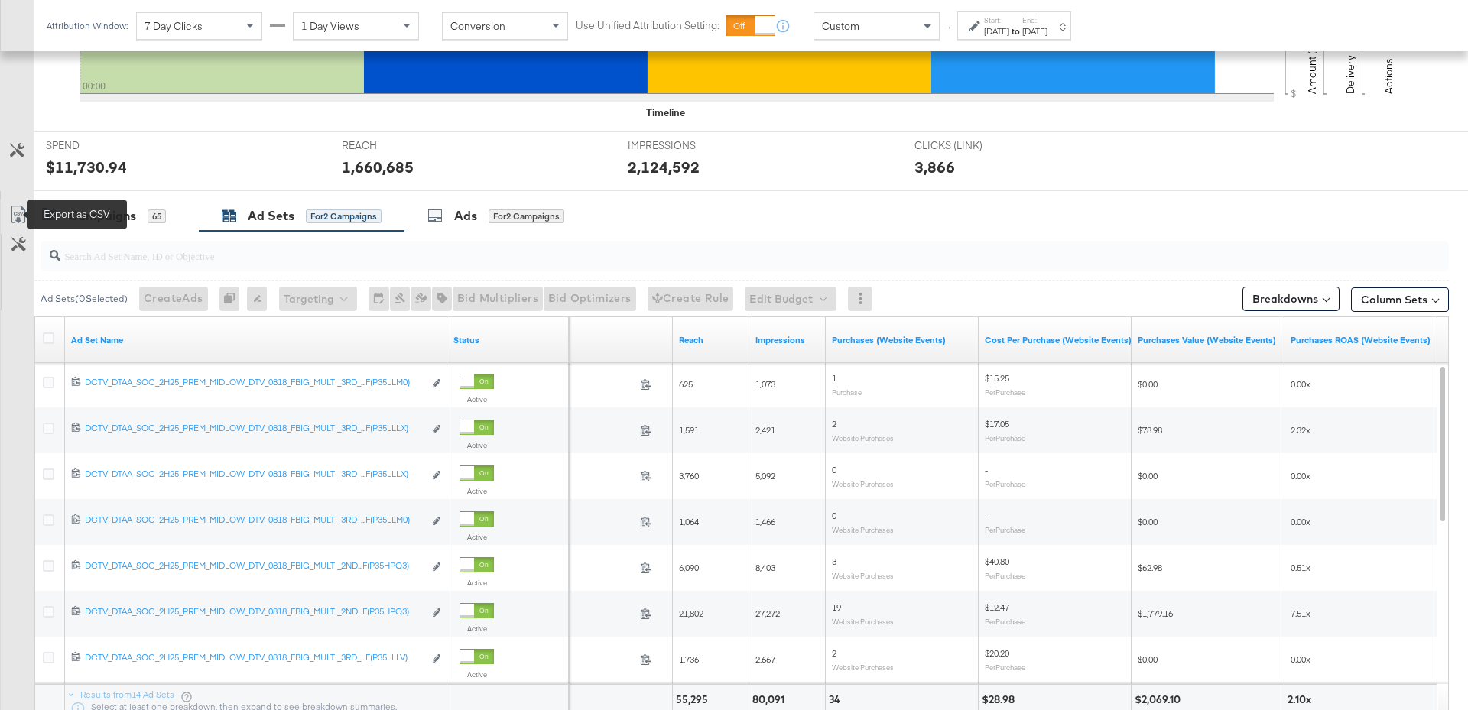
click at [18, 213] on icon at bounding box center [18, 215] width 18 height 18
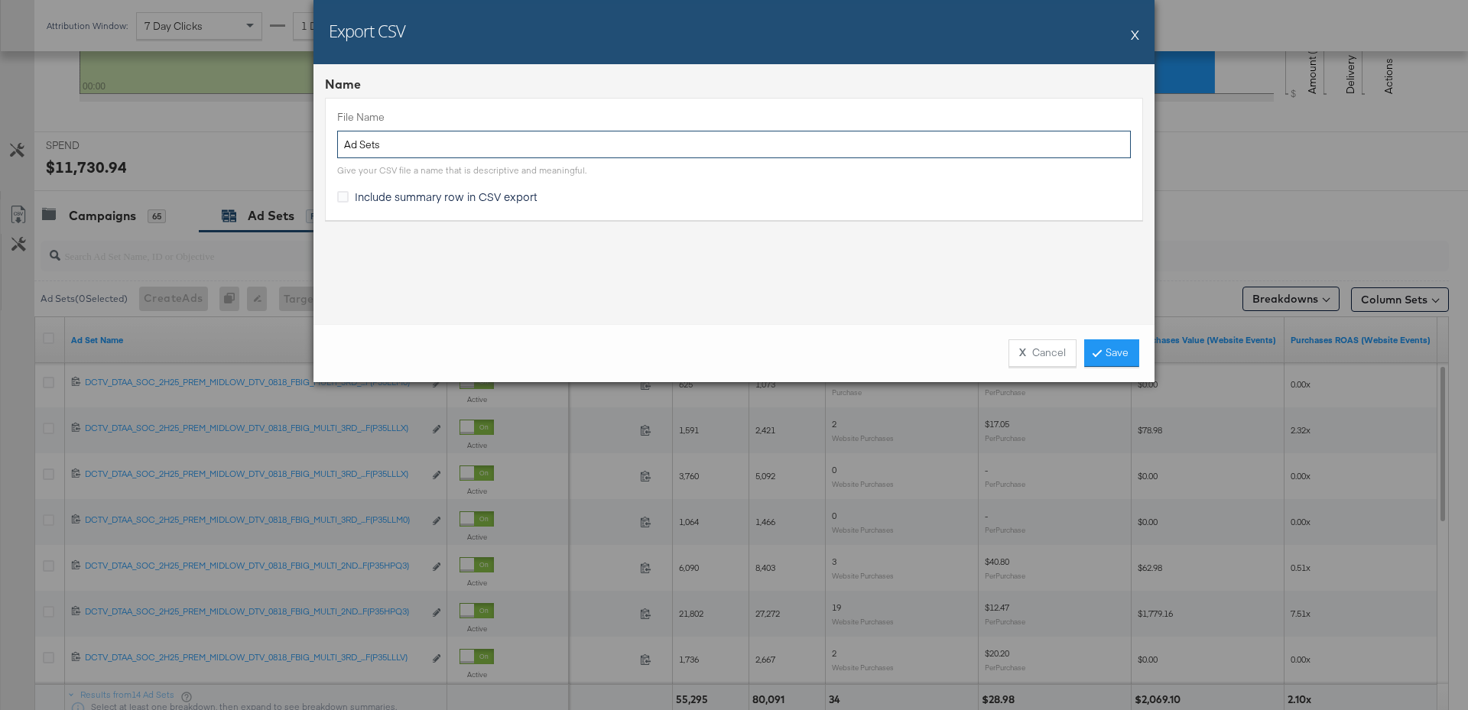
click at [499, 145] on input "Ad Sets" at bounding box center [734, 145] width 794 height 28
drag, startPoint x: 549, startPoint y: 142, endPoint x: 148, endPoint y: 157, distance: 401.7
click at [143, 156] on div "Export CSV X Name File Name Ad Sets Give your CSV file a name that is descripti…" at bounding box center [734, 355] width 1468 height 710
click at [437, 135] on input "Ad Sets" at bounding box center [734, 145] width 794 height 28
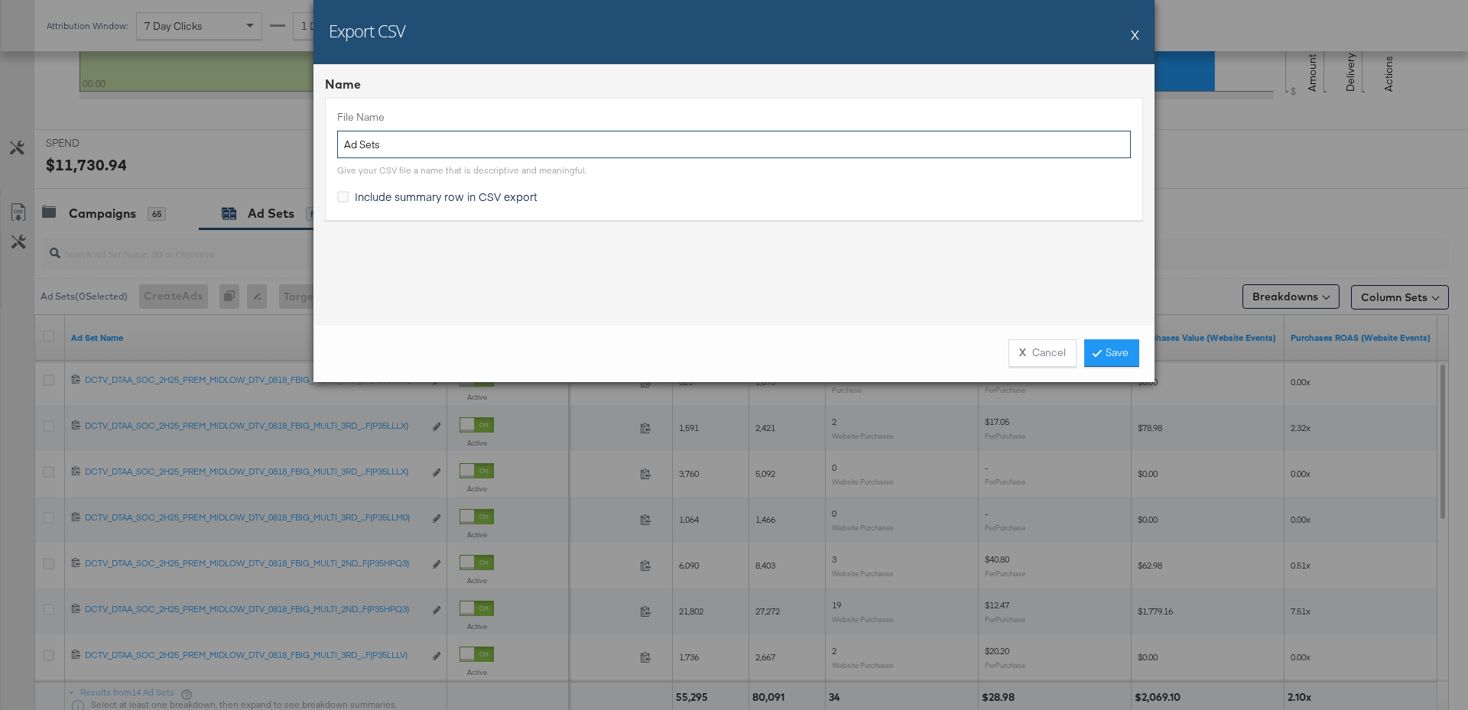
drag, startPoint x: 294, startPoint y: 142, endPoint x: 284, endPoint y: 141, distance: 10.7
click at [284, 141] on div "Export CSV X Name File Name Ad Sets Give your CSV file a name that is descripti…" at bounding box center [734, 355] width 1468 height 710
type input "DTV QA Revenue"
click at [1125, 350] on link "Save" at bounding box center [1111, 353] width 55 height 28
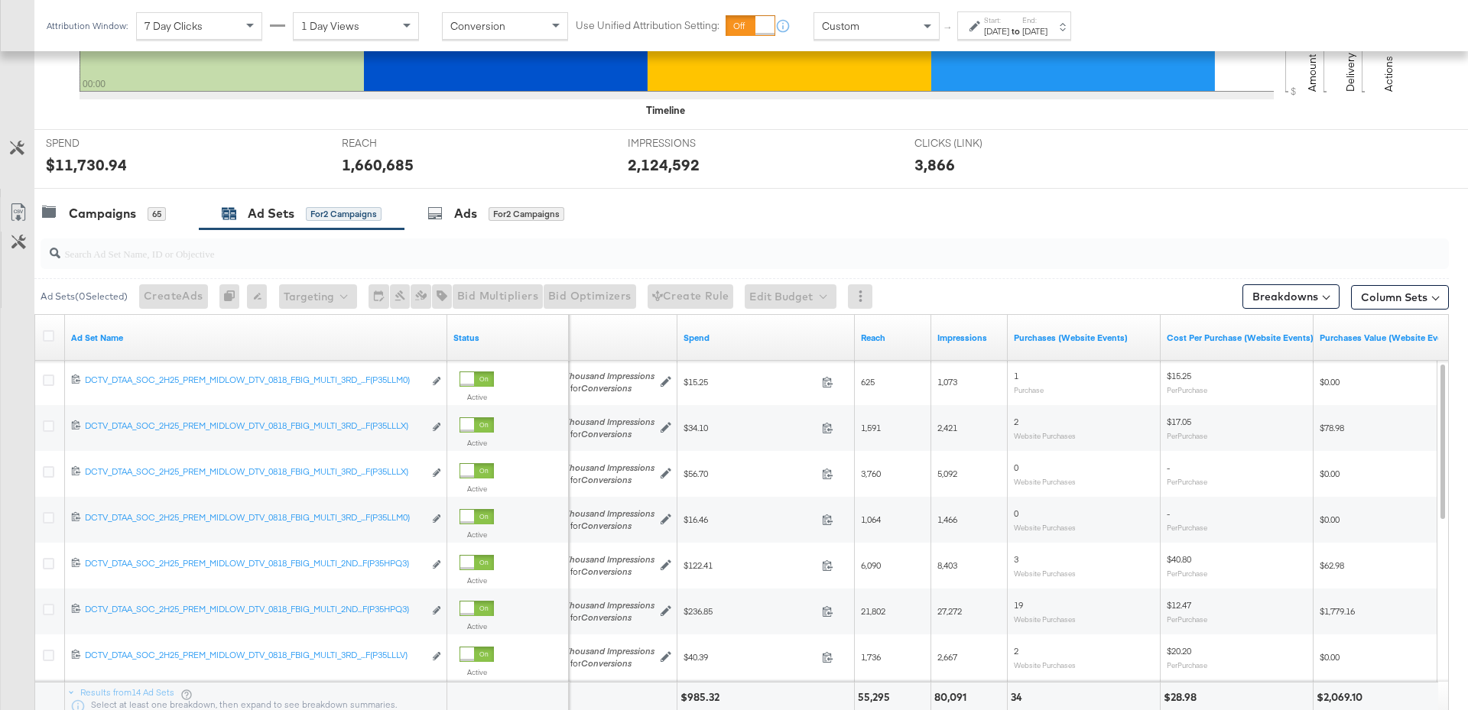
scroll to position [0, 0]
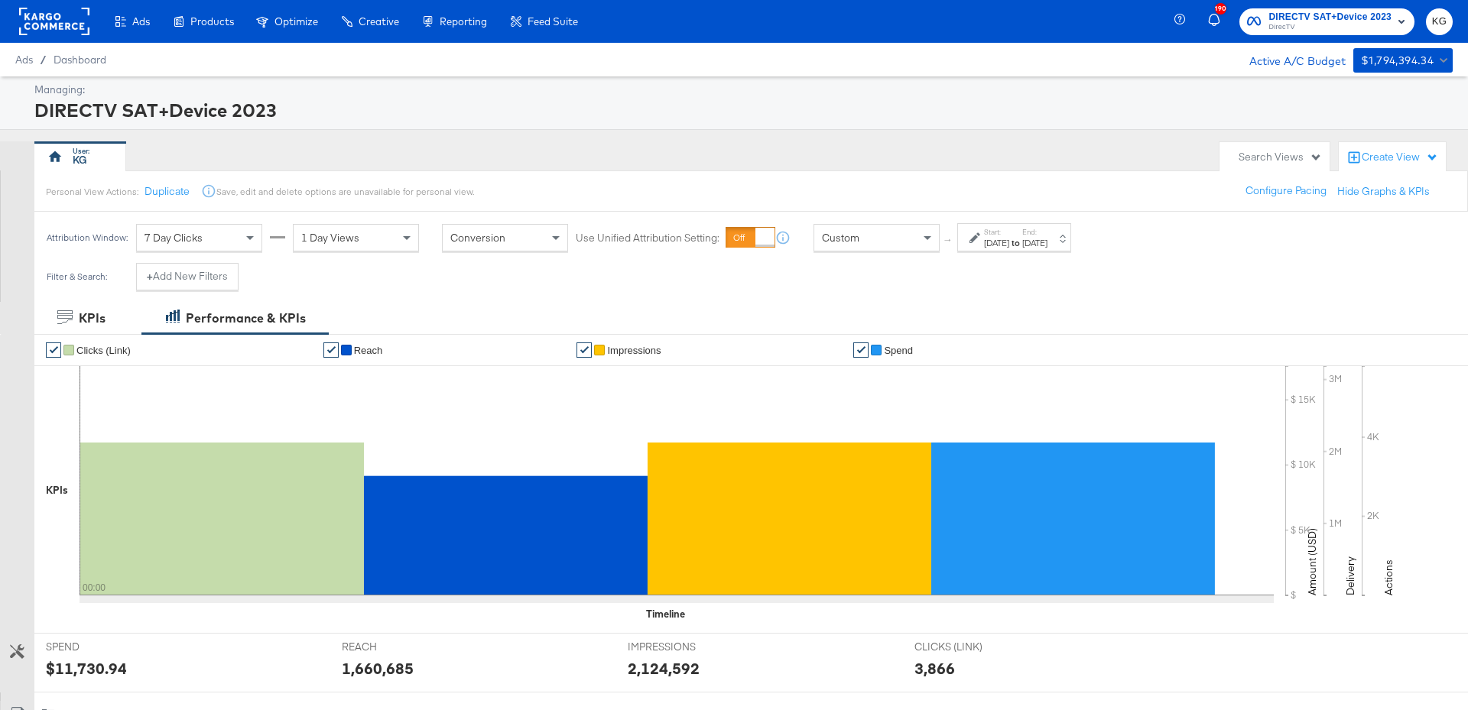
click at [1009, 242] on div "[DATE]" at bounding box center [996, 243] width 25 height 12
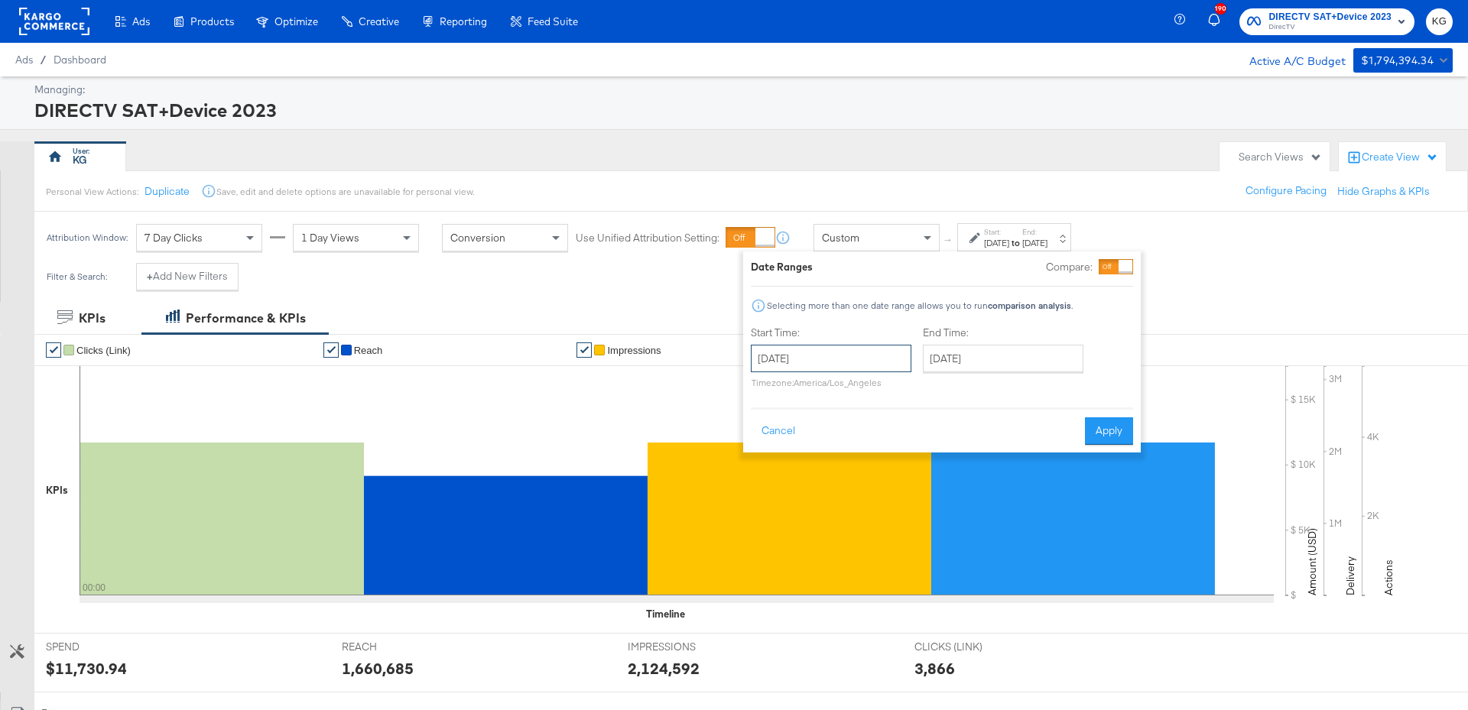
click at [816, 363] on input "[DATE]" at bounding box center [831, 359] width 161 height 28
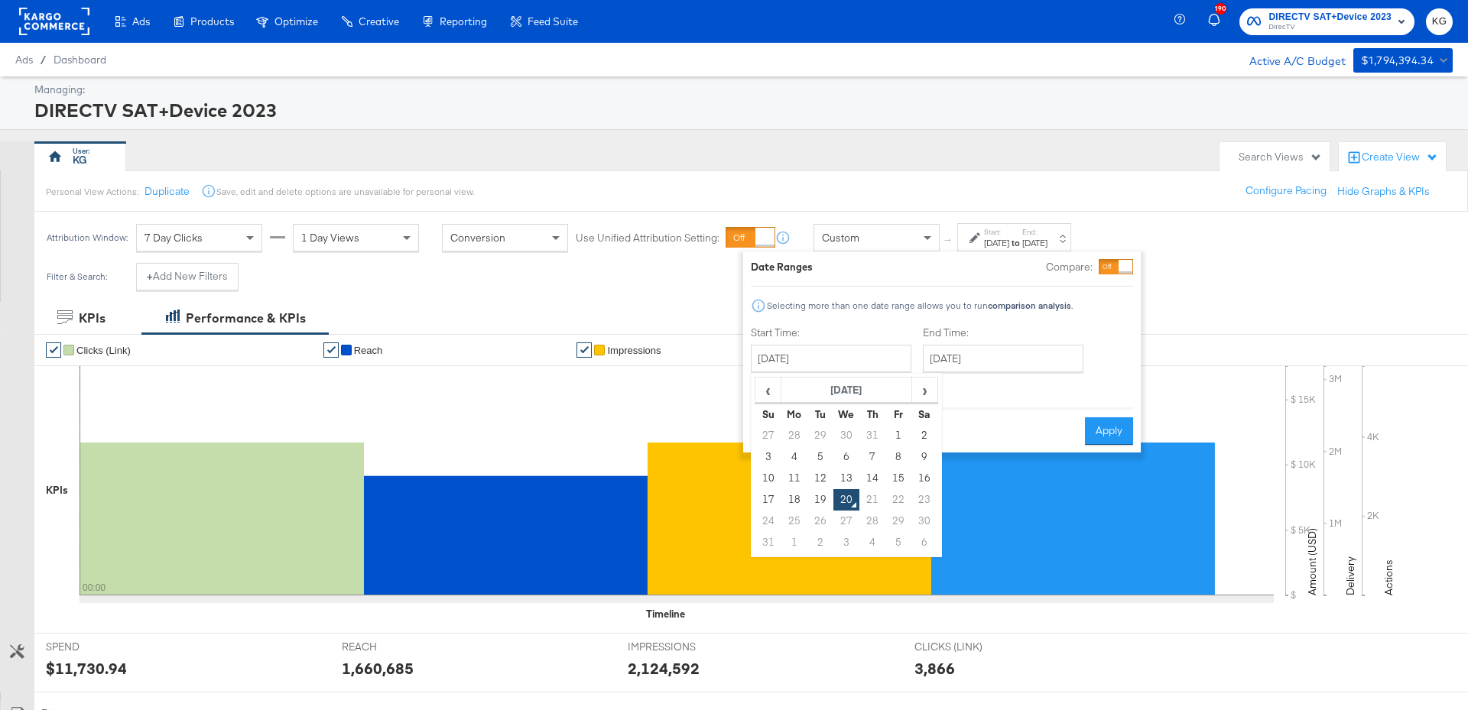
drag, startPoint x: 797, startPoint y: 495, endPoint x: 813, endPoint y: 495, distance: 16.1
click at [797, 495] on td "18" at bounding box center [794, 499] width 26 height 21
type input "[DATE]"
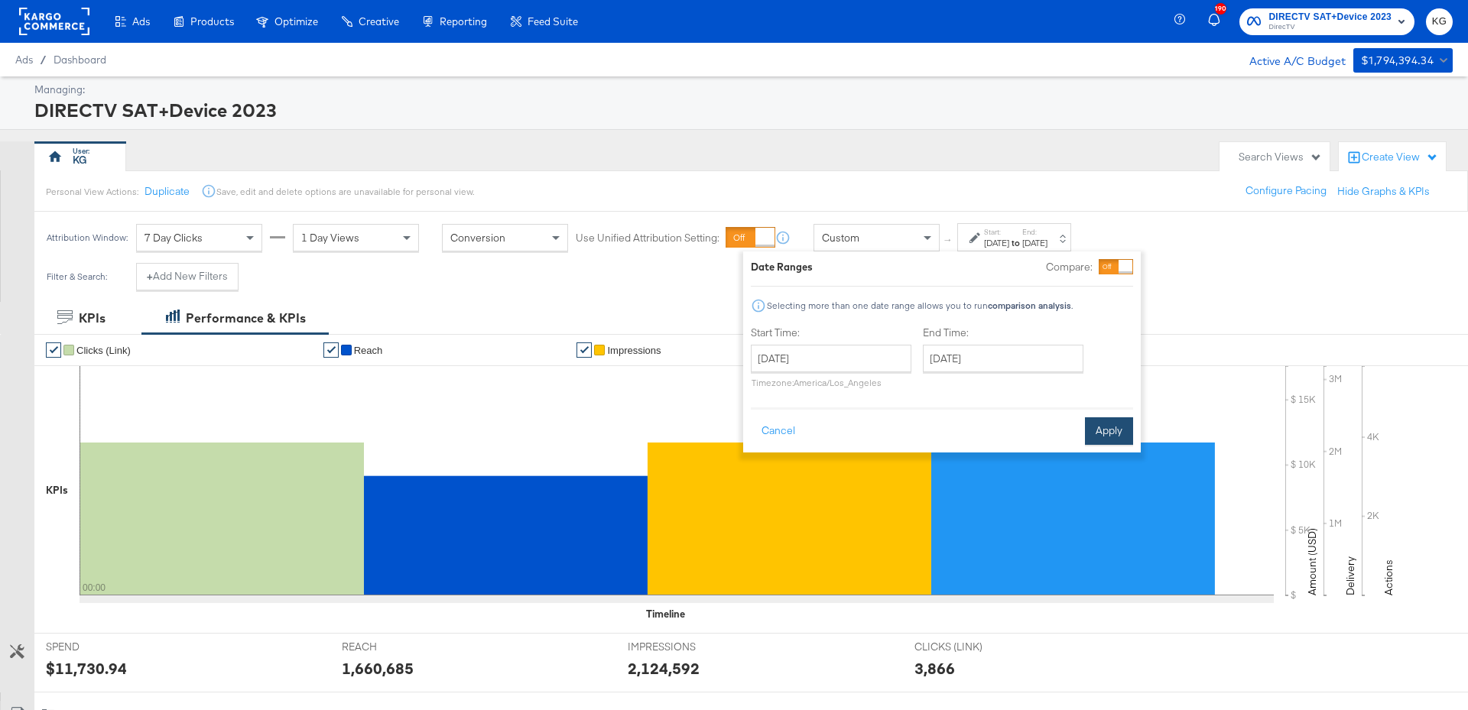
click at [1113, 427] on button "Apply" at bounding box center [1109, 431] width 48 height 28
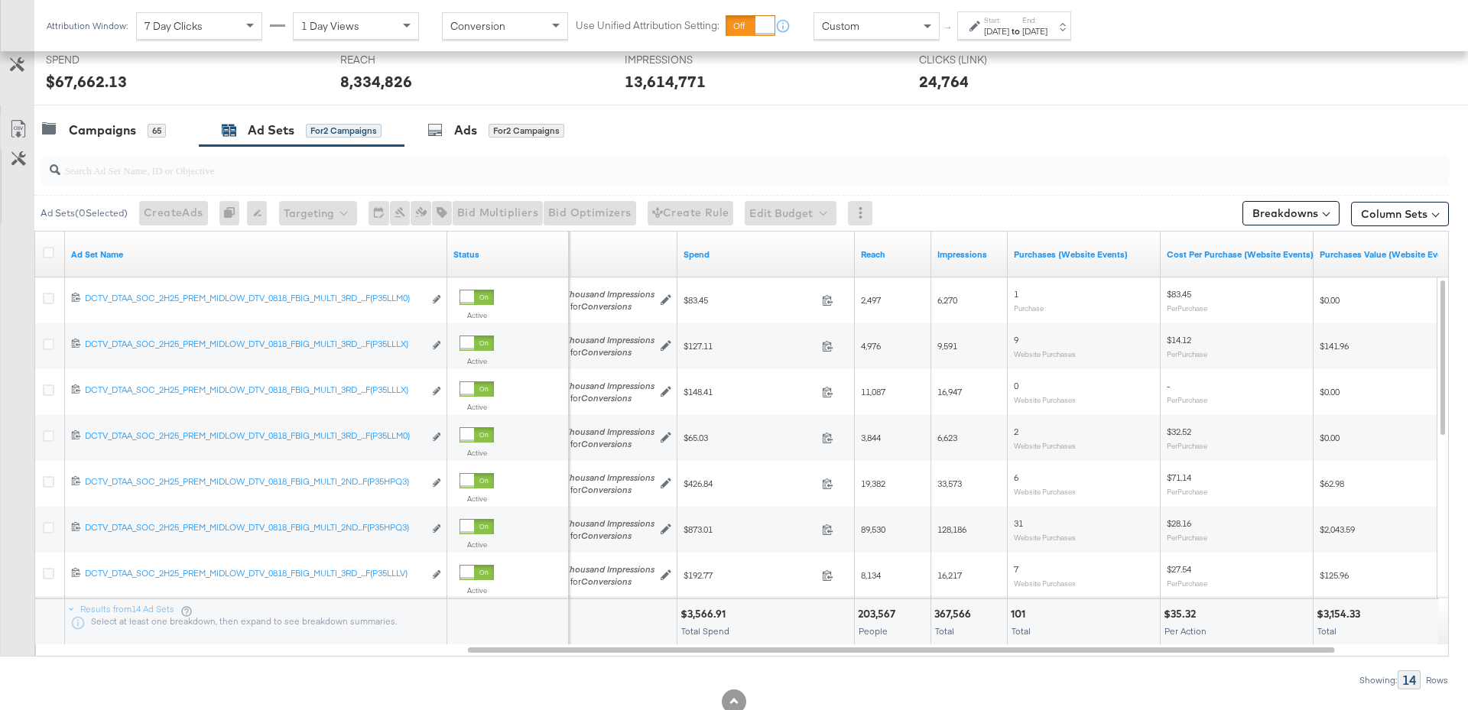
scroll to position [634, 0]
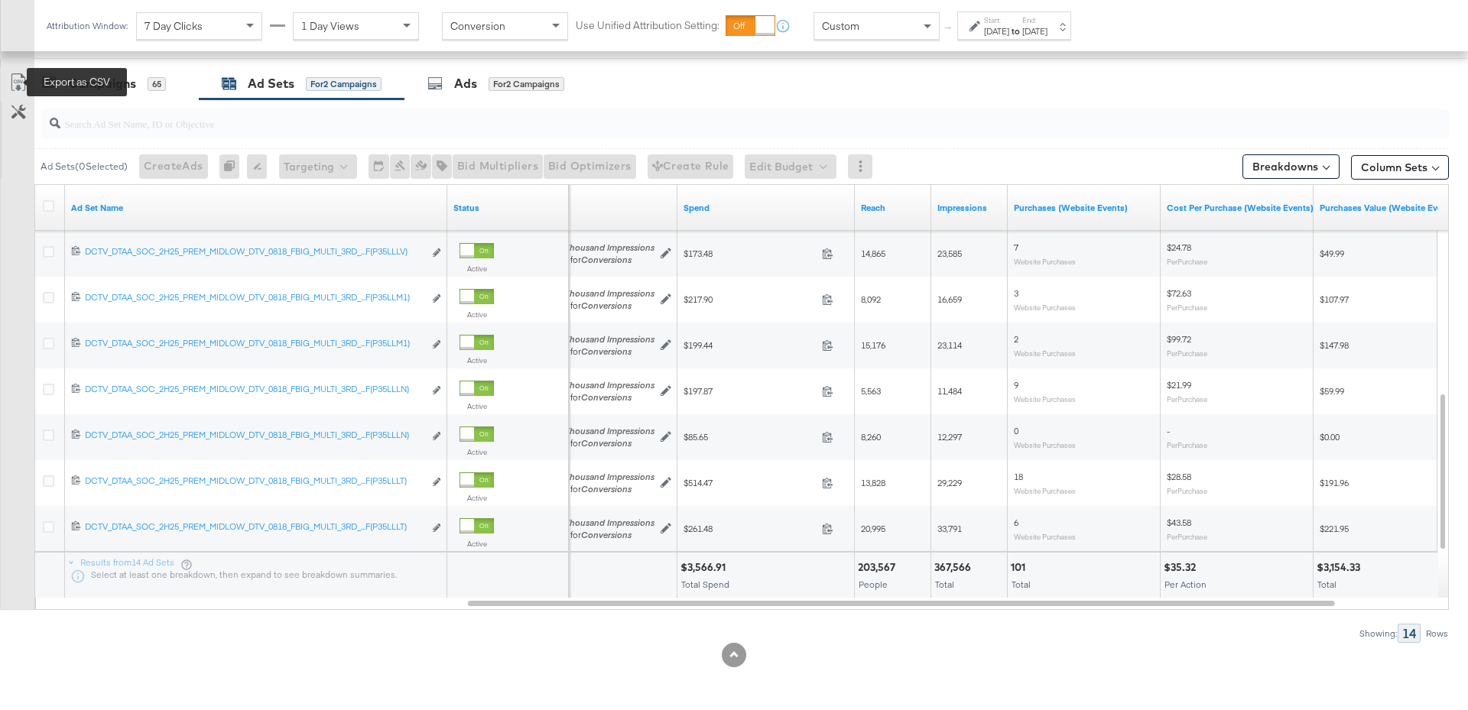
click at [18, 82] on icon at bounding box center [18, 82] width 18 height 18
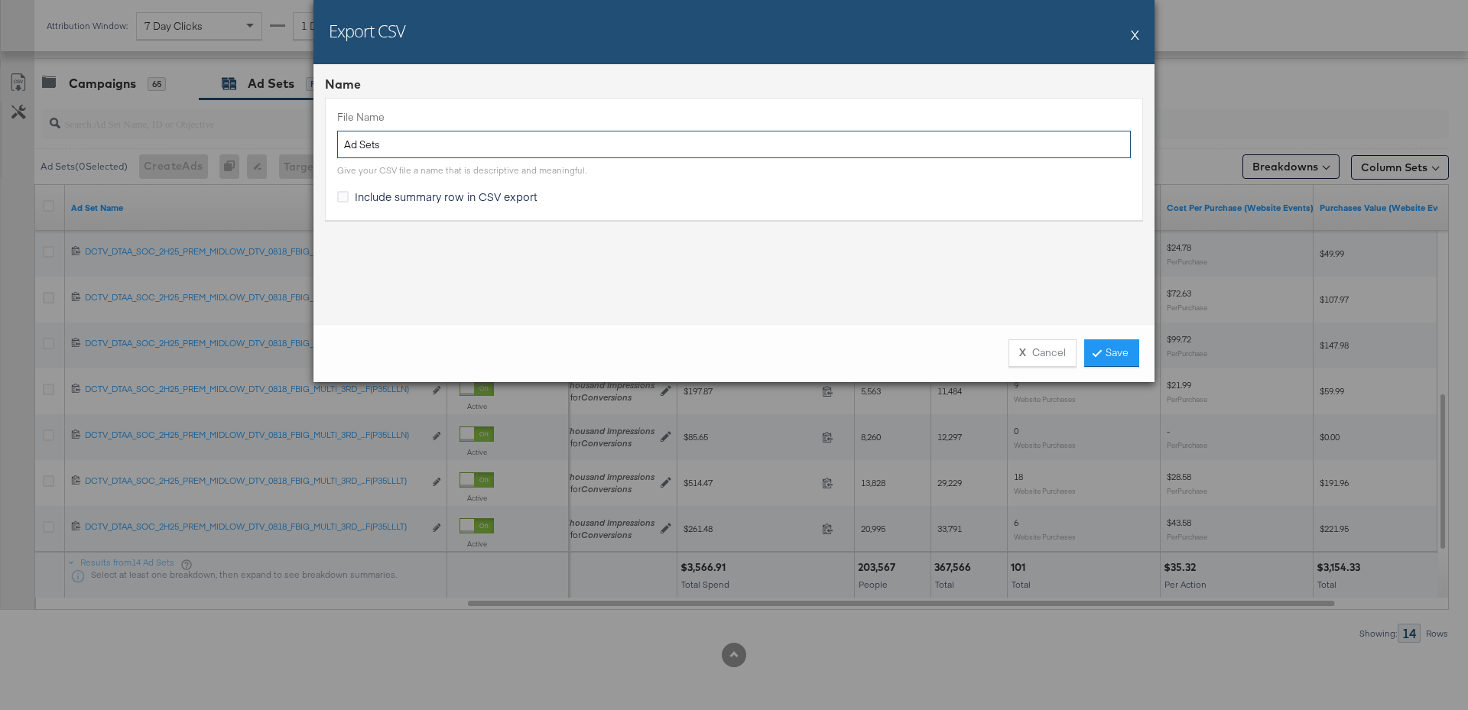
click at [448, 138] on input "Ad Sets" at bounding box center [734, 145] width 794 height 28
drag, startPoint x: 487, startPoint y: 145, endPoint x: 181, endPoint y: 138, distance: 305.9
click at [182, 138] on div "Export CSV X Name File Name Ad Sets Give your CSV file a name that is descripti…" at bounding box center [734, 355] width 1468 height 710
type input "DTV QA Revenue 2"
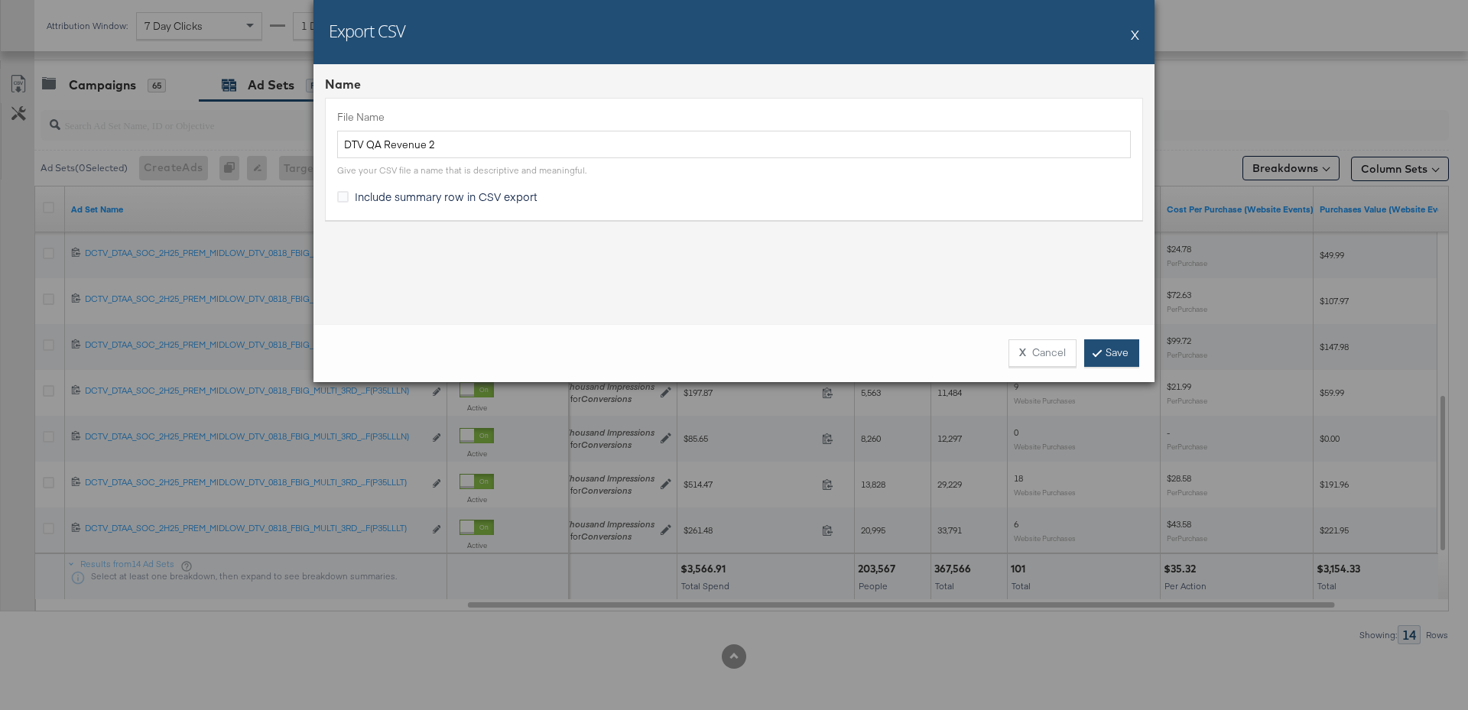
click at [1122, 351] on link "Save" at bounding box center [1111, 353] width 55 height 28
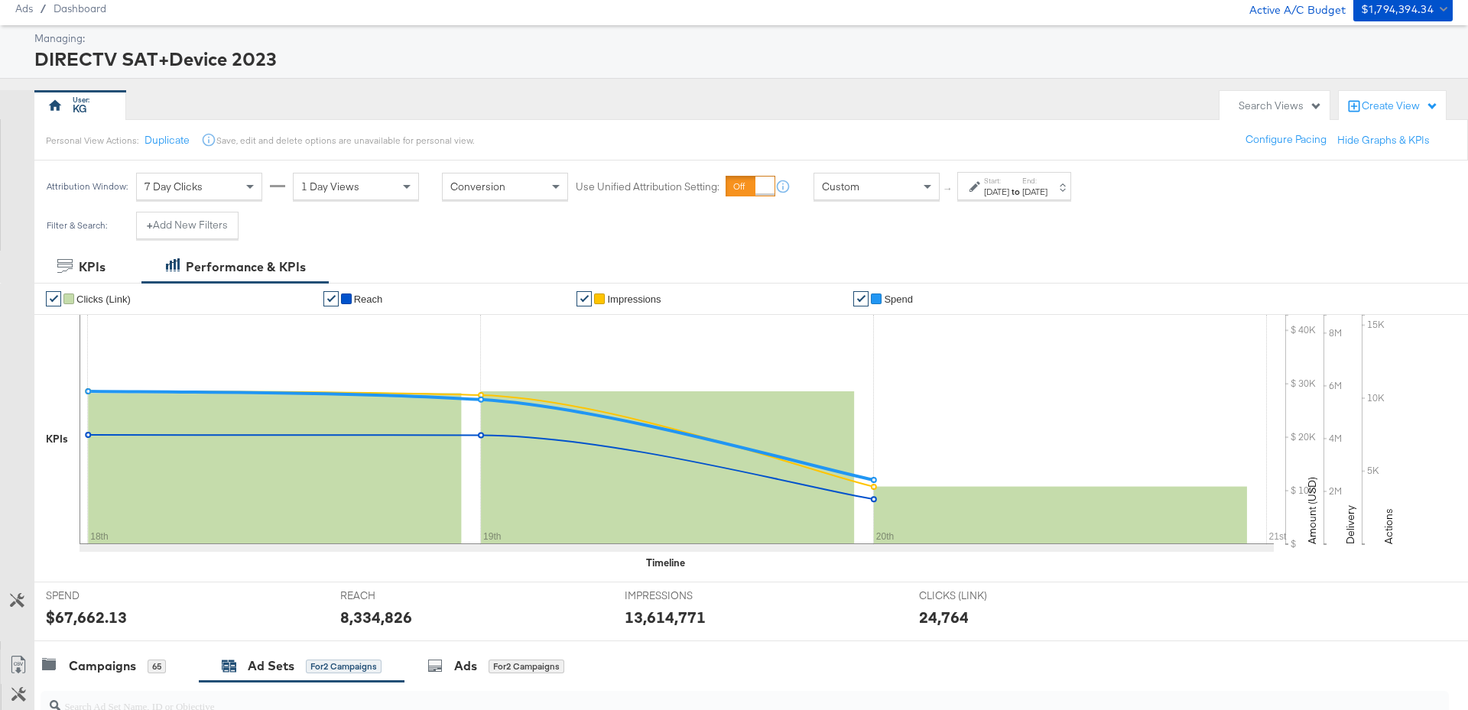
scroll to position [0, 0]
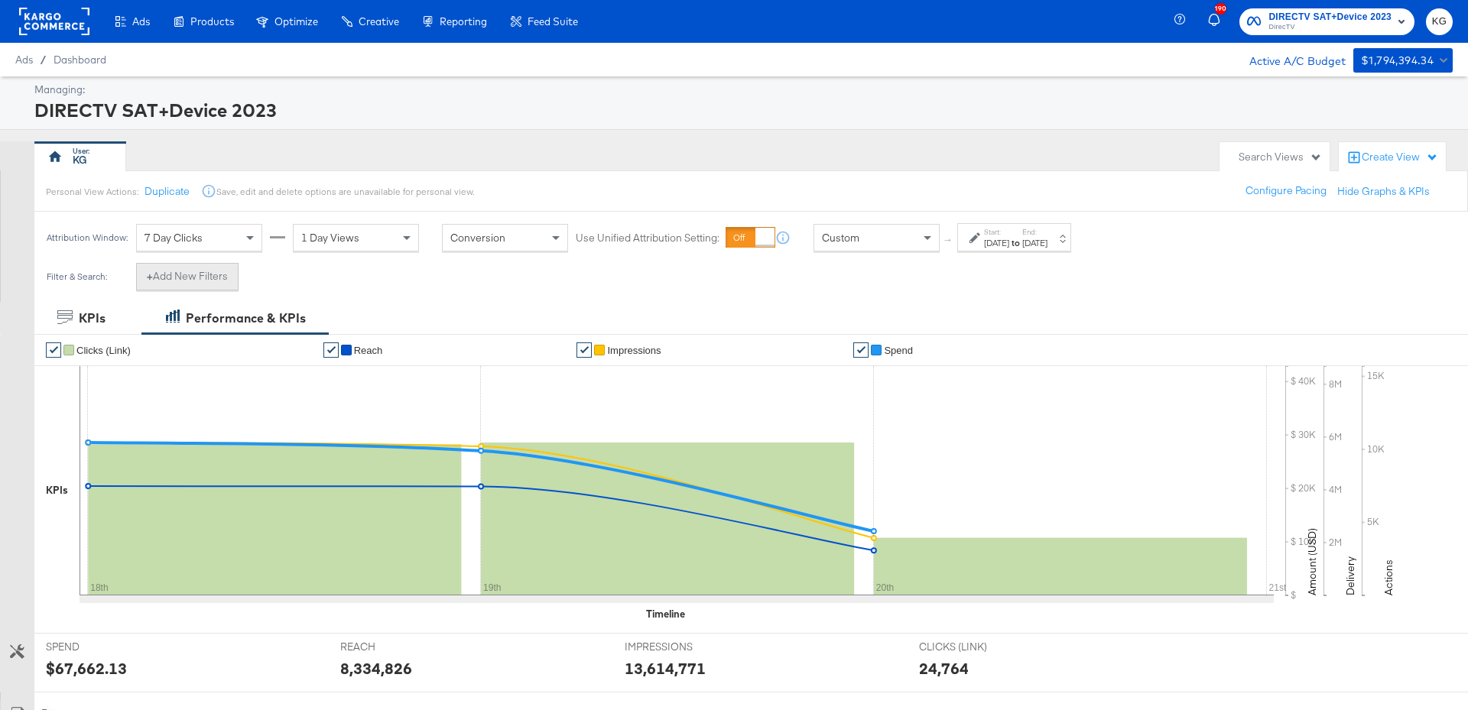
click at [194, 277] on button "+ Add New Filters" at bounding box center [187, 277] width 102 height 28
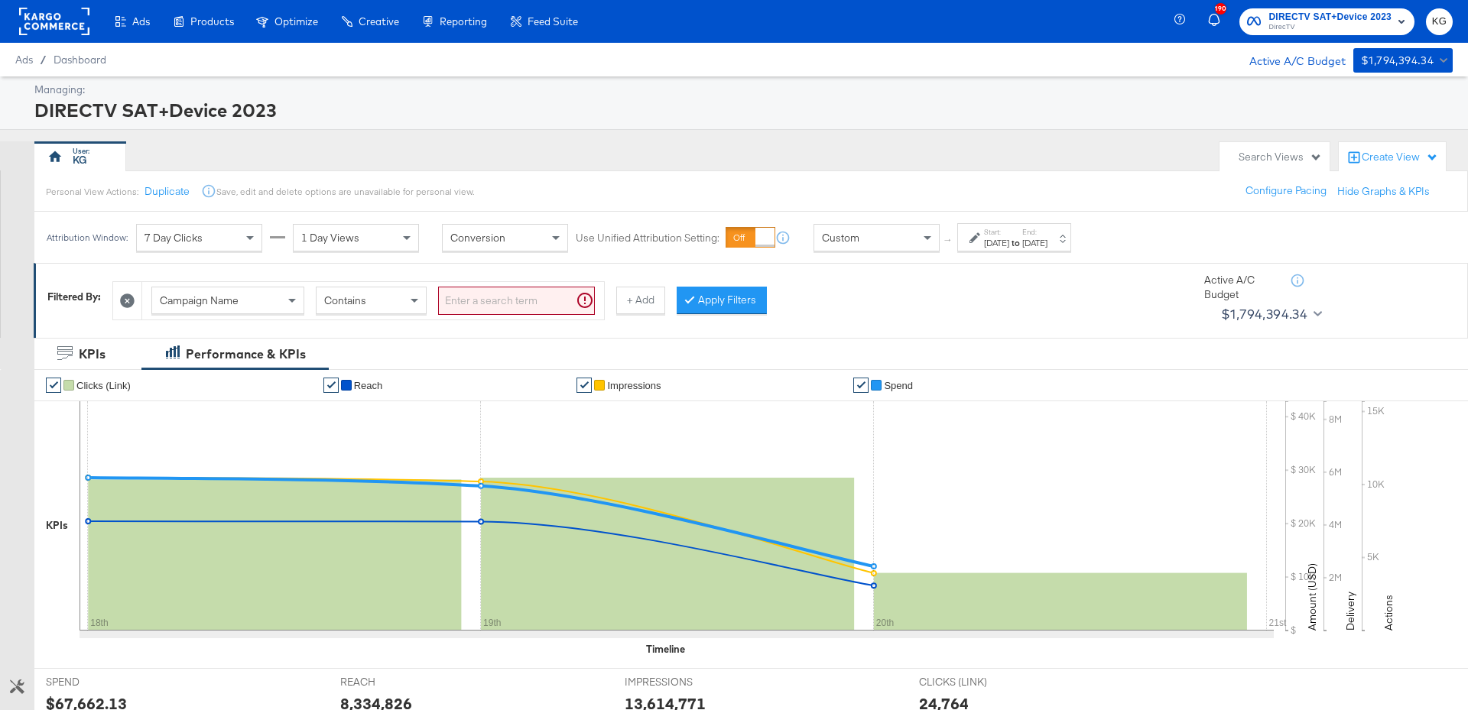
click at [278, 300] on div "Campaign Name" at bounding box center [227, 300] width 151 height 26
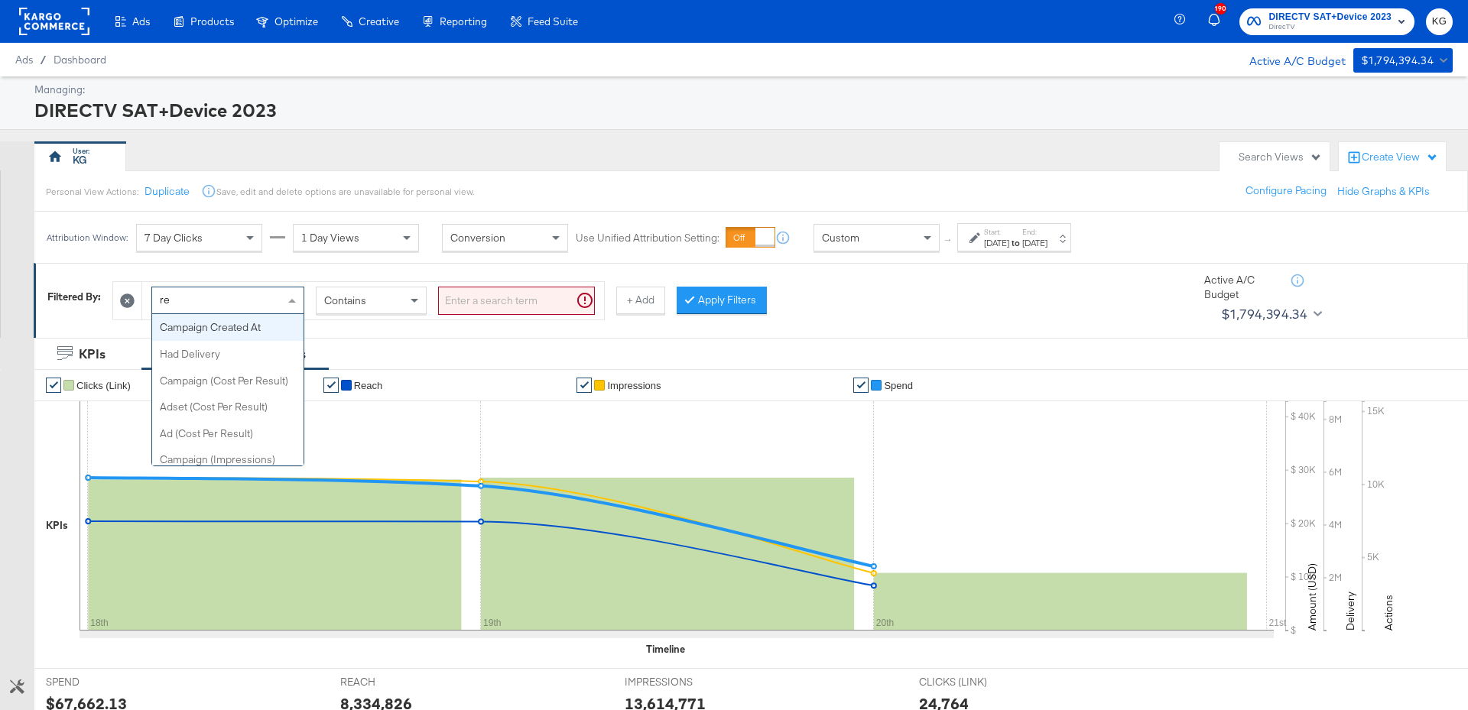
type input "r"
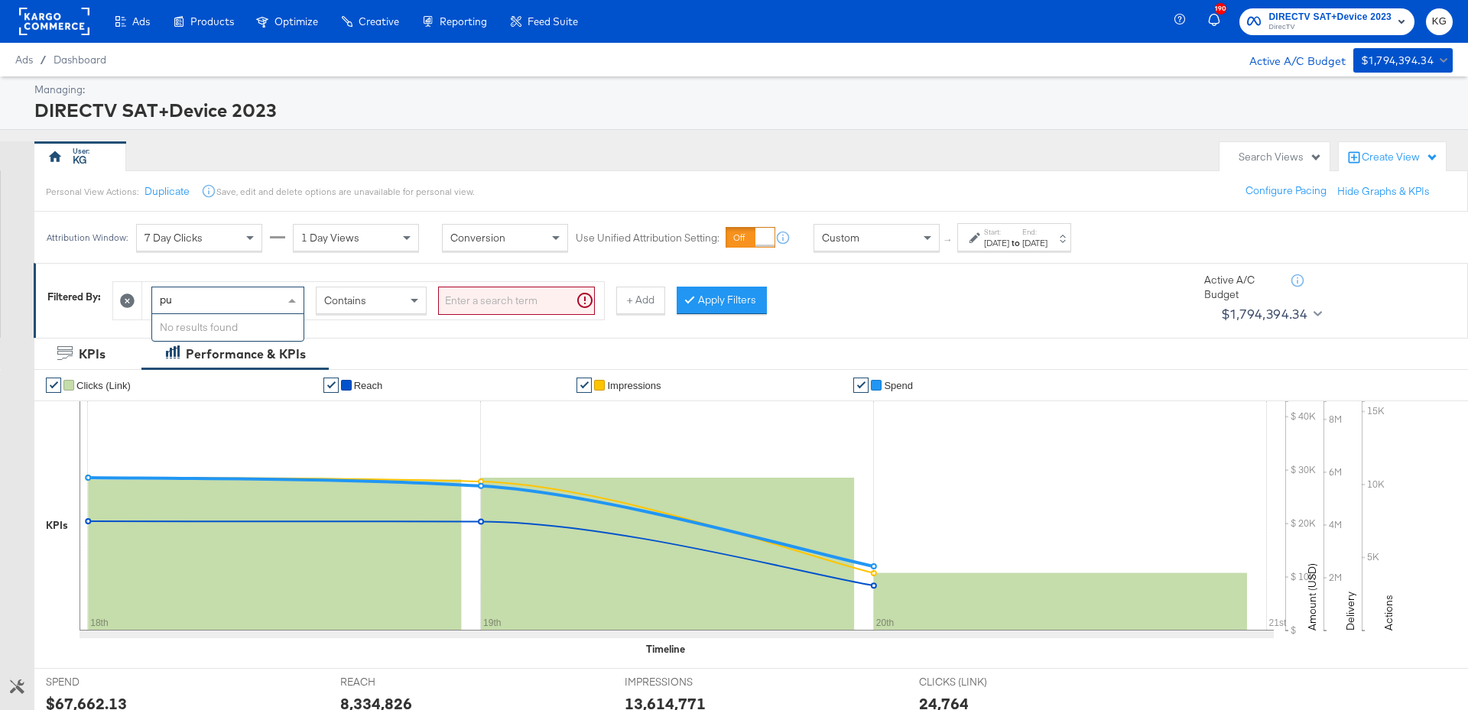
type input "p"
type input "R"
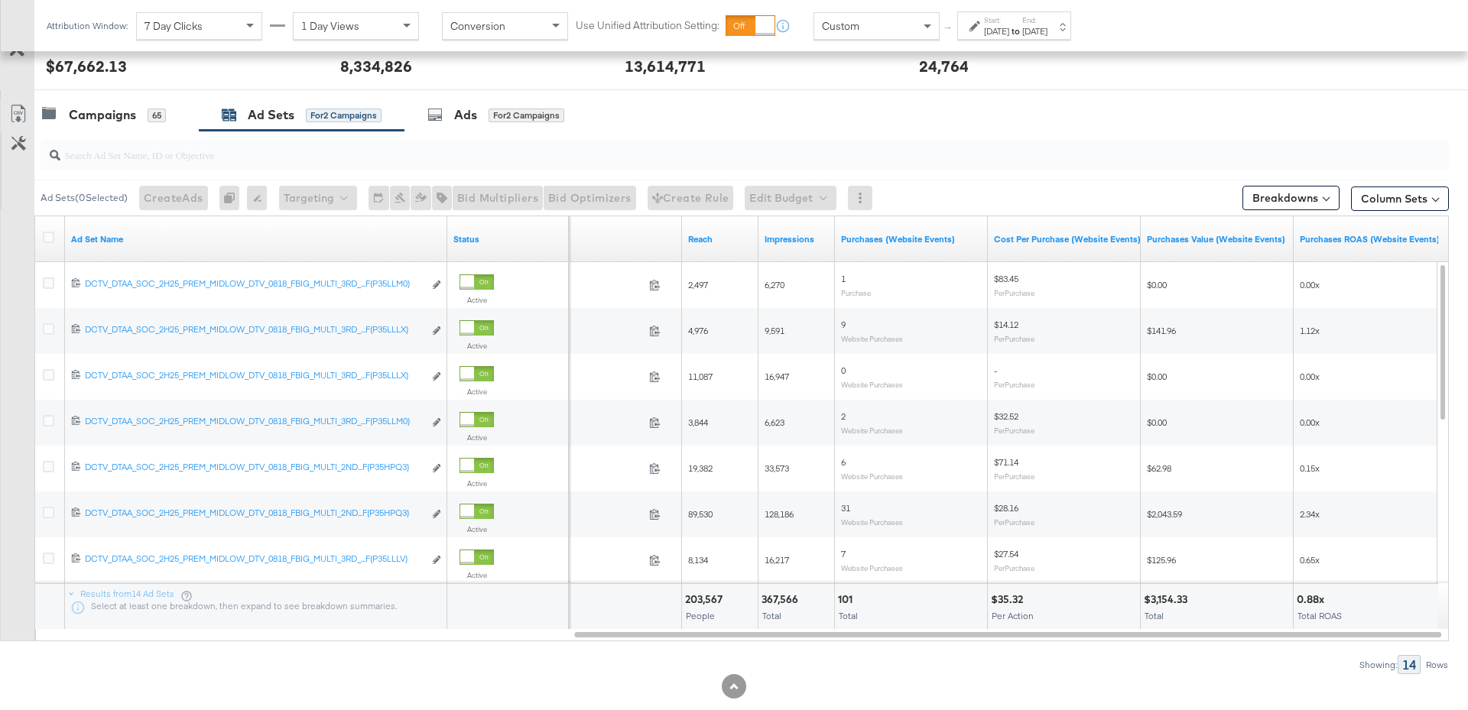
scroll to position [669, 0]
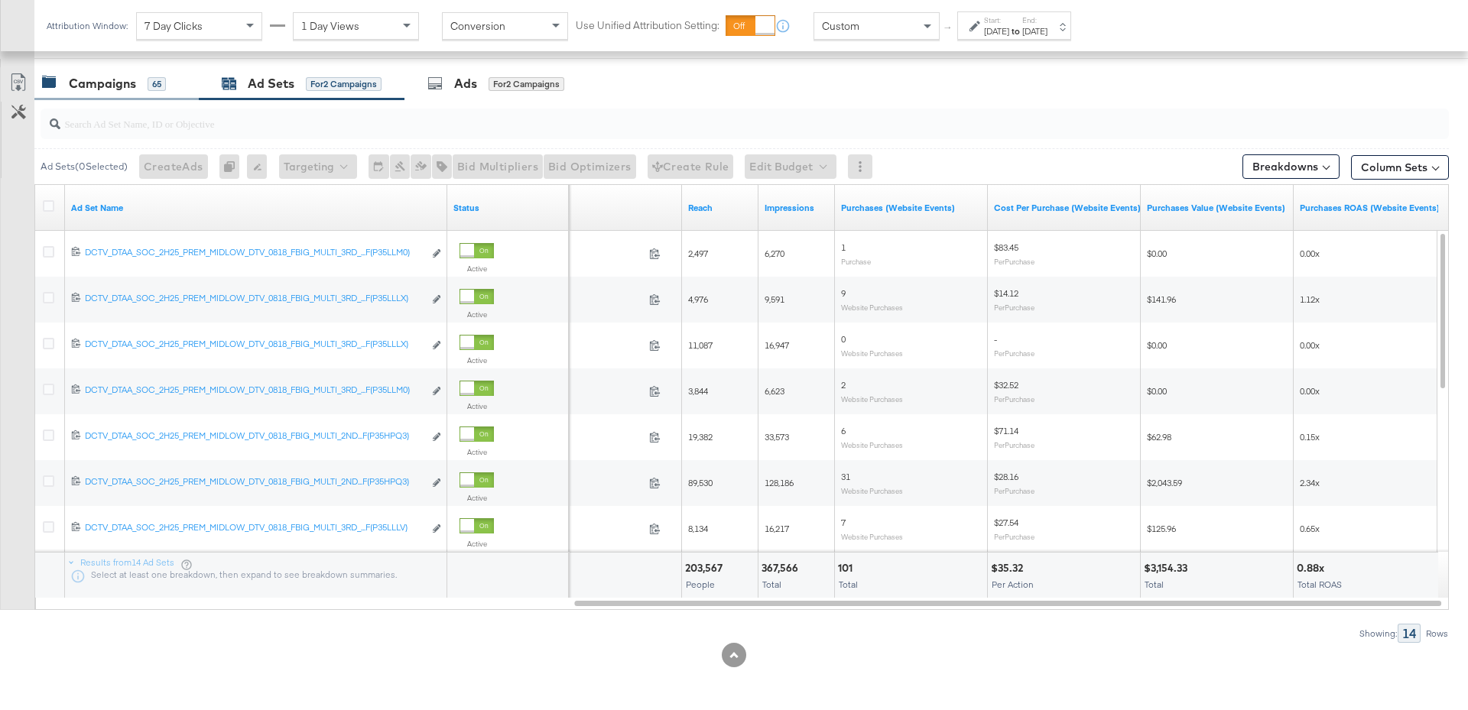
click at [95, 83] on div "Campaigns" at bounding box center [102, 84] width 67 height 18
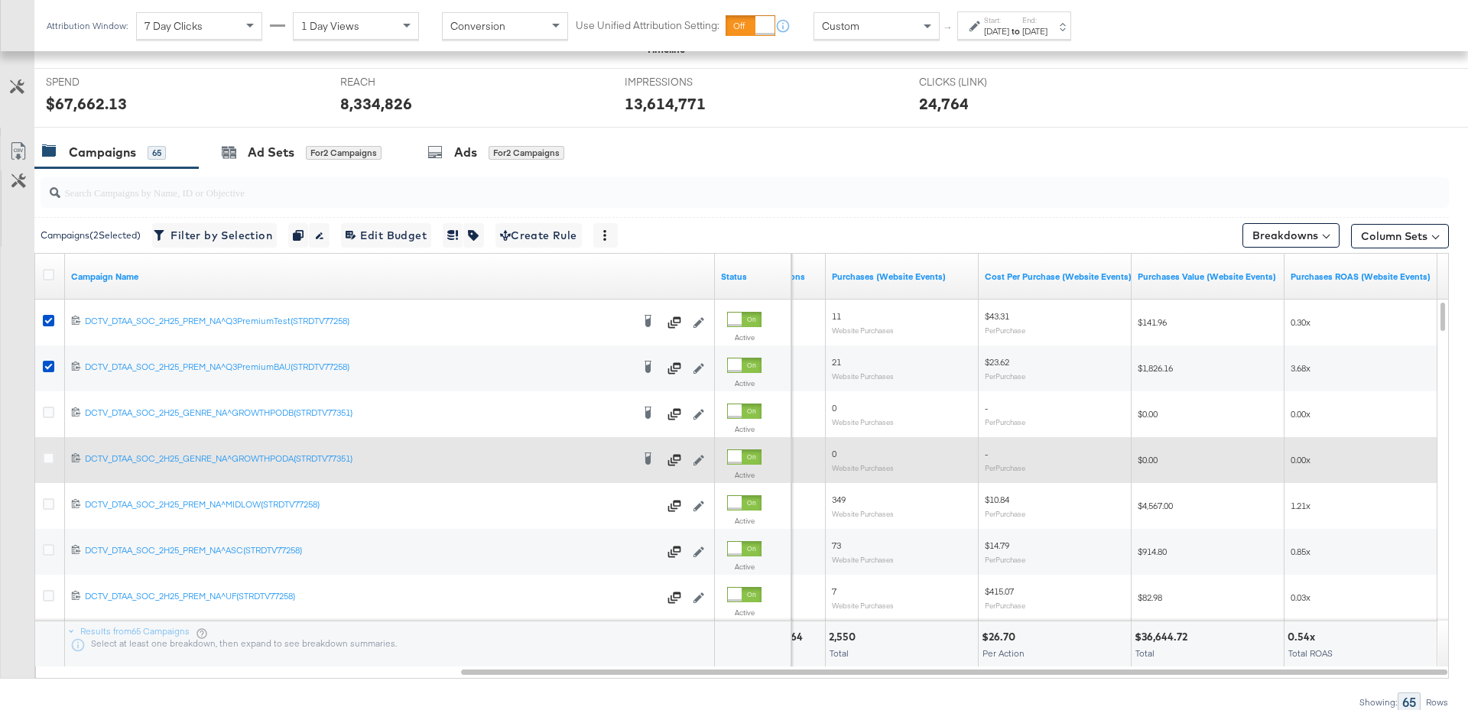
scroll to position [0, 0]
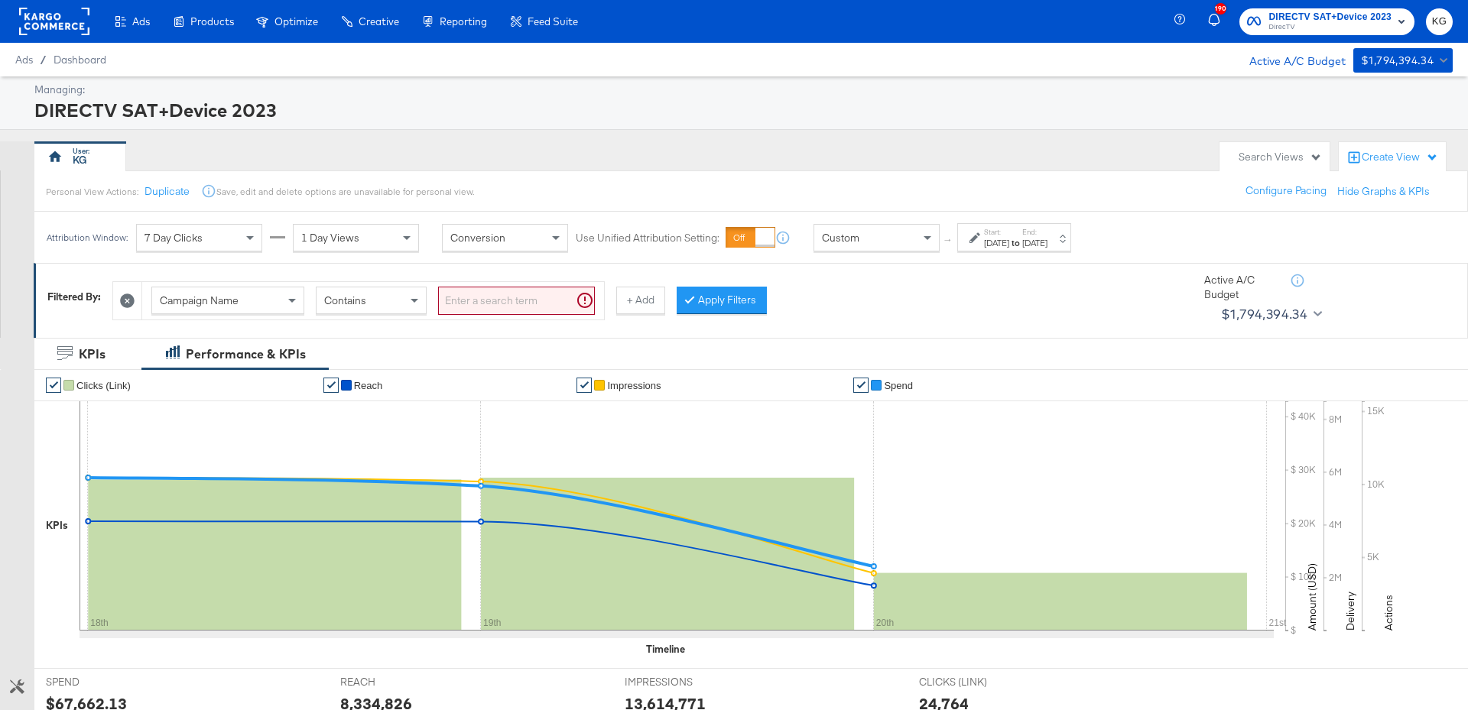
click at [134, 300] on icon at bounding box center [127, 301] width 15 height 15
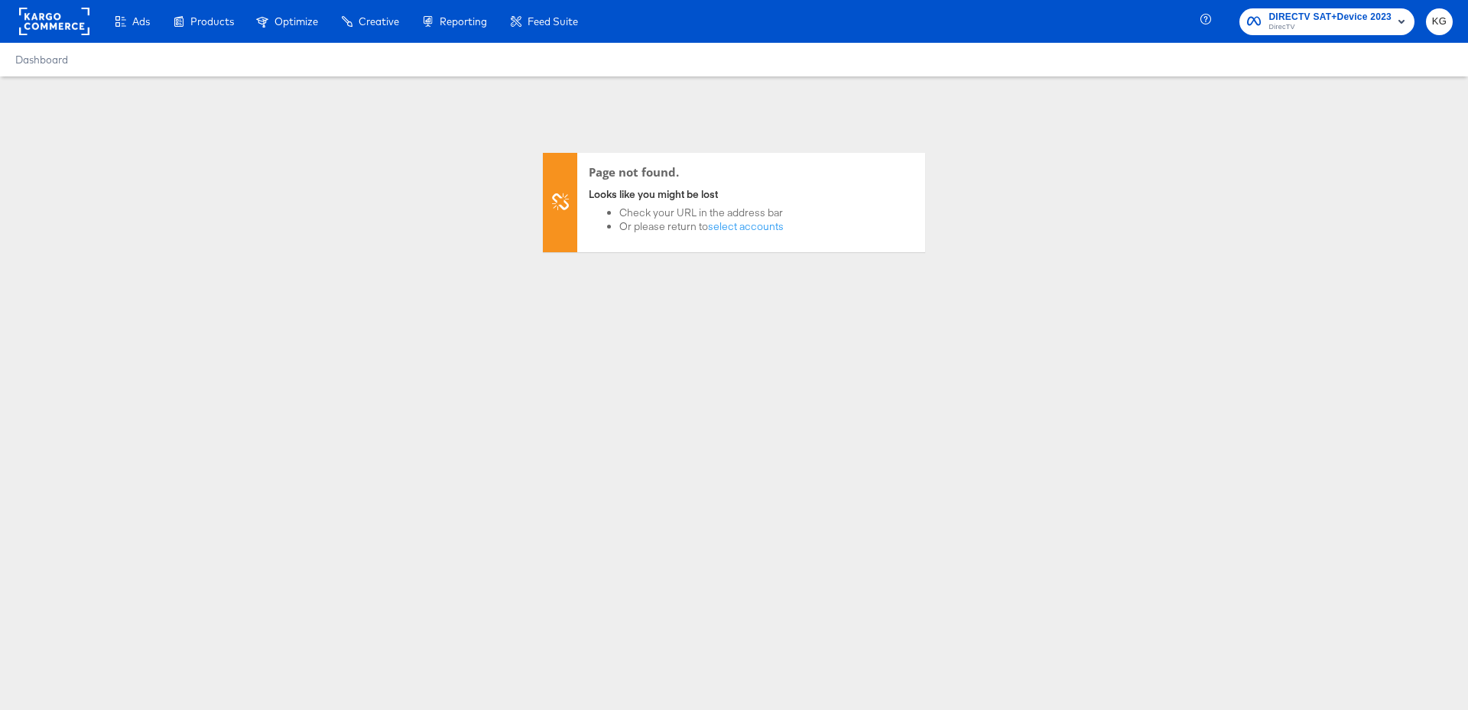
click at [57, 24] on rect at bounding box center [54, 22] width 70 height 28
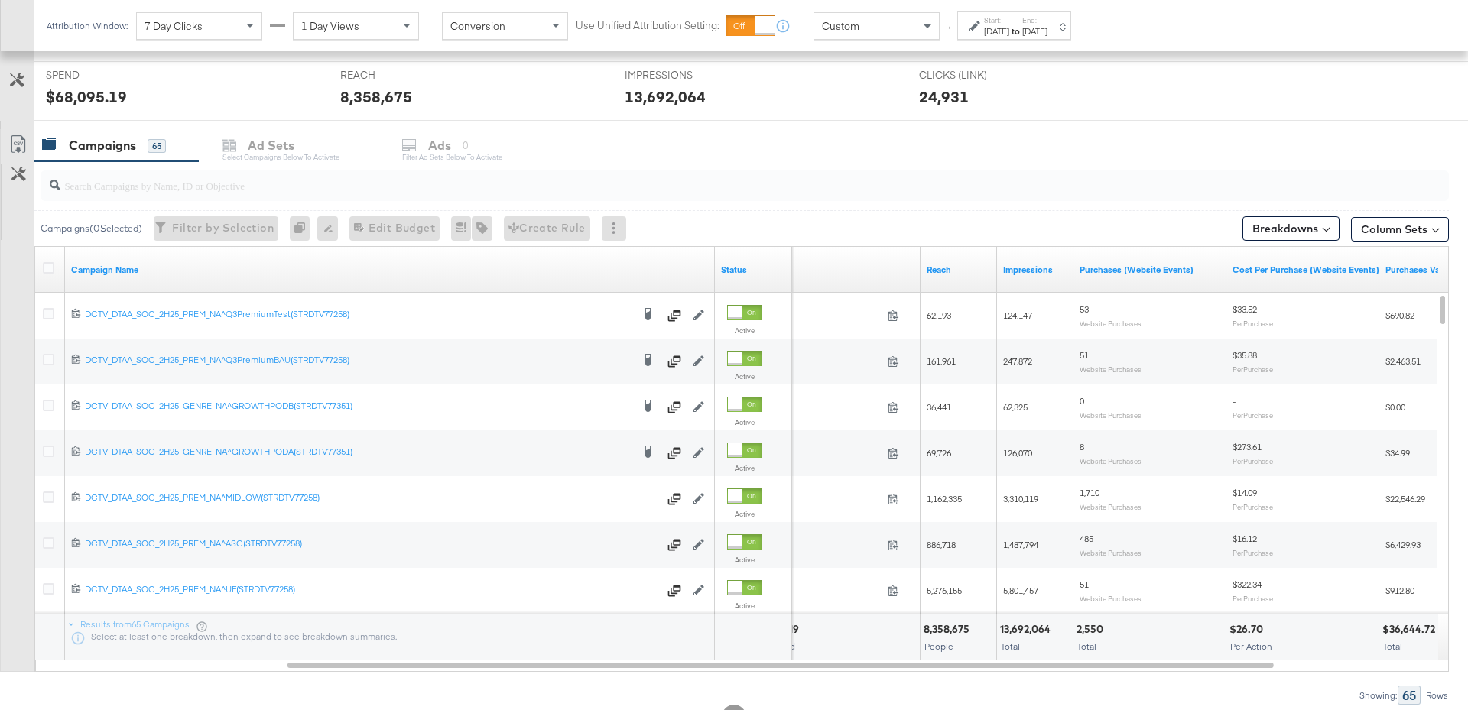
scroll to position [570, 0]
click at [1009, 25] on div "[DATE]" at bounding box center [996, 31] width 25 height 12
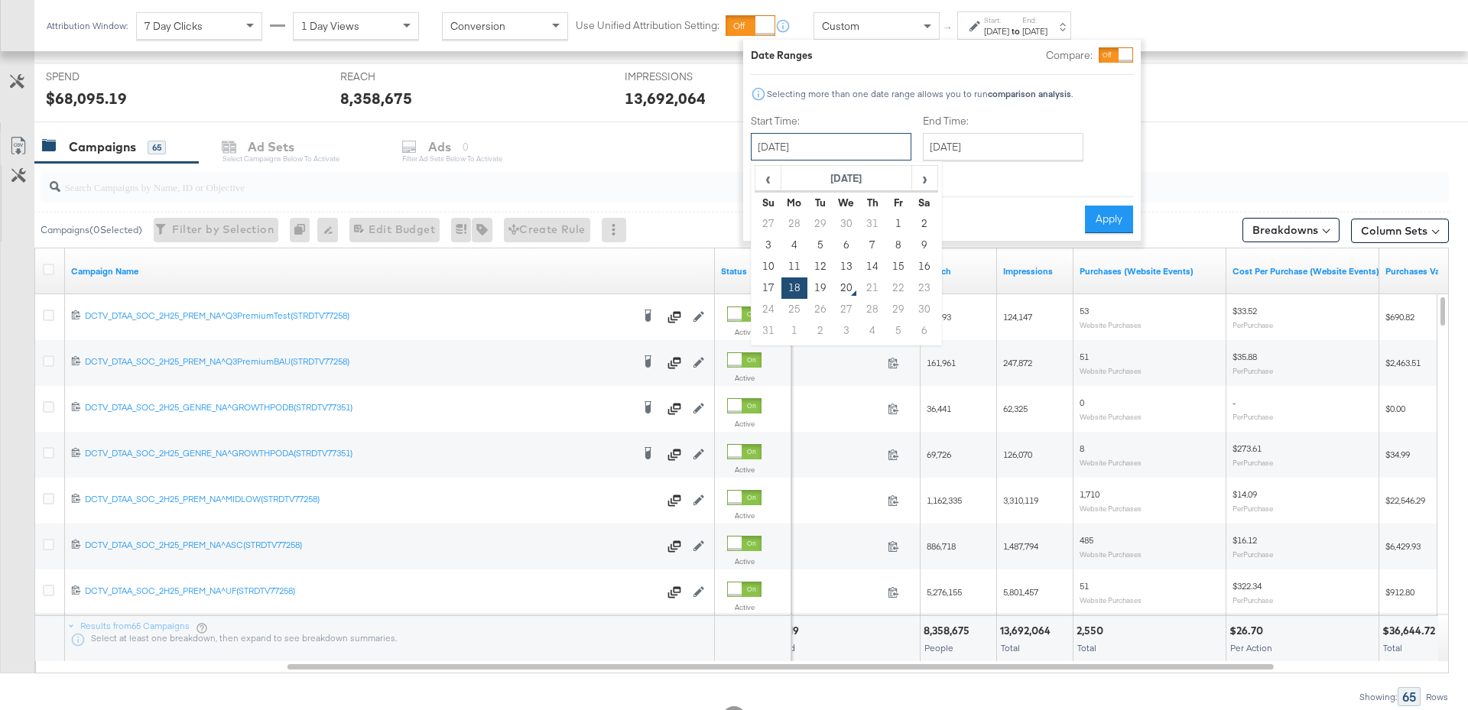
drag, startPoint x: 827, startPoint y: 137, endPoint x: 922, endPoint y: 149, distance: 95.6
click at [827, 137] on input "[DATE]" at bounding box center [831, 147] width 161 height 28
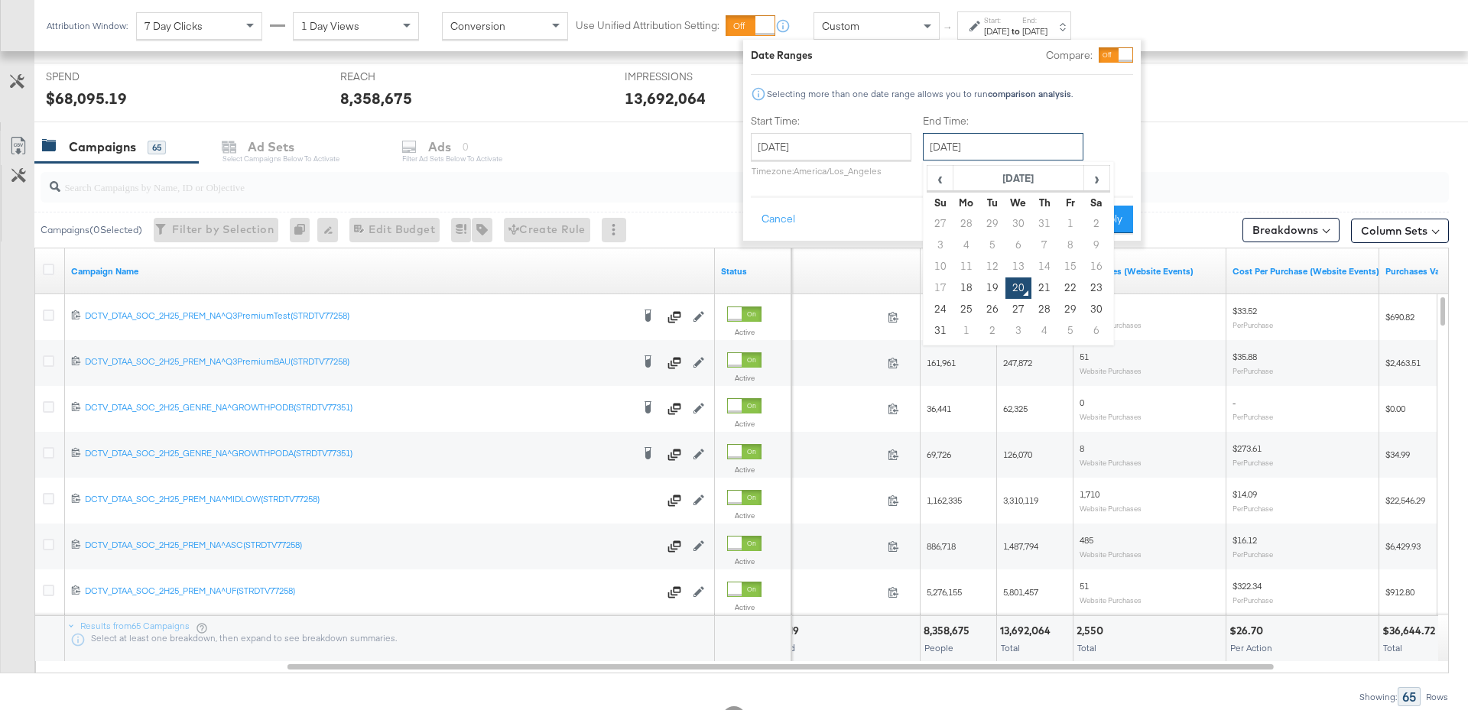
click at [960, 146] on input "[DATE]" at bounding box center [1003, 147] width 161 height 28
click at [966, 286] on td "18" at bounding box center [966, 288] width 26 height 21
click at [972, 153] on input "[DATE]" at bounding box center [1003, 147] width 161 height 28
click at [986, 278] on td "19" at bounding box center [992, 288] width 26 height 21
type input "[DATE]"
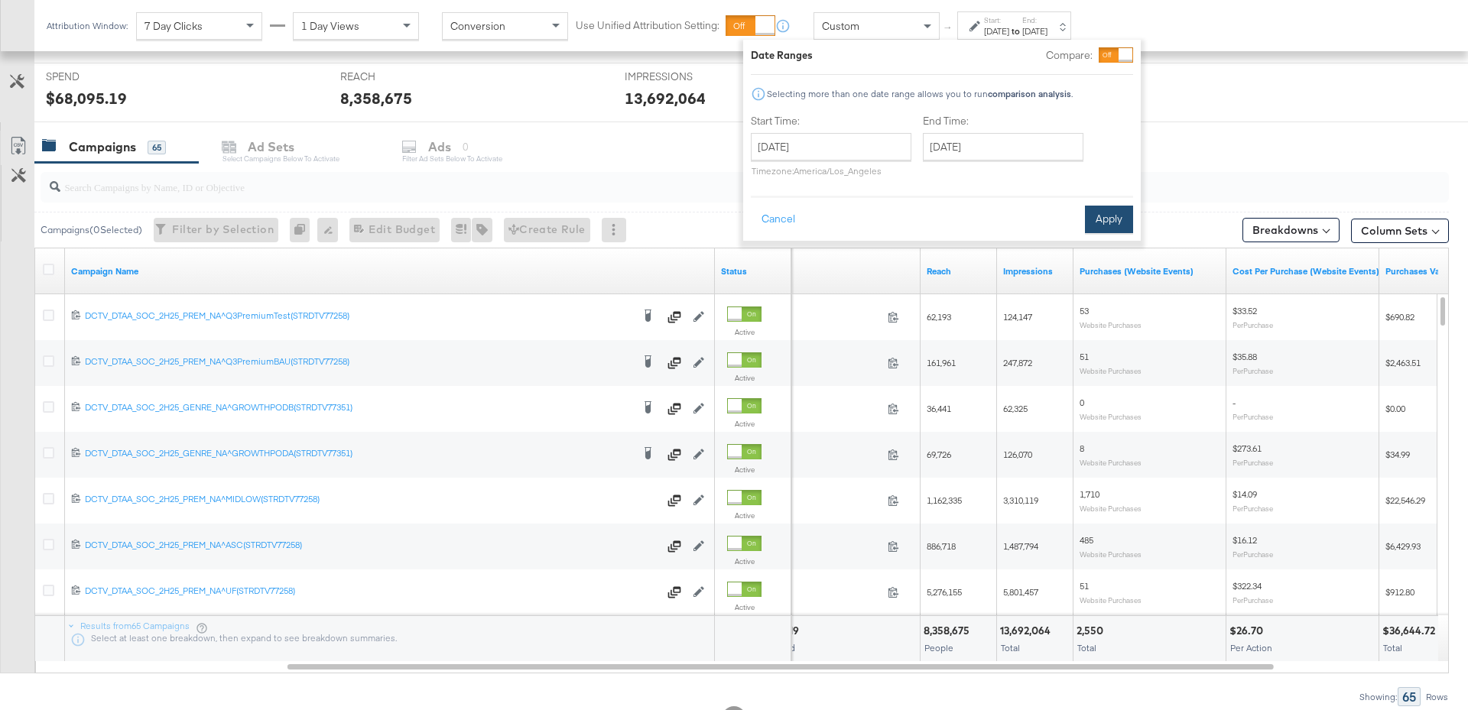
click at [1107, 216] on button "Apply" at bounding box center [1109, 220] width 48 height 28
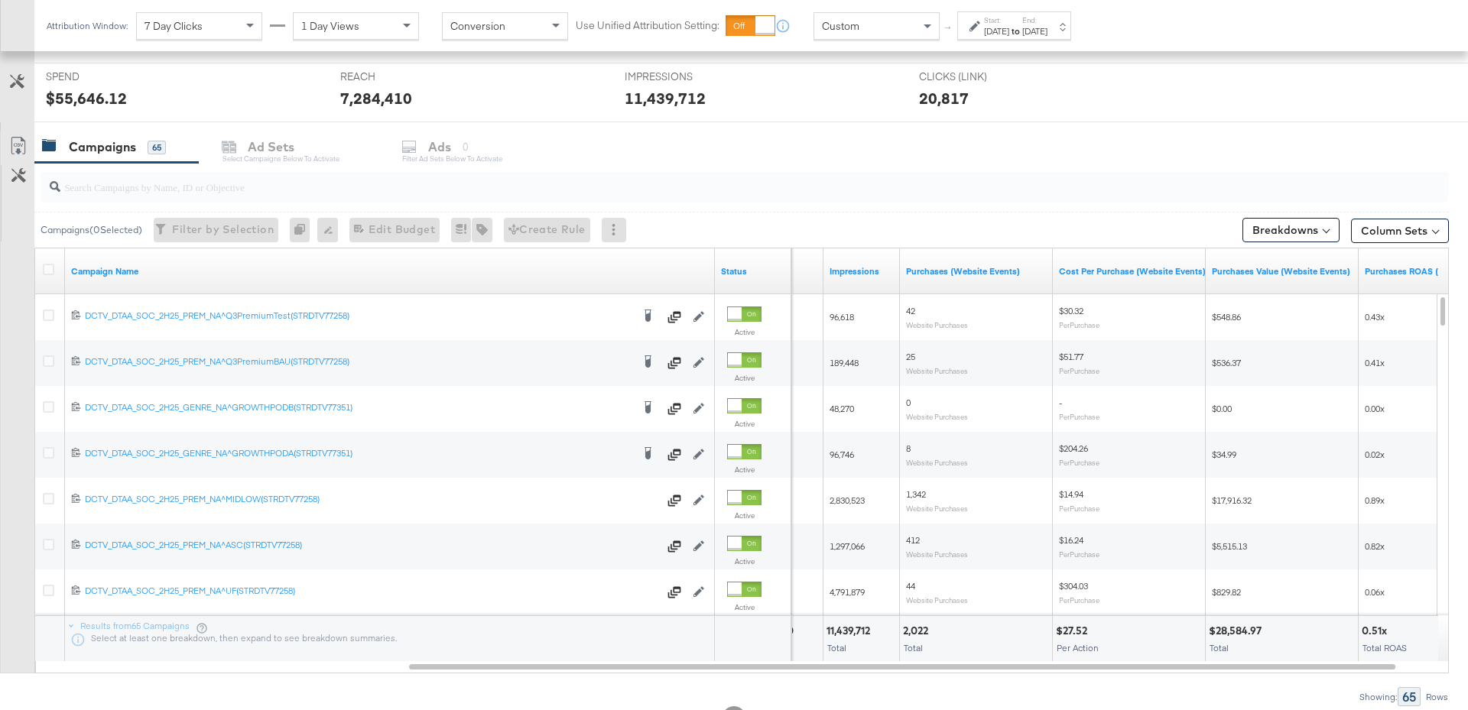
click at [1009, 27] on div "[DATE]" at bounding box center [996, 31] width 25 height 12
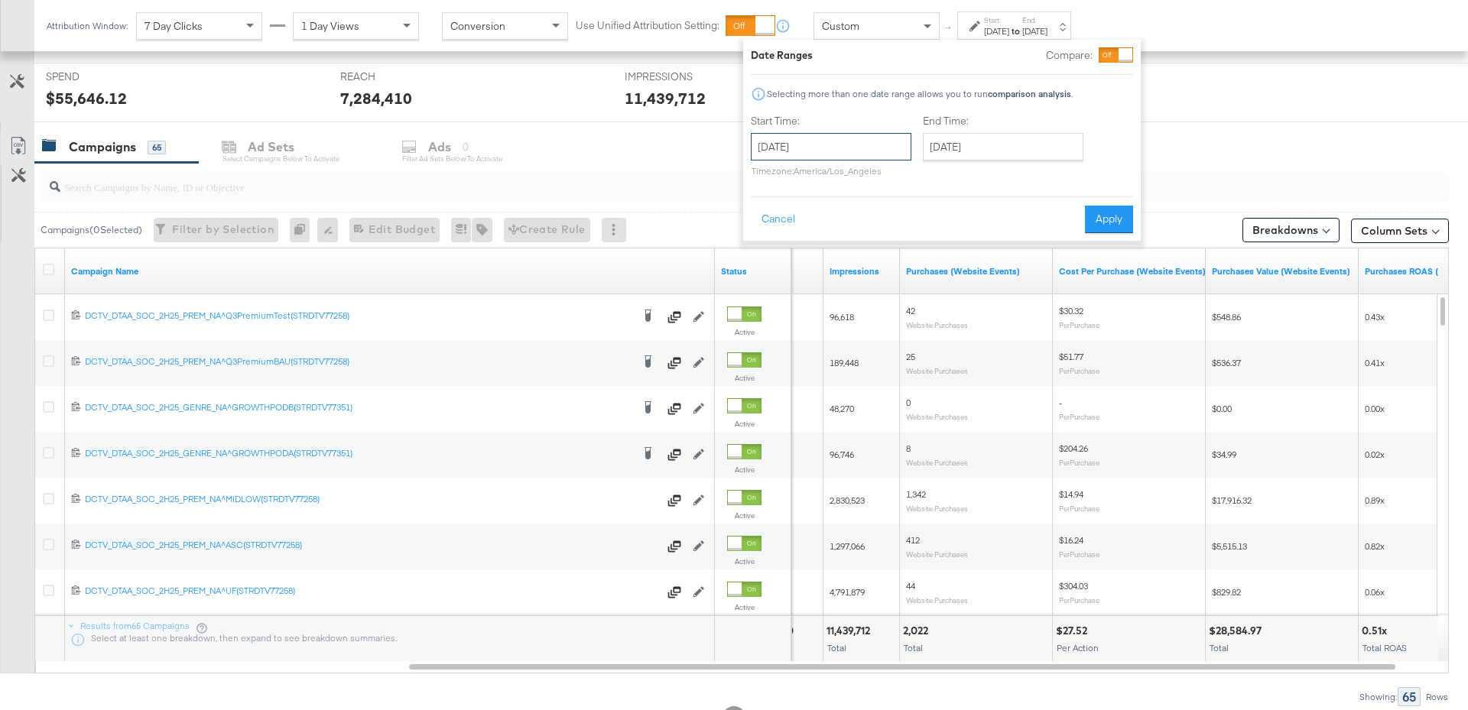
drag, startPoint x: 833, startPoint y: 145, endPoint x: 887, endPoint y: 154, distance: 54.4
click at [835, 145] on input "[DATE]" at bounding box center [831, 147] width 161 height 28
click at [848, 281] on td "20" at bounding box center [846, 288] width 26 height 21
type input "[DATE]"
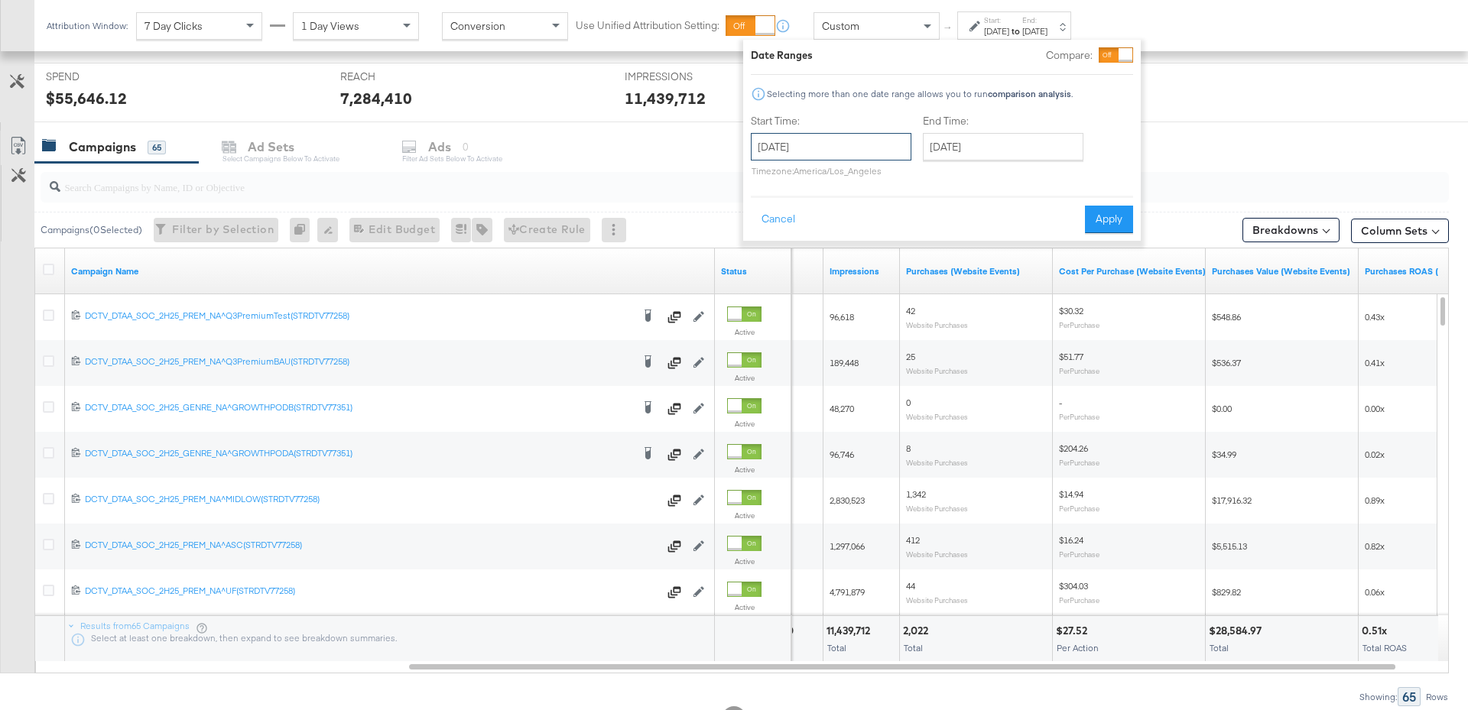
drag, startPoint x: 824, startPoint y: 140, endPoint x: 845, endPoint y: 161, distance: 29.7
click at [829, 141] on input "[DATE]" at bounding box center [831, 147] width 161 height 28
click at [799, 287] on td "18" at bounding box center [794, 288] width 26 height 21
type input "[DATE]"
click at [1105, 224] on button "Apply" at bounding box center [1109, 220] width 48 height 28
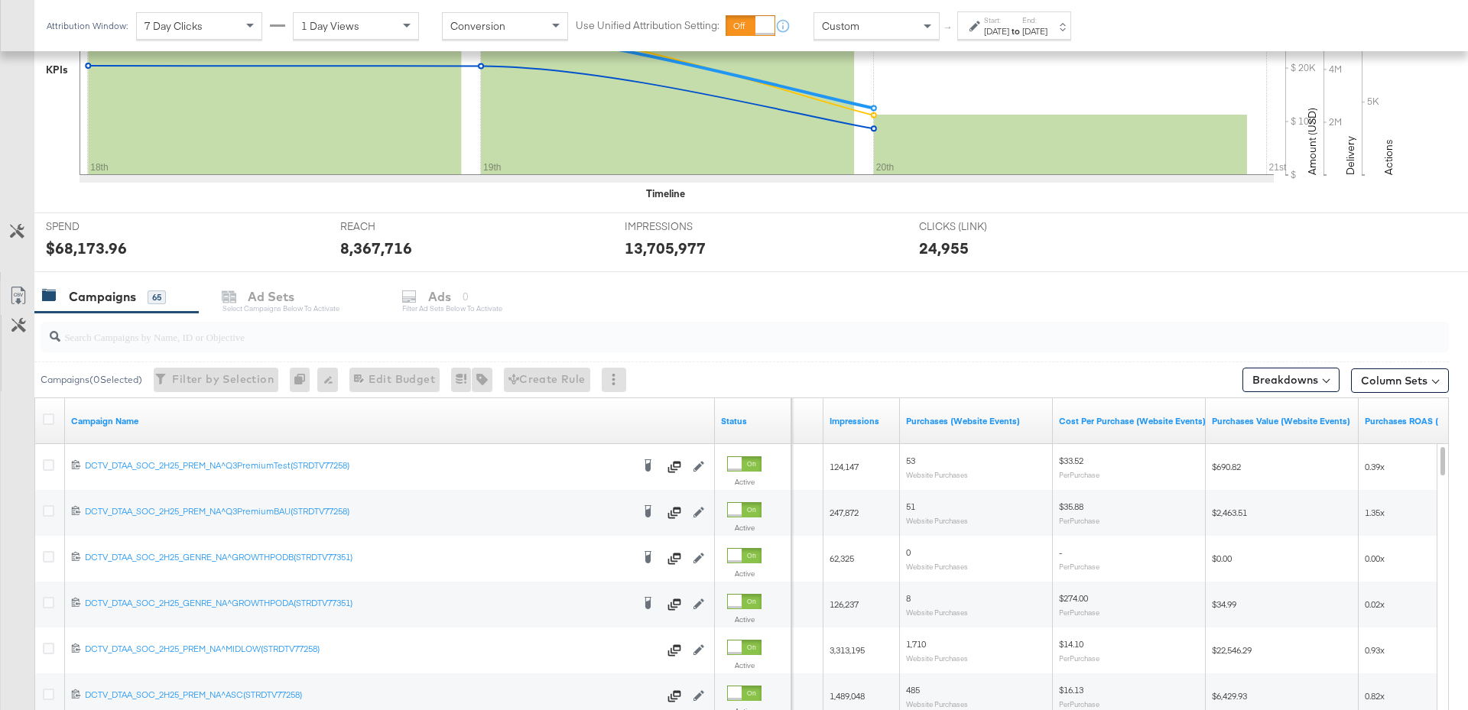
scroll to position [500, 0]
